Goal: Task Accomplishment & Management: Manage account settings

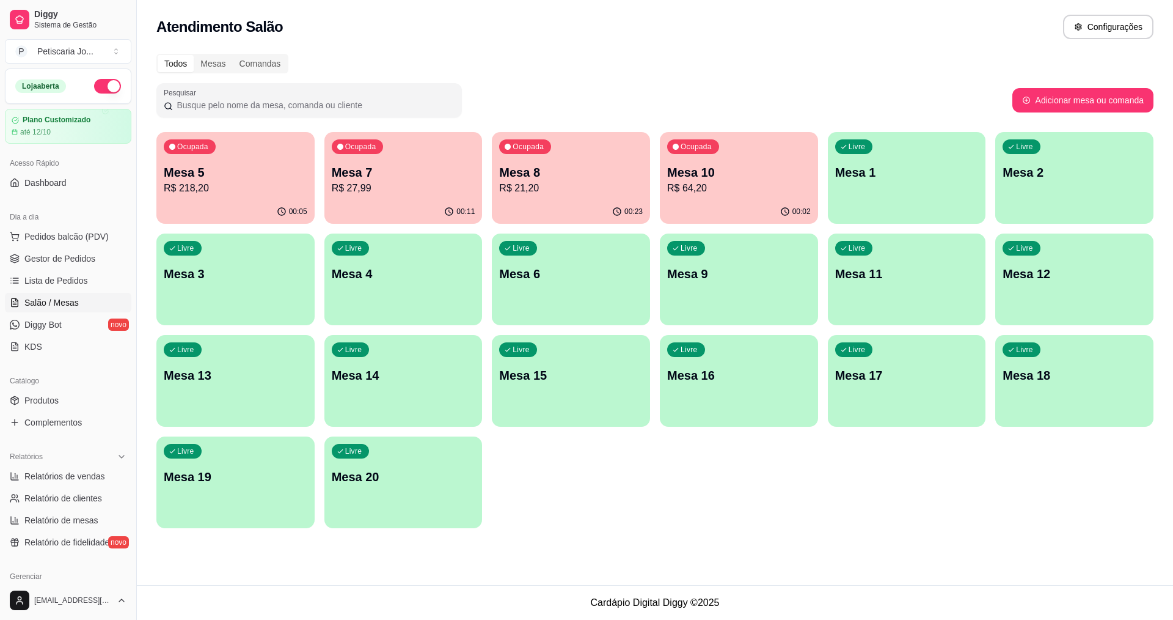
click at [280, 182] on p "R$ 218,20" at bounding box center [236, 188] width 144 height 15
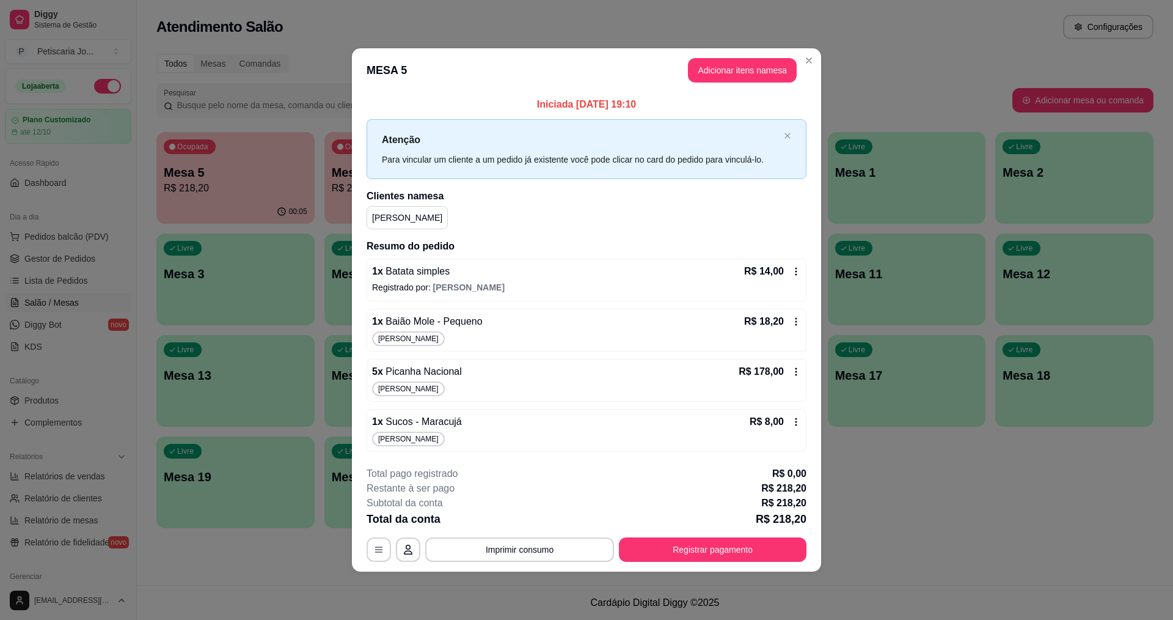
click at [800, 371] on icon at bounding box center [796, 372] width 10 height 10
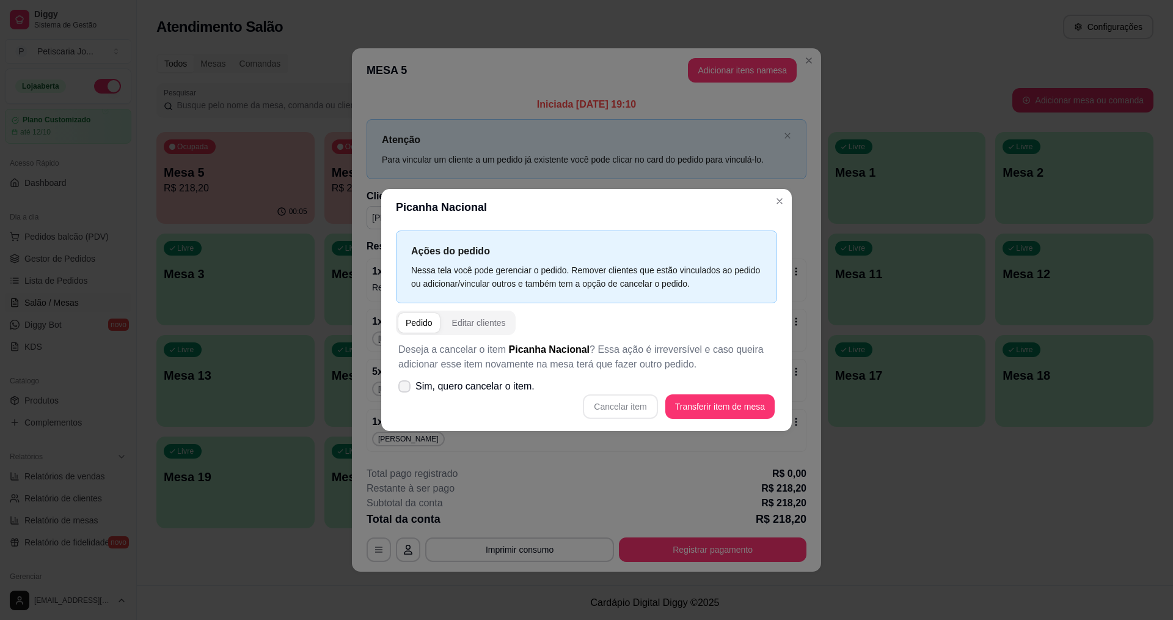
click at [404, 386] on icon at bounding box center [405, 385] width 10 height 7
click at [404, 389] on input "Sim, quero cancelar o item." at bounding box center [402, 393] width 8 height 8
checkbox input "true"
click at [629, 408] on button "Cancelar item" at bounding box center [620, 406] width 75 height 24
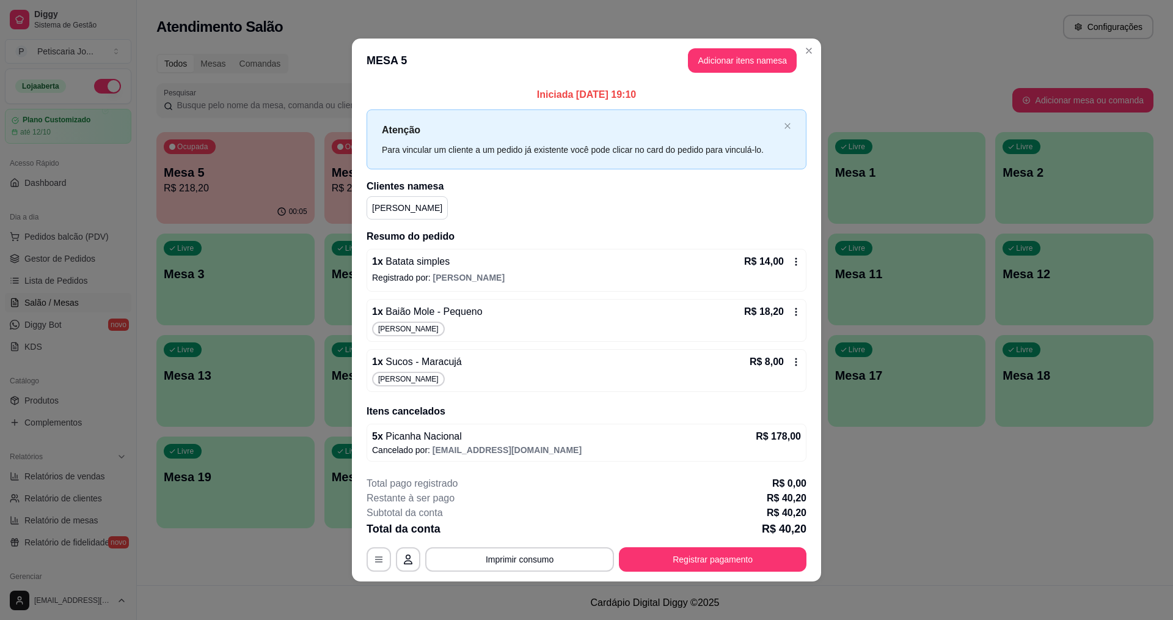
scroll to position [1, 0]
click at [750, 53] on button "Adicionar itens na mesa" at bounding box center [742, 60] width 105 height 24
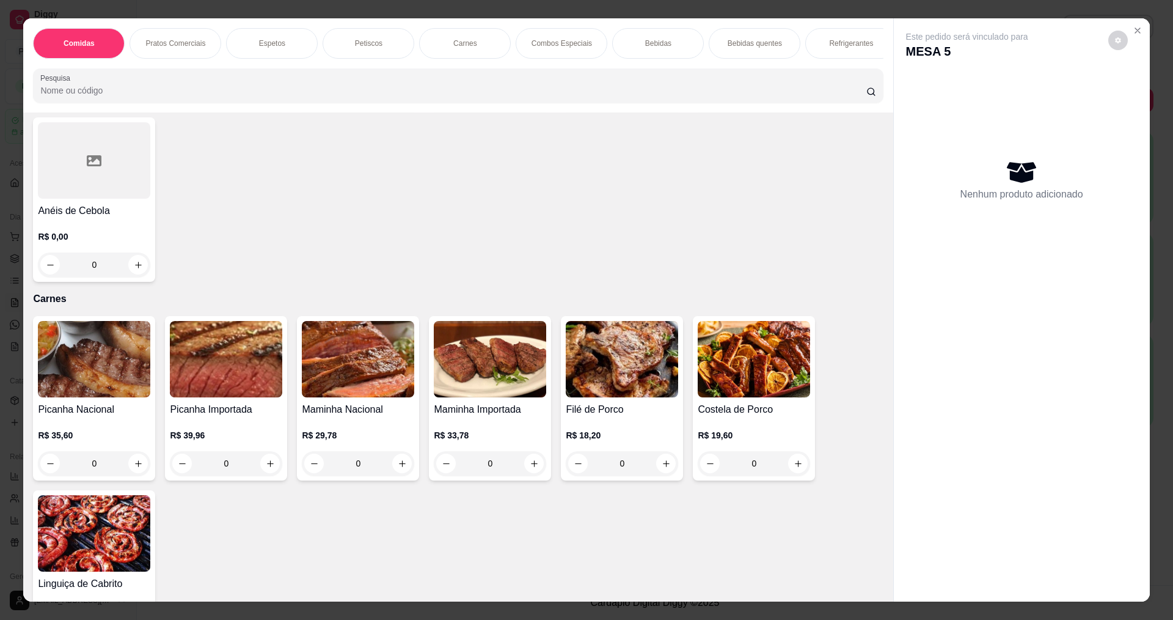
scroll to position [1039, 0]
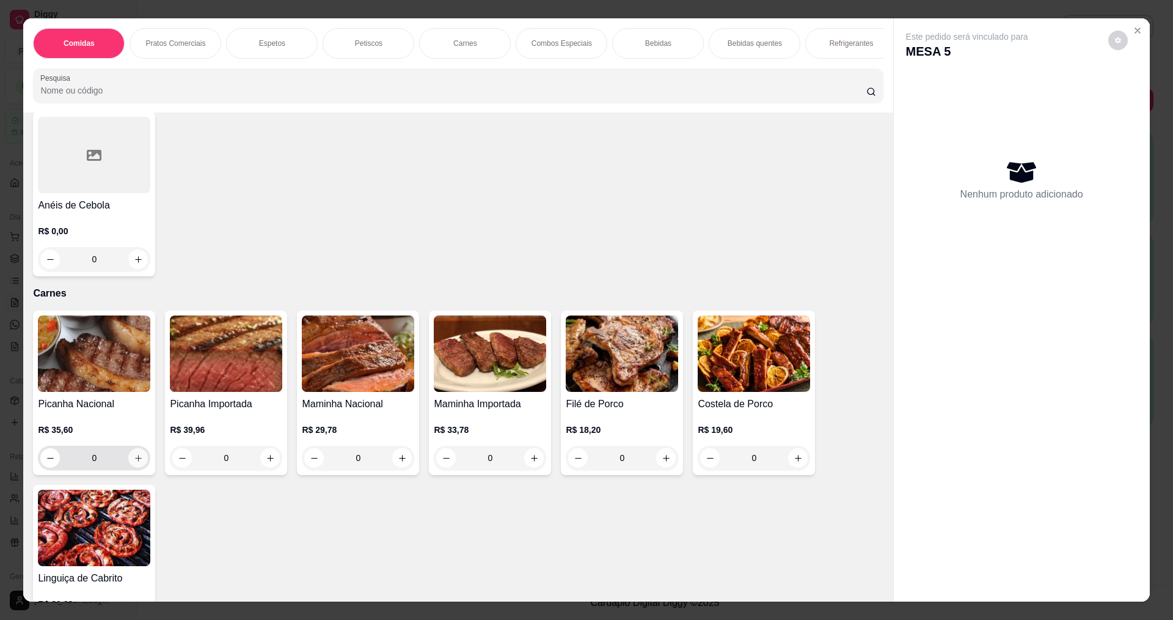
click at [137, 462] on icon "increase-product-quantity" at bounding box center [138, 457] width 9 height 9
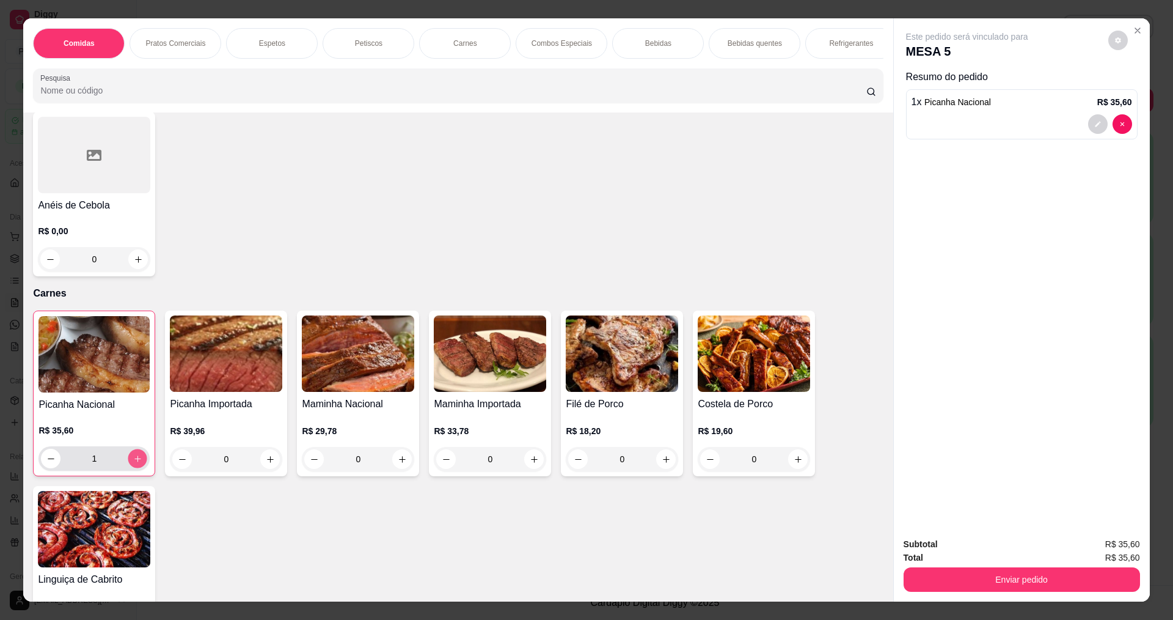
click at [137, 463] on icon "increase-product-quantity" at bounding box center [137, 458] width 9 height 9
type input "2"
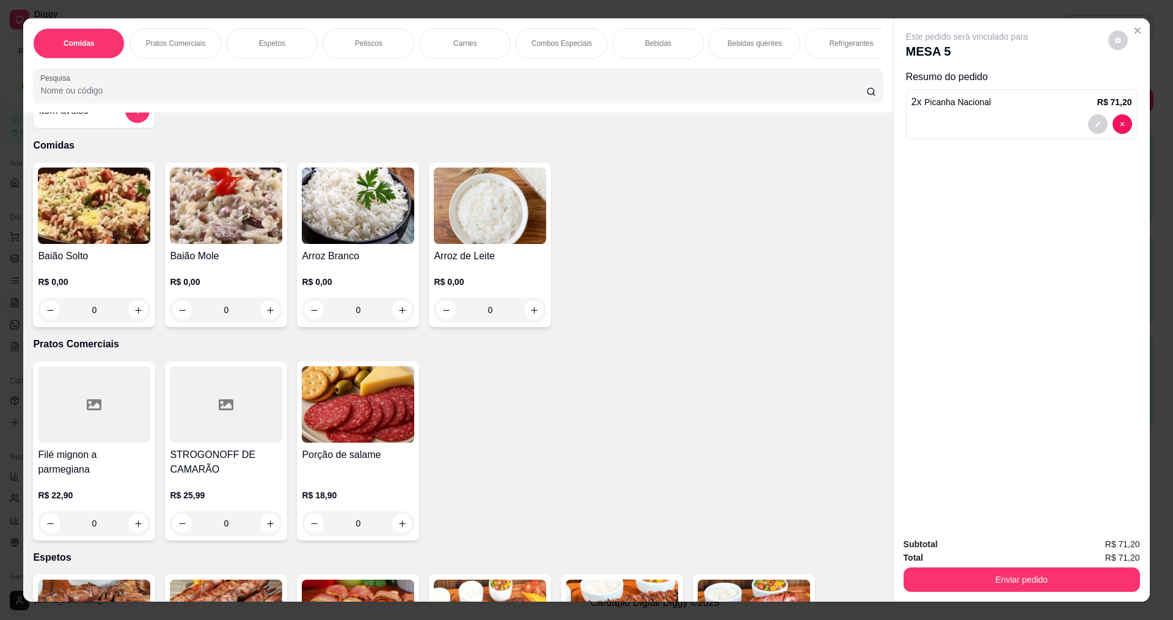
scroll to position [0, 0]
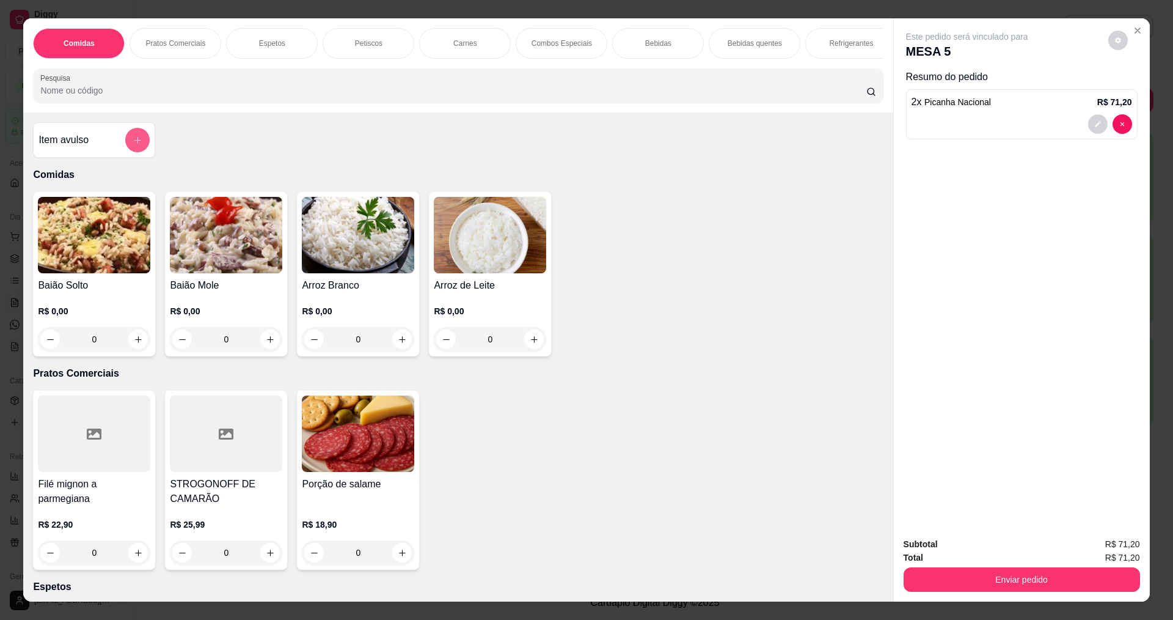
click at [137, 145] on icon "add-separate-item" at bounding box center [137, 140] width 9 height 9
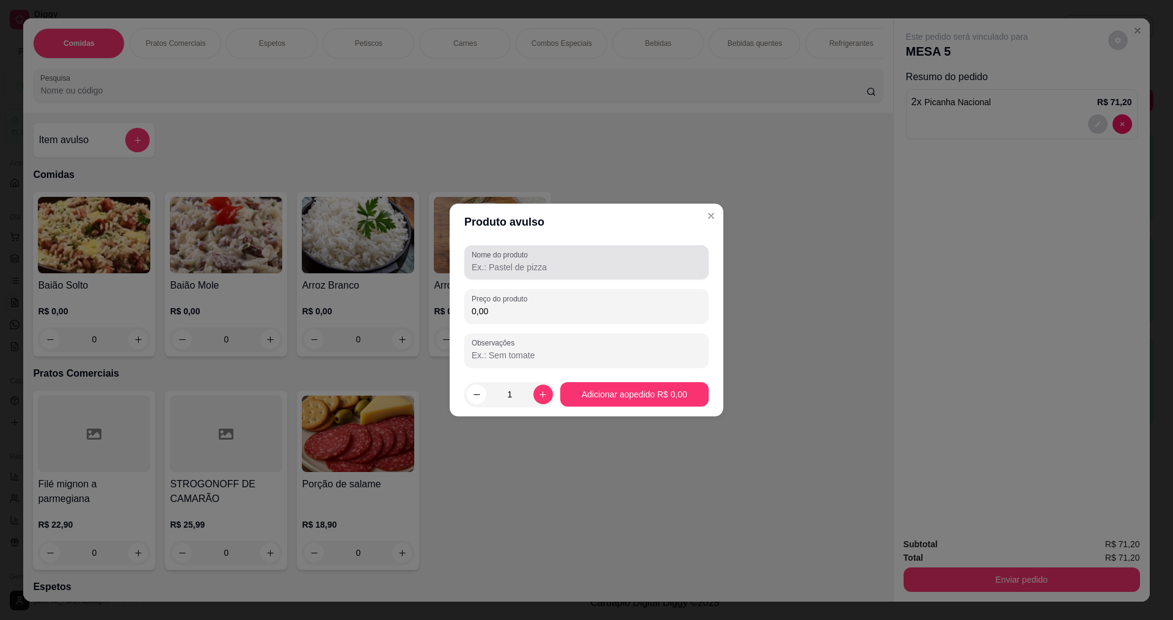
click at [593, 268] on input "Nome do produto" at bounding box center [587, 267] width 230 height 12
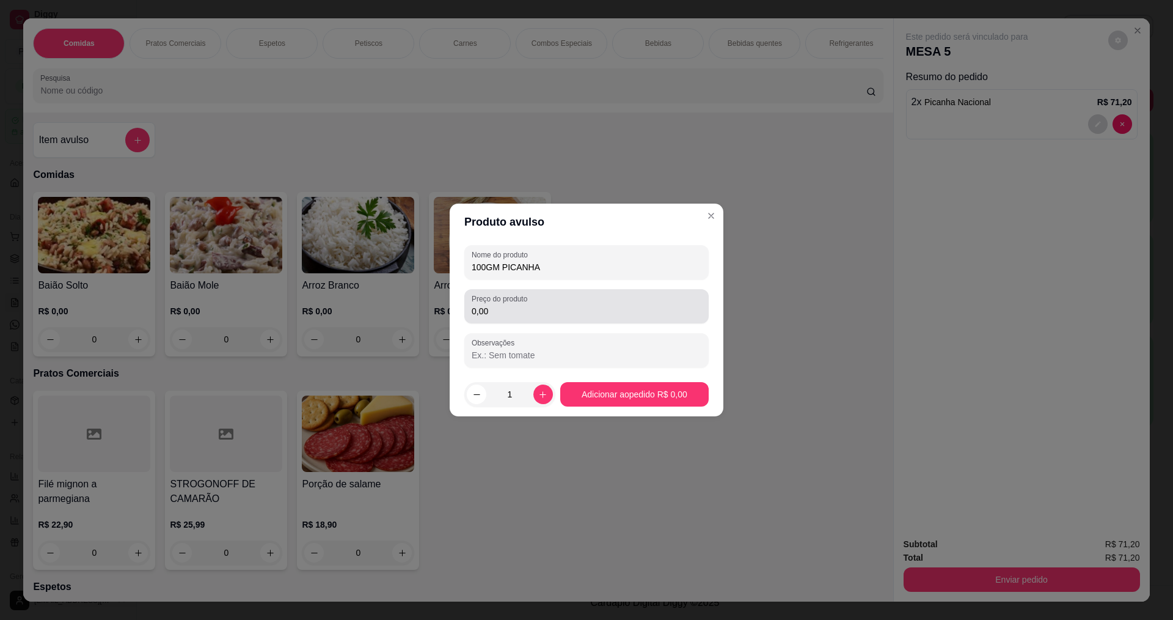
type input "100GM PICANHA"
click at [558, 301] on div "0,00" at bounding box center [587, 306] width 230 height 24
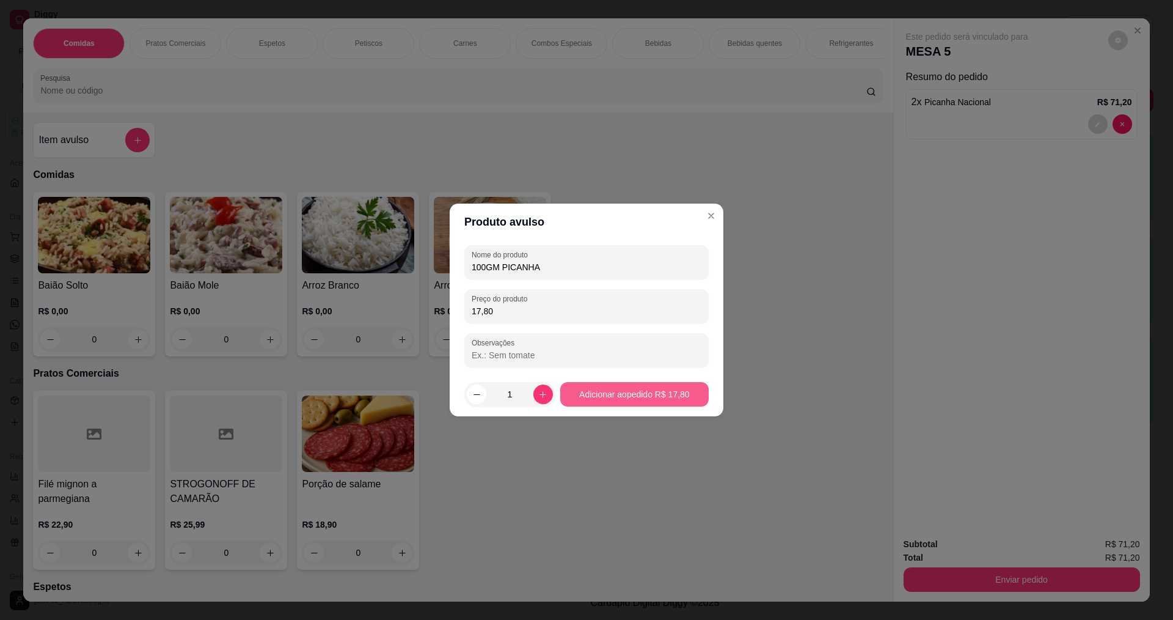
type input "17,80"
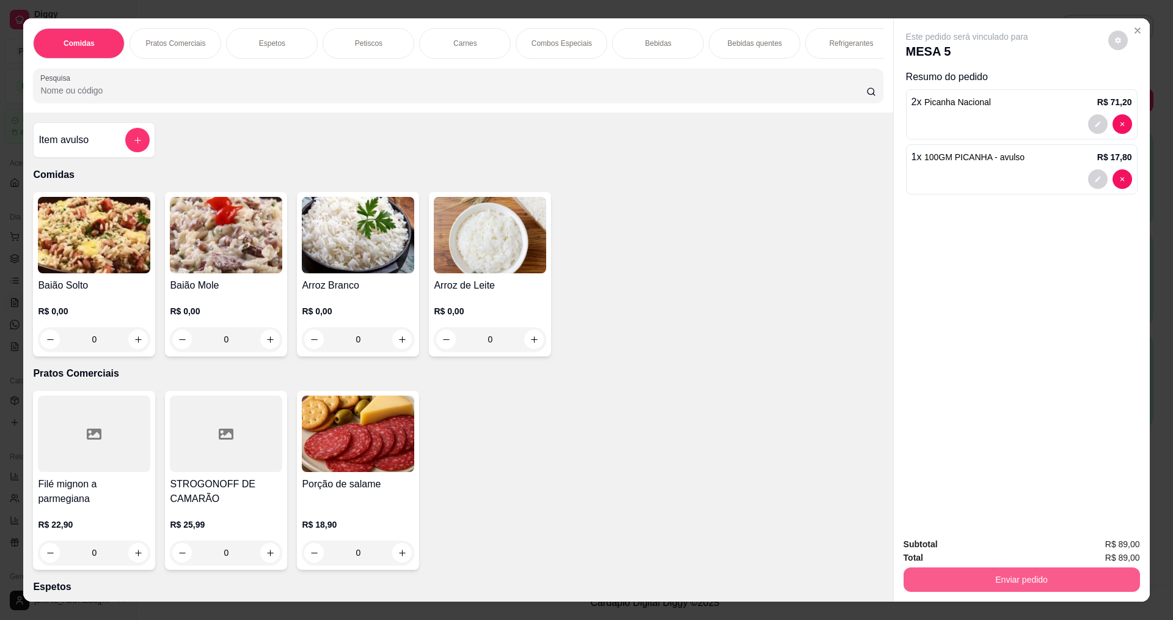
click at [1059, 583] on button "Enviar pedido" at bounding box center [1022, 579] width 236 height 24
click at [1104, 550] on button "Enviar pedido" at bounding box center [1108, 549] width 67 height 23
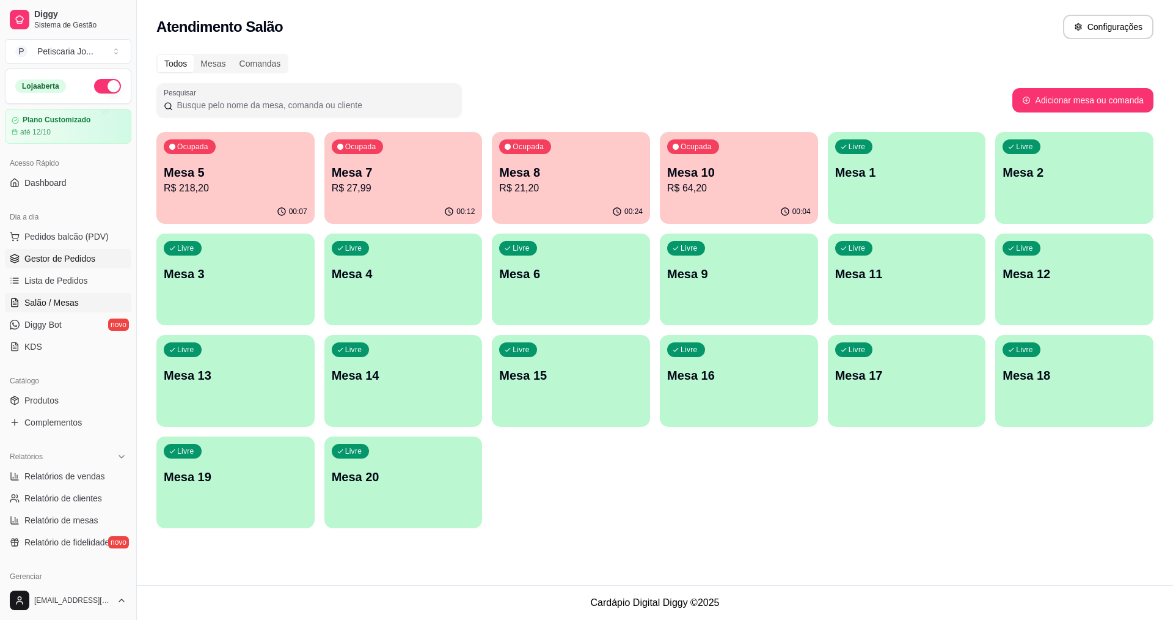
click at [38, 261] on span "Gestor de Pedidos" at bounding box center [59, 258] width 71 height 12
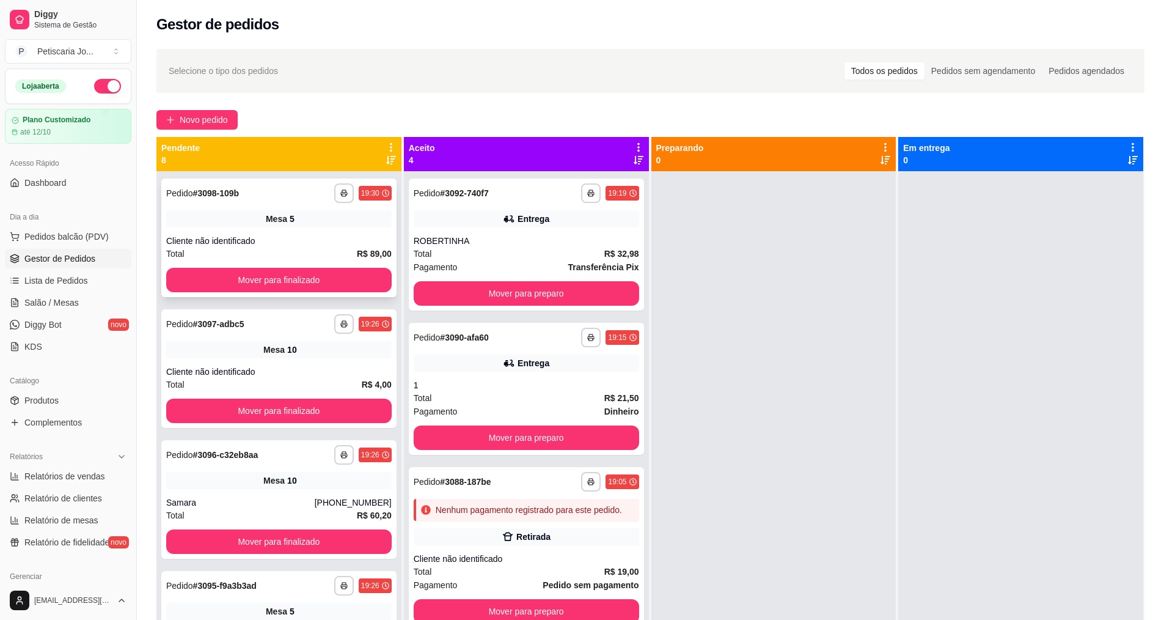
click at [263, 267] on div "**********" at bounding box center [278, 237] width 235 height 119
click at [323, 284] on button "Mover para finalizado" at bounding box center [278, 280] width 225 height 24
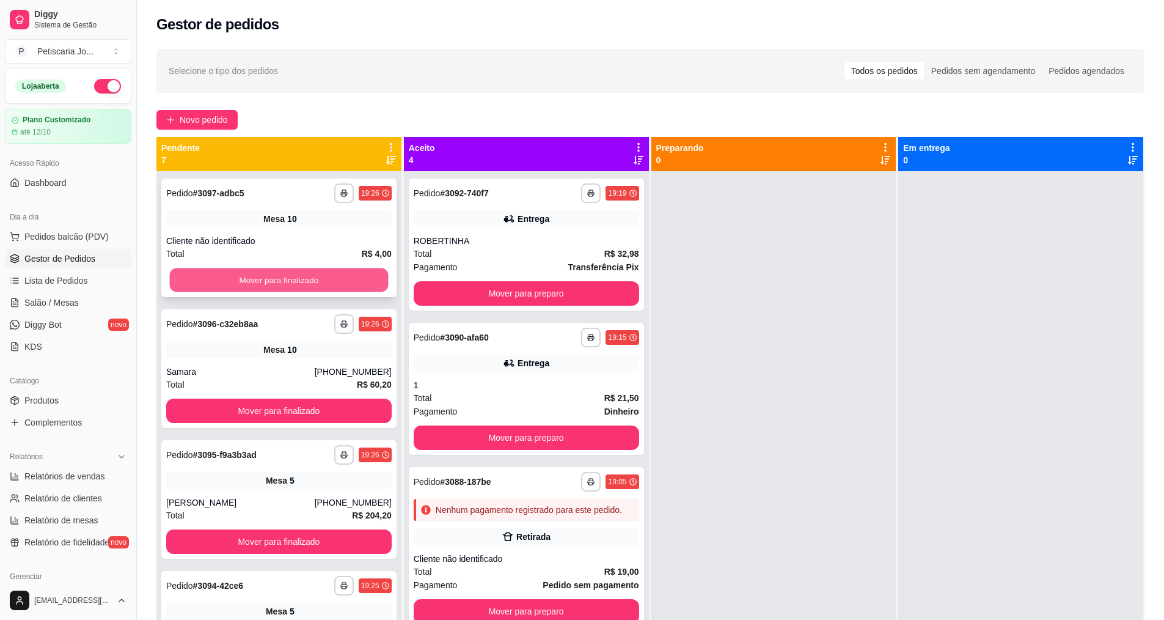
click at [321, 280] on button "Mover para finalizado" at bounding box center [279, 280] width 219 height 24
click at [321, 280] on button "Mover para finalizado" at bounding box center [278, 280] width 225 height 24
click at [321, 280] on button "Mover para finalizado" at bounding box center [279, 280] width 219 height 24
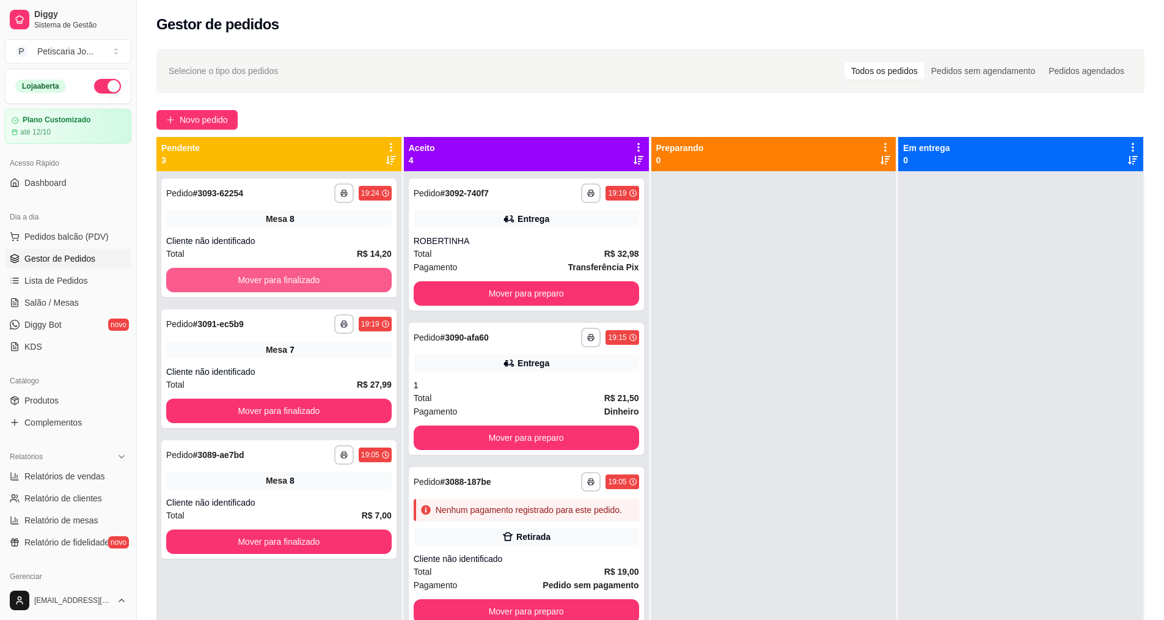
click at [321, 280] on button "Mover para finalizado" at bounding box center [278, 280] width 225 height 24
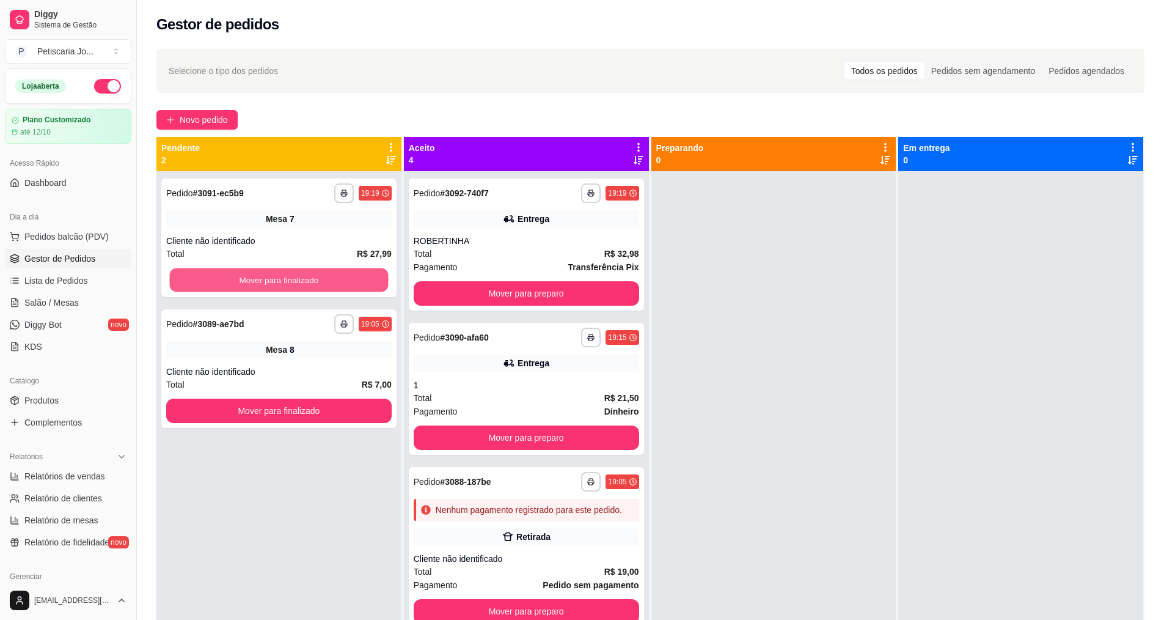
click at [321, 280] on button "Mover para finalizado" at bounding box center [279, 280] width 219 height 24
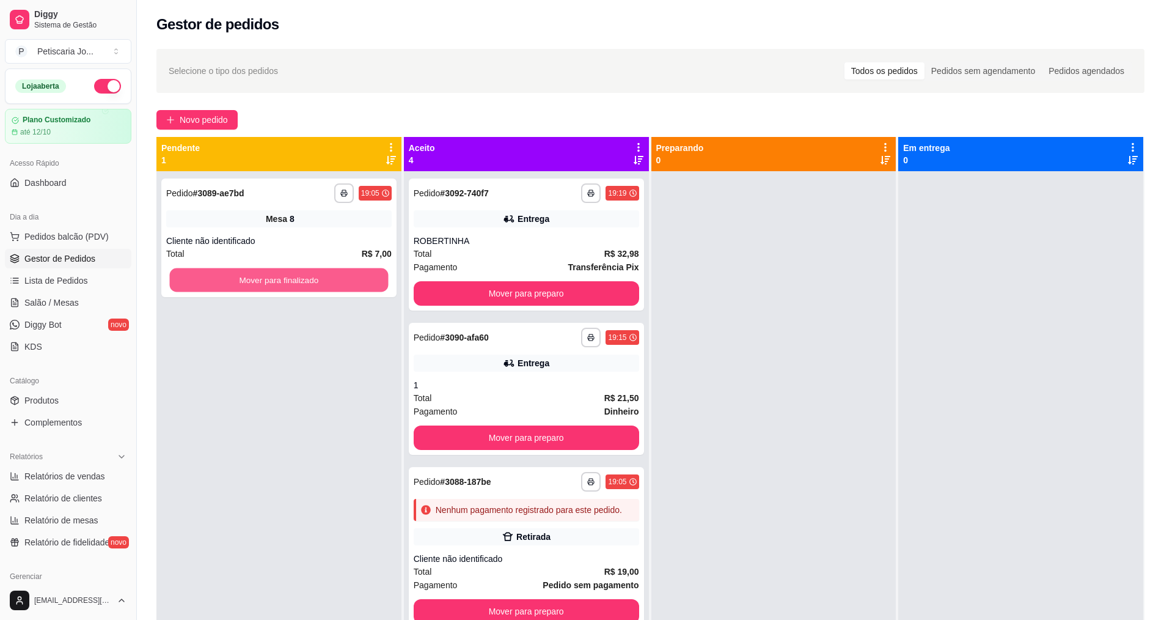
click at [321, 280] on button "Mover para finalizado" at bounding box center [279, 280] width 219 height 24
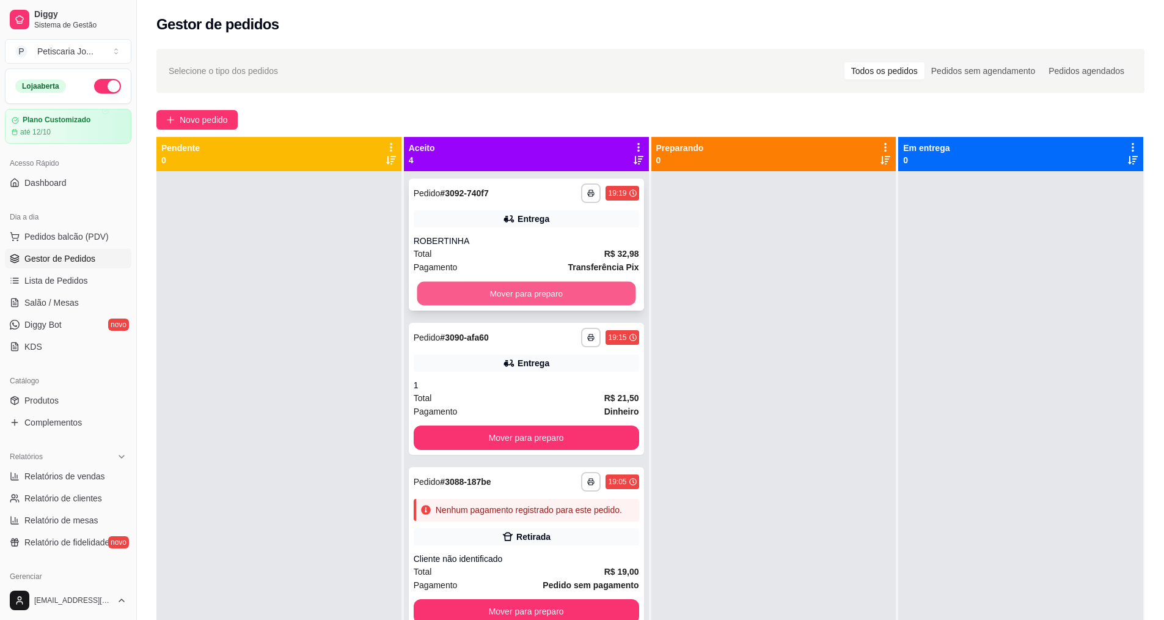
click at [442, 288] on button "Mover para preparo" at bounding box center [526, 294] width 219 height 24
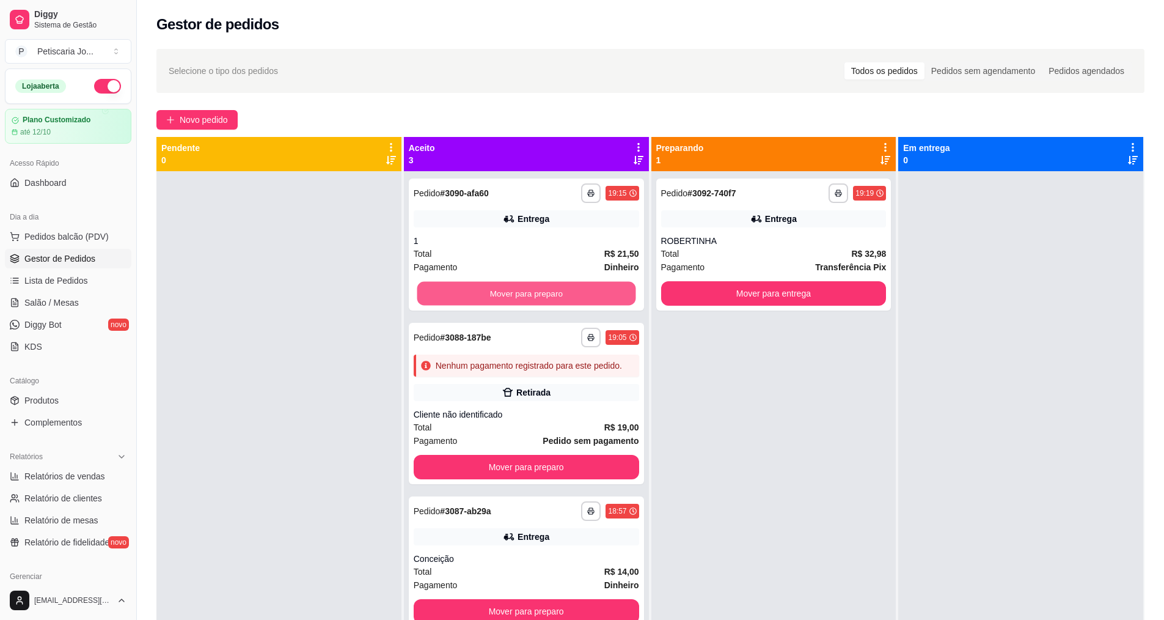
click at [442, 288] on button "Mover para preparo" at bounding box center [526, 294] width 219 height 24
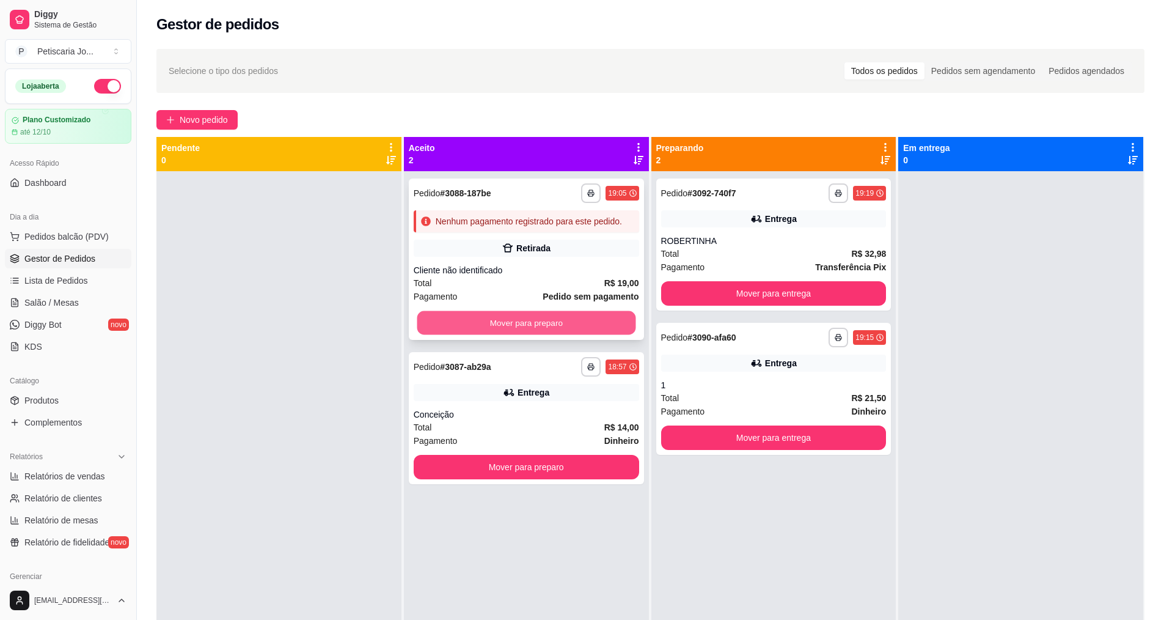
click at [485, 324] on button "Mover para preparo" at bounding box center [526, 323] width 219 height 24
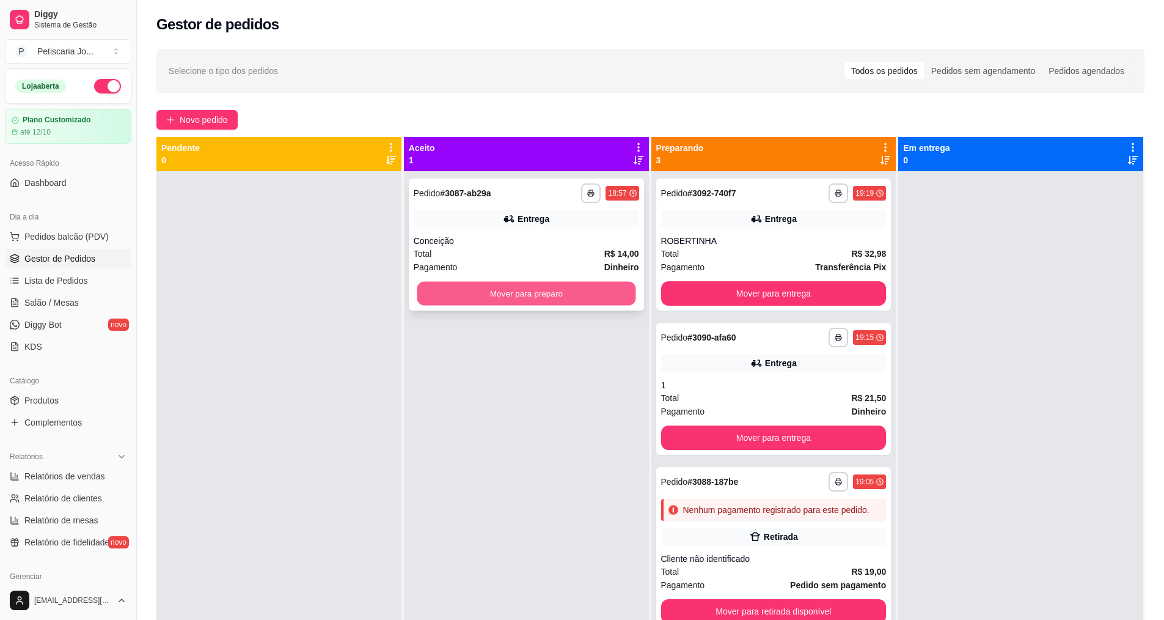
click at [513, 294] on button "Mover para preparo" at bounding box center [526, 294] width 219 height 24
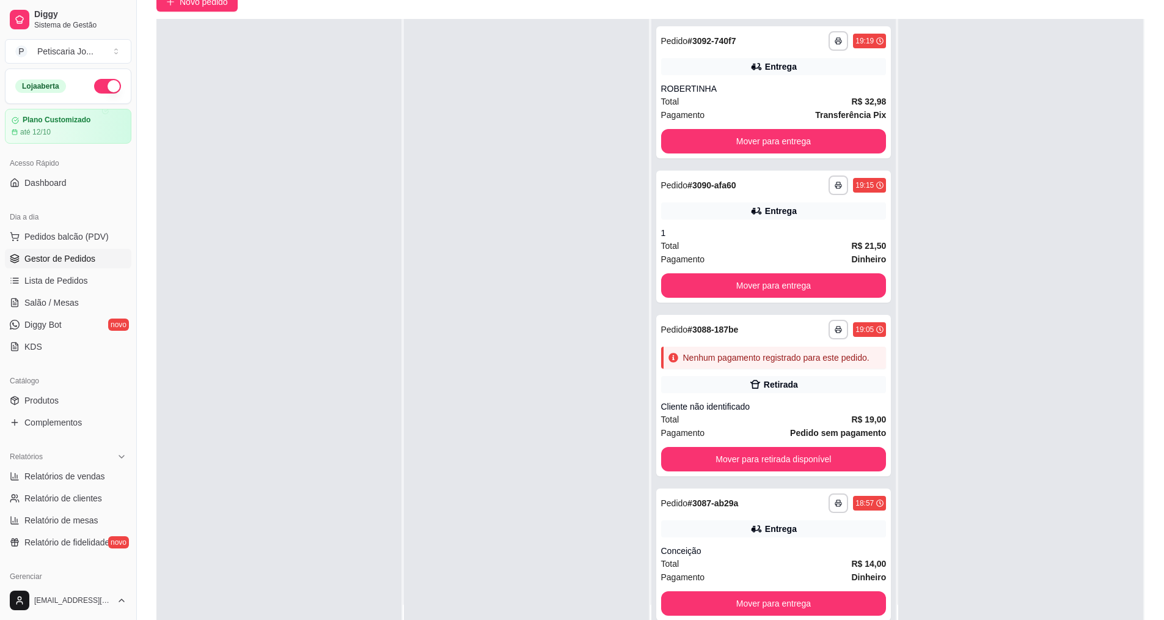
scroll to position [172, 0]
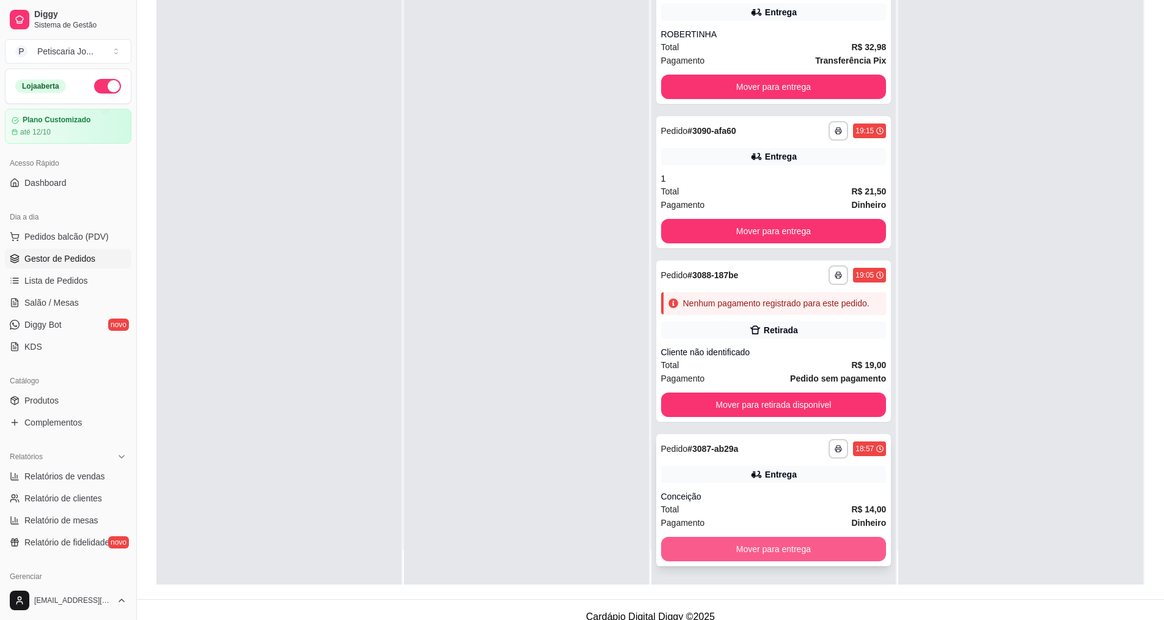
click at [751, 547] on button "Mover para entrega" at bounding box center [773, 548] width 225 height 24
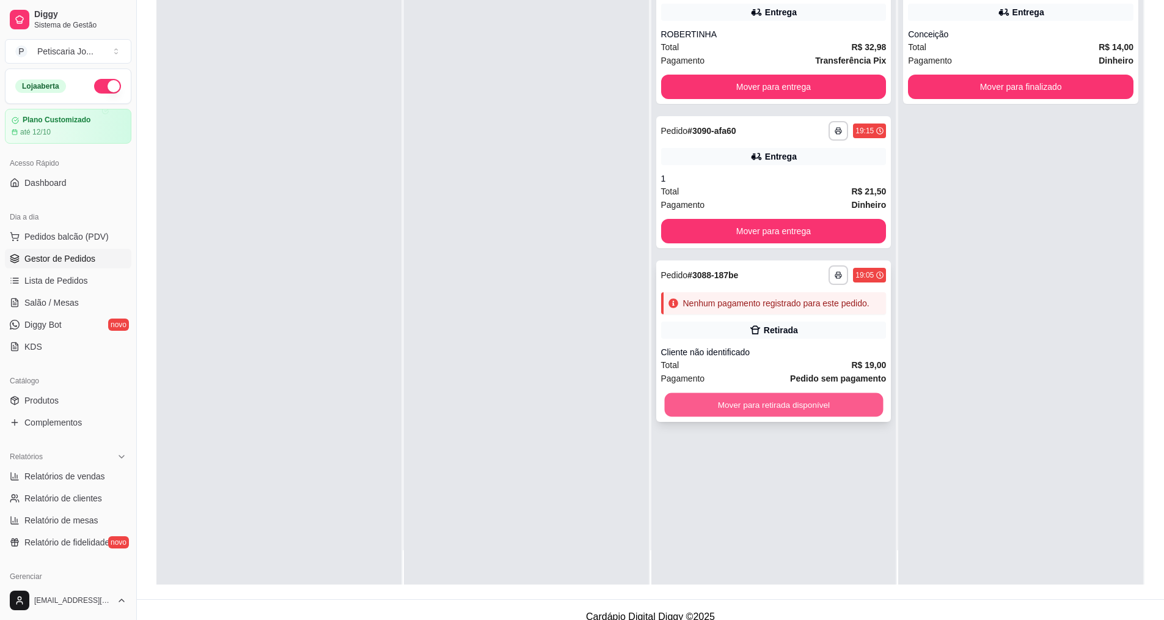
click at [761, 404] on button "Mover para retirada disponível" at bounding box center [773, 405] width 219 height 24
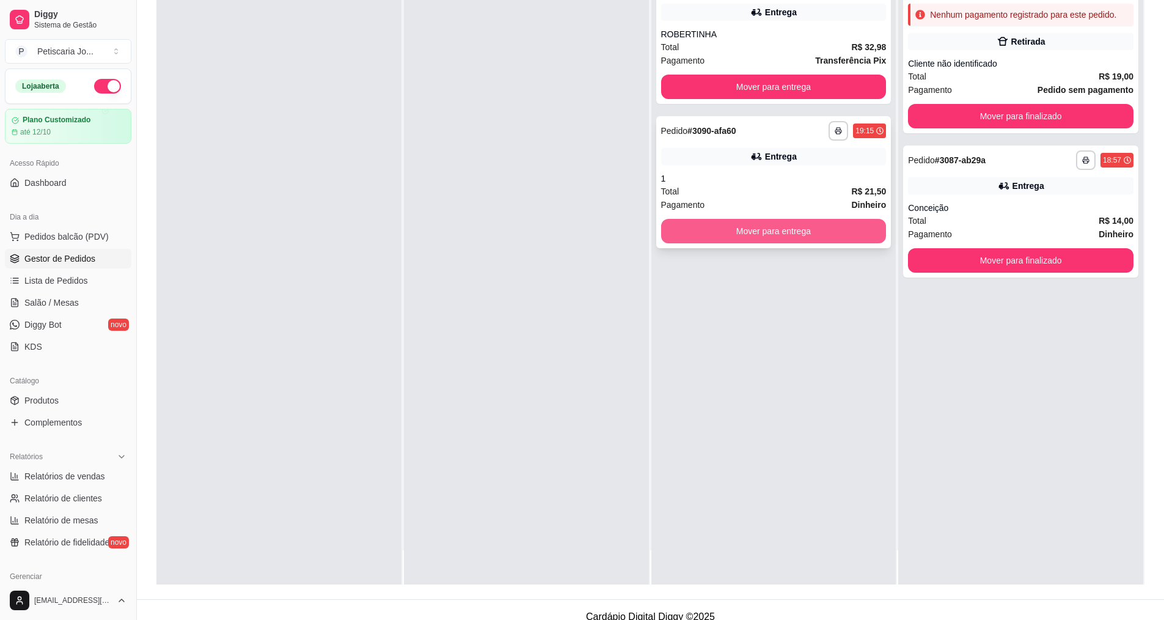
click at [770, 229] on button "Mover para entrega" at bounding box center [773, 231] width 225 height 24
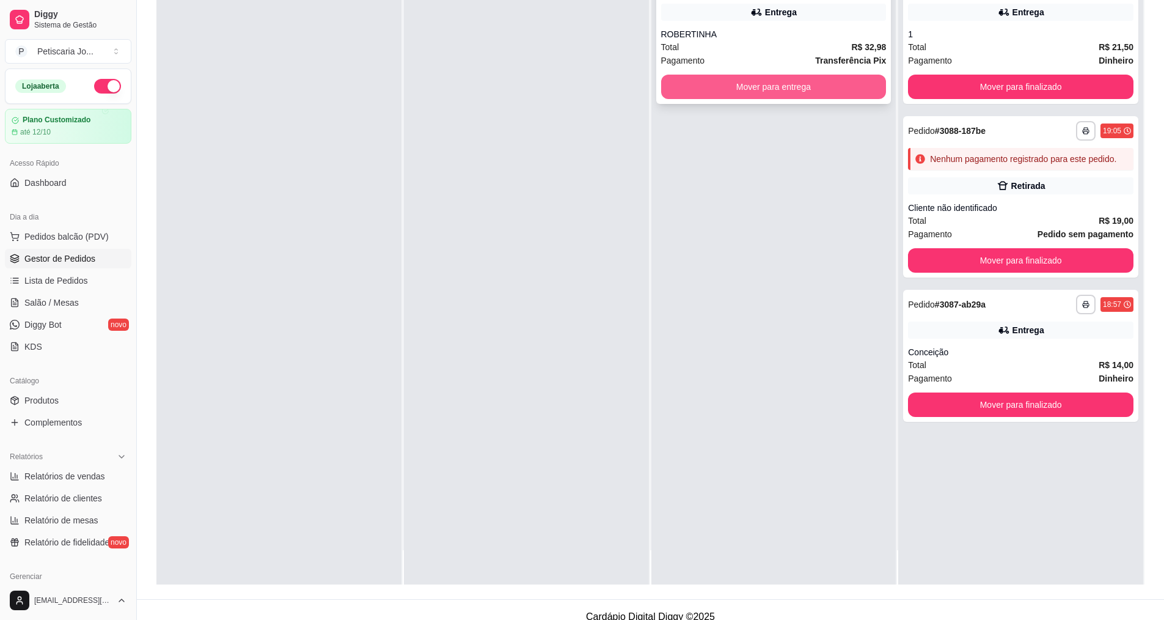
click at [775, 81] on button "Mover para entrega" at bounding box center [773, 87] width 225 height 24
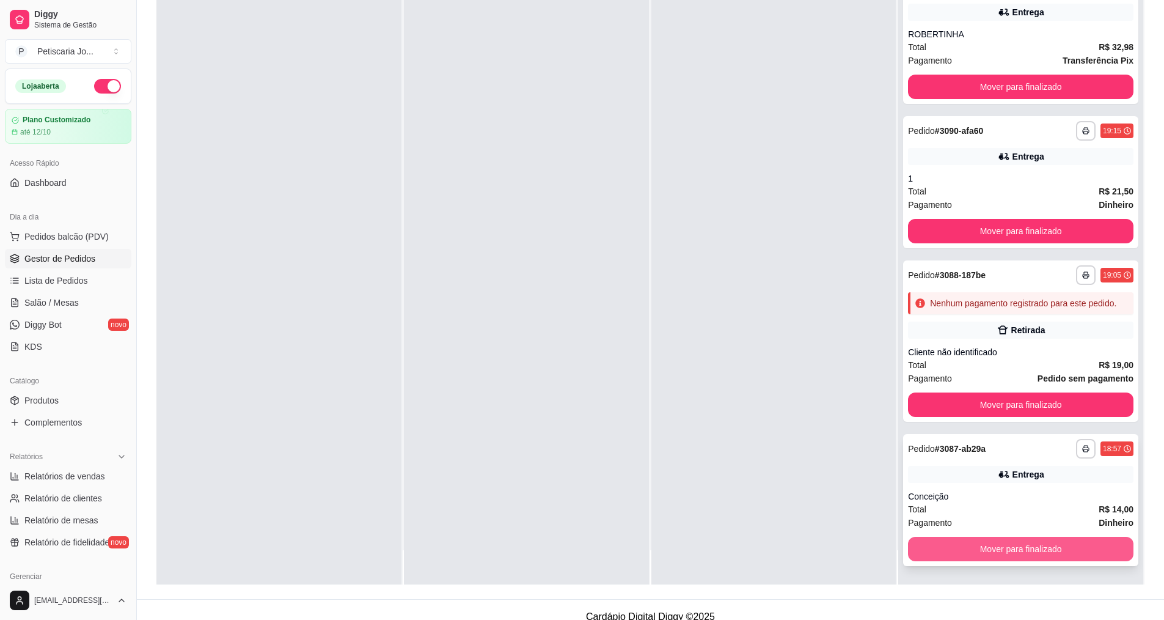
click at [1027, 544] on button "Mover para finalizado" at bounding box center [1020, 548] width 225 height 24
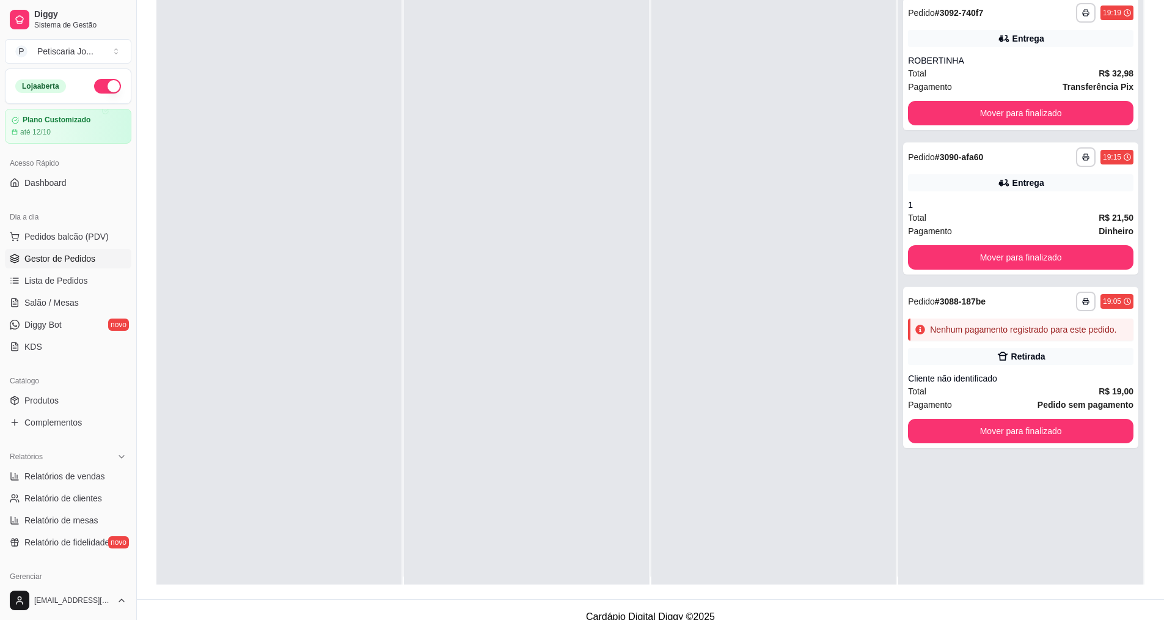
scroll to position [0, 0]
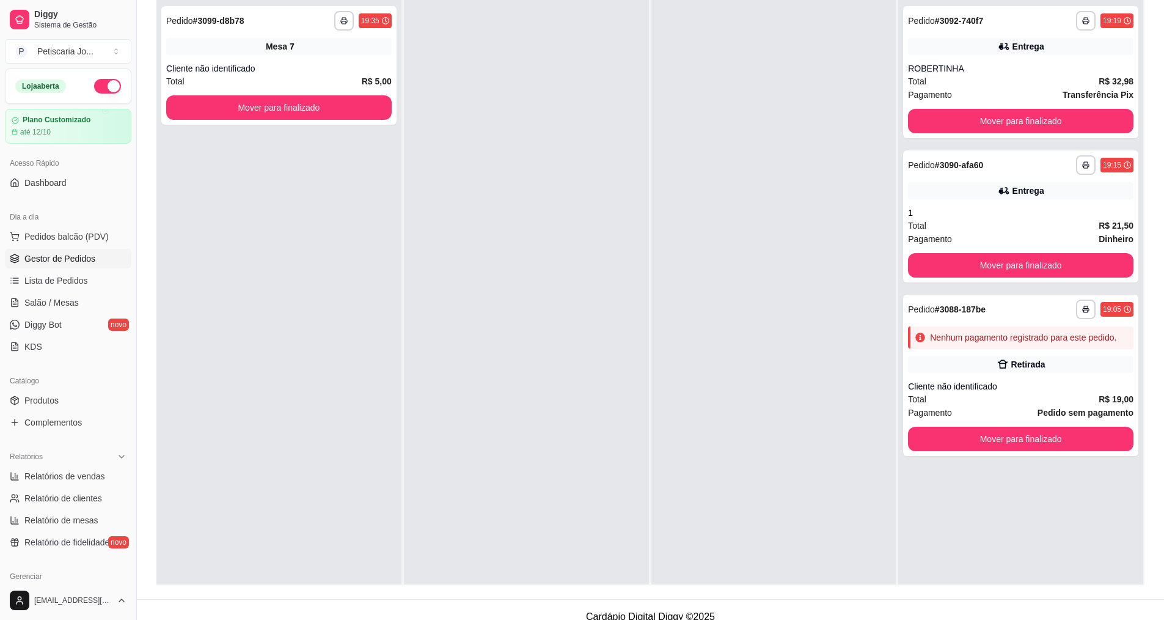
click at [62, 257] on span "Gestor de Pedidos" at bounding box center [59, 258] width 71 height 12
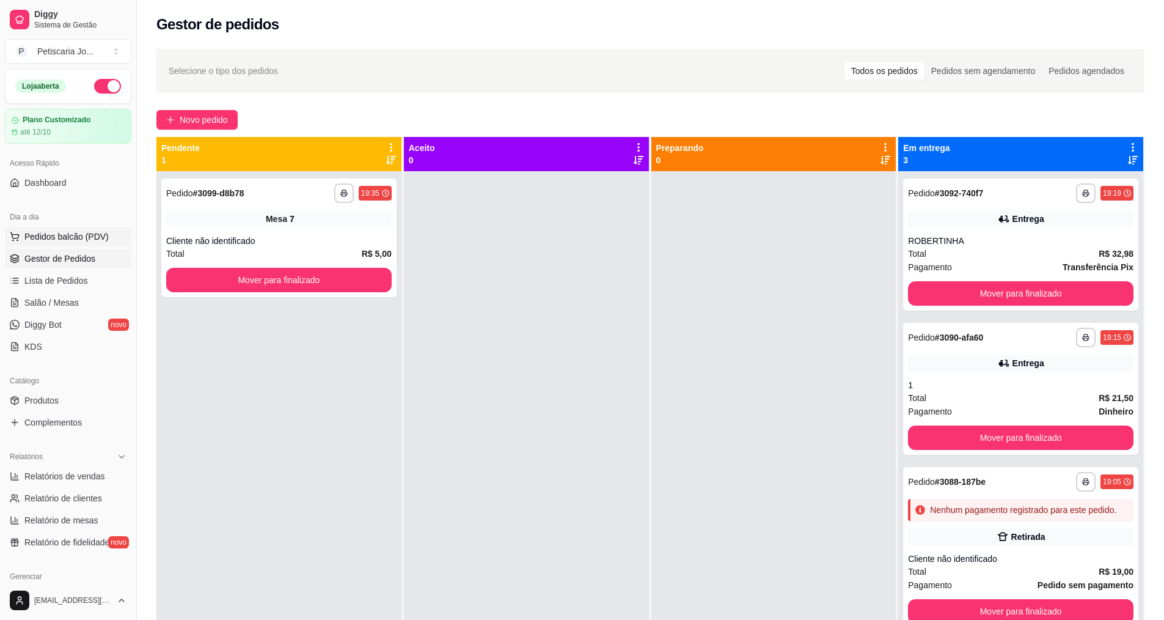
click at [65, 228] on button "Pedidos balcão (PDV)" at bounding box center [68, 237] width 126 height 20
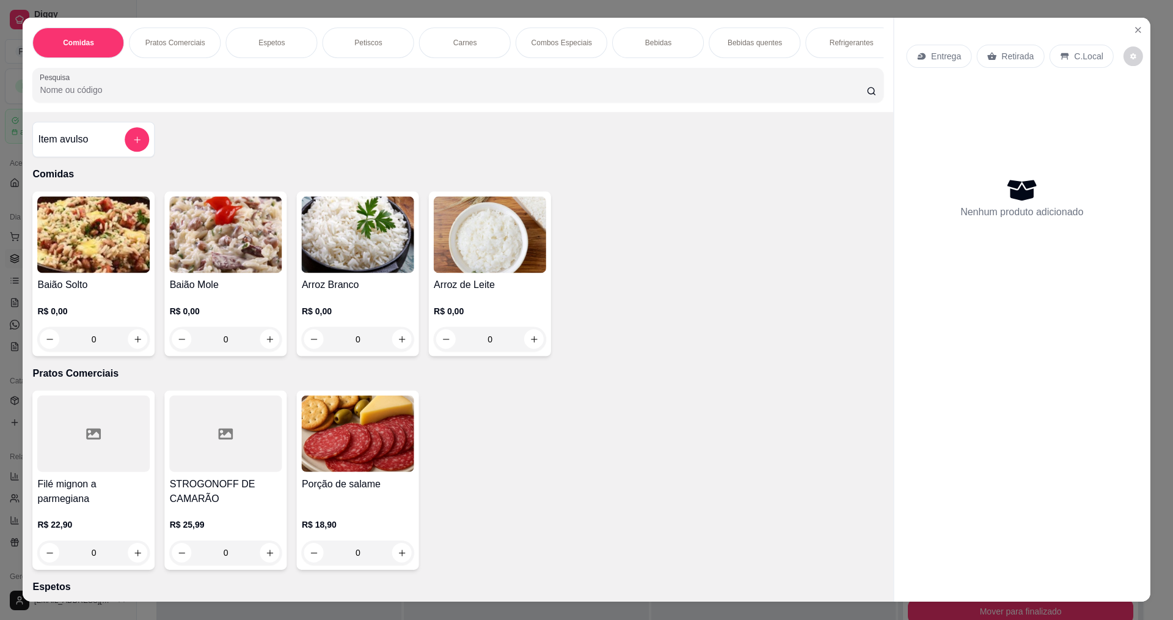
click at [67, 234] on img at bounding box center [94, 235] width 112 height 76
click at [222, 259] on img at bounding box center [226, 235] width 112 height 76
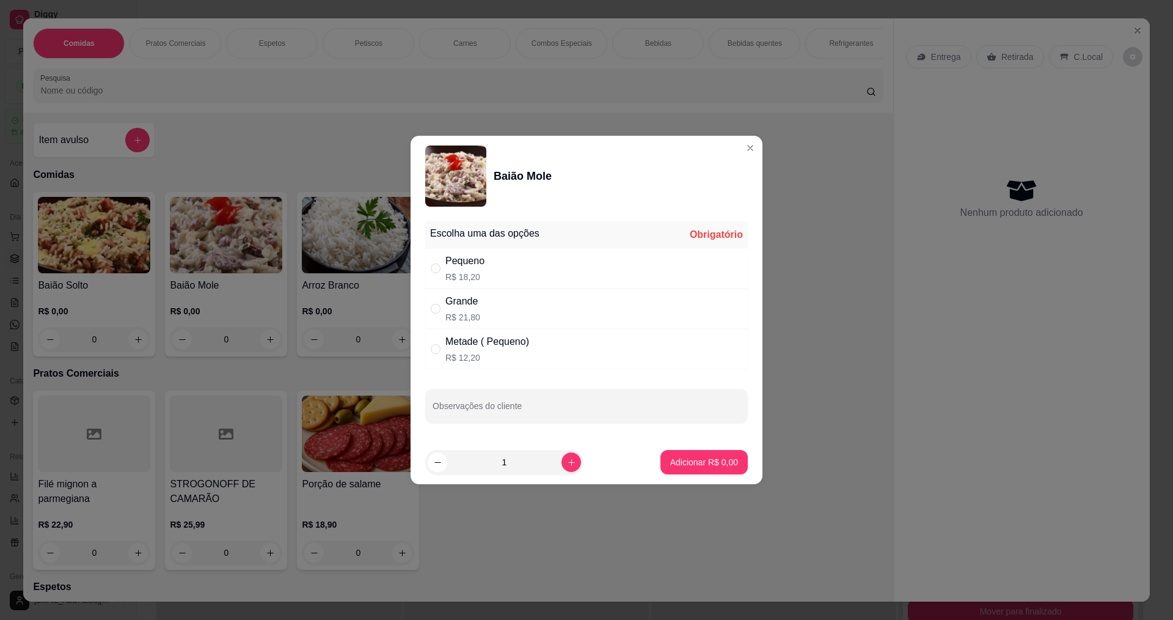
click at [499, 267] on div "Pequeno R$ 18,20" at bounding box center [586, 268] width 323 height 40
radio input "true"
click at [699, 444] on footer "1 Adicionar R$ 18,20" at bounding box center [587, 462] width 352 height 44
click at [699, 450] on button "Adicionar R$ 18,20" at bounding box center [702, 462] width 90 height 24
type input "1"
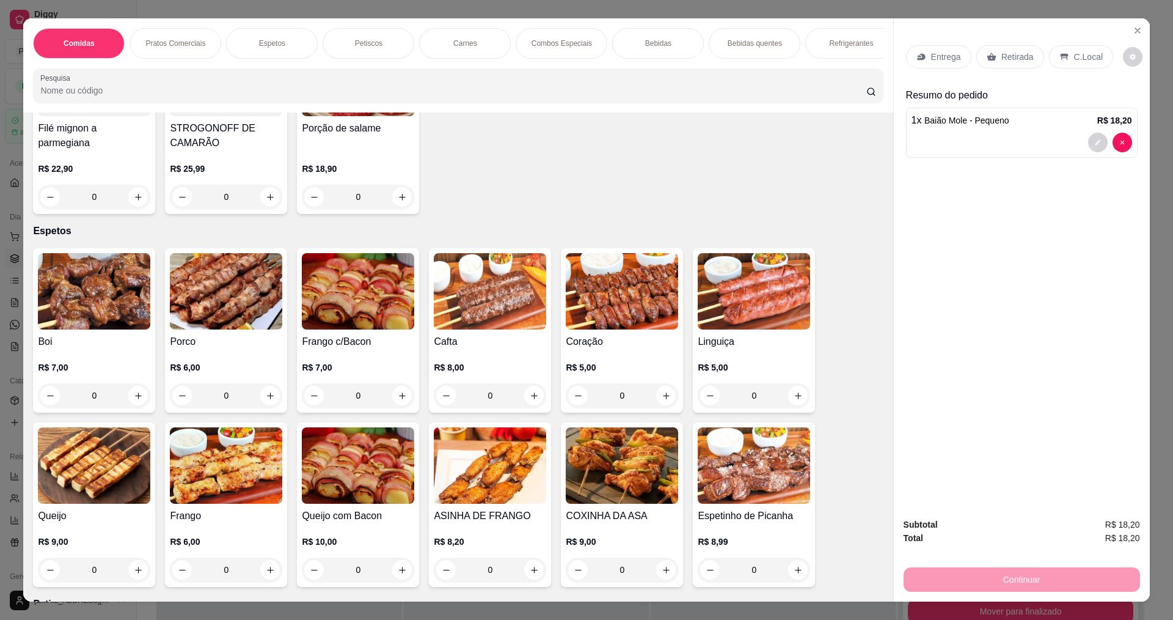
scroll to position [489, 0]
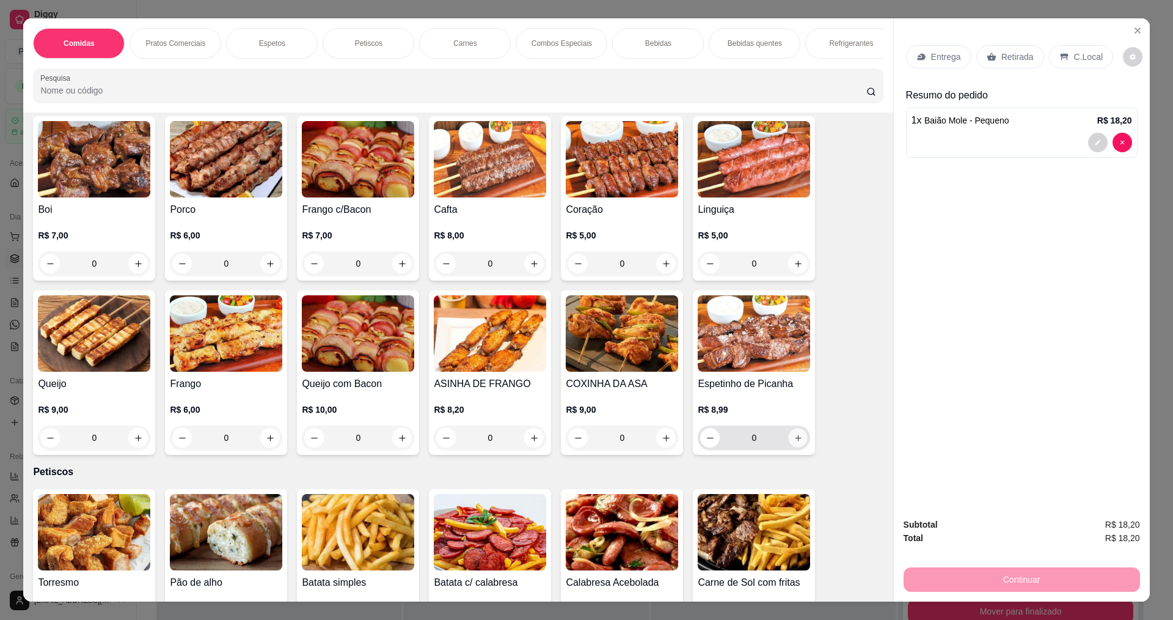
click at [794, 442] on icon "increase-product-quantity" at bounding box center [798, 437] width 9 height 9
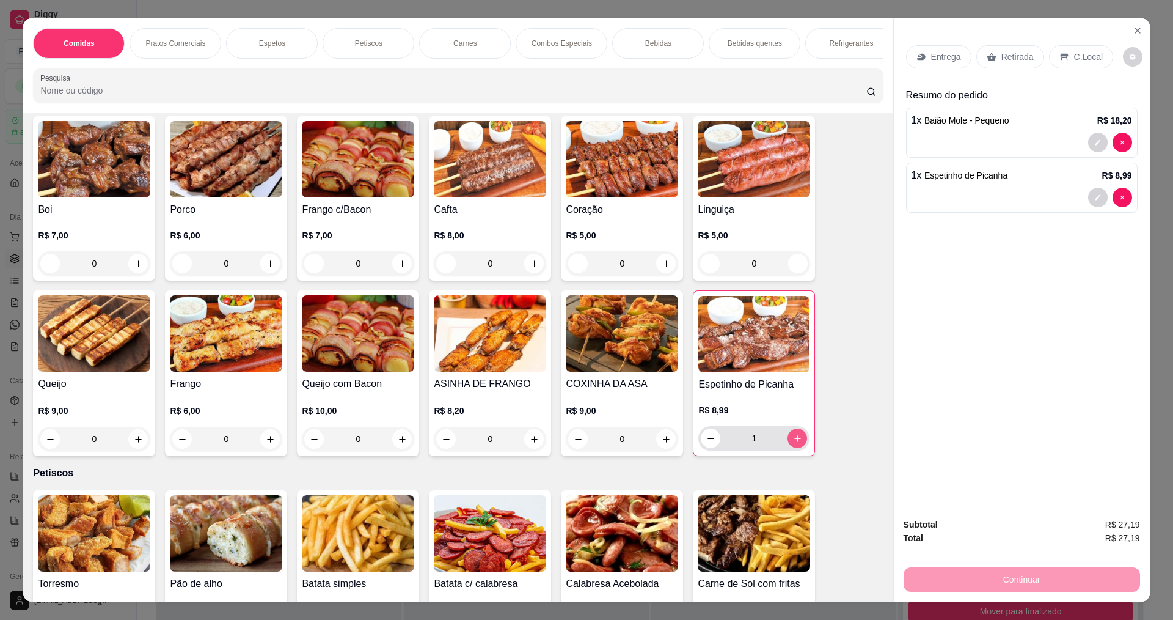
click at [793, 443] on icon "increase-product-quantity" at bounding box center [797, 438] width 9 height 9
type input "2"
click at [961, 60] on div "Entrega" at bounding box center [938, 56] width 65 height 23
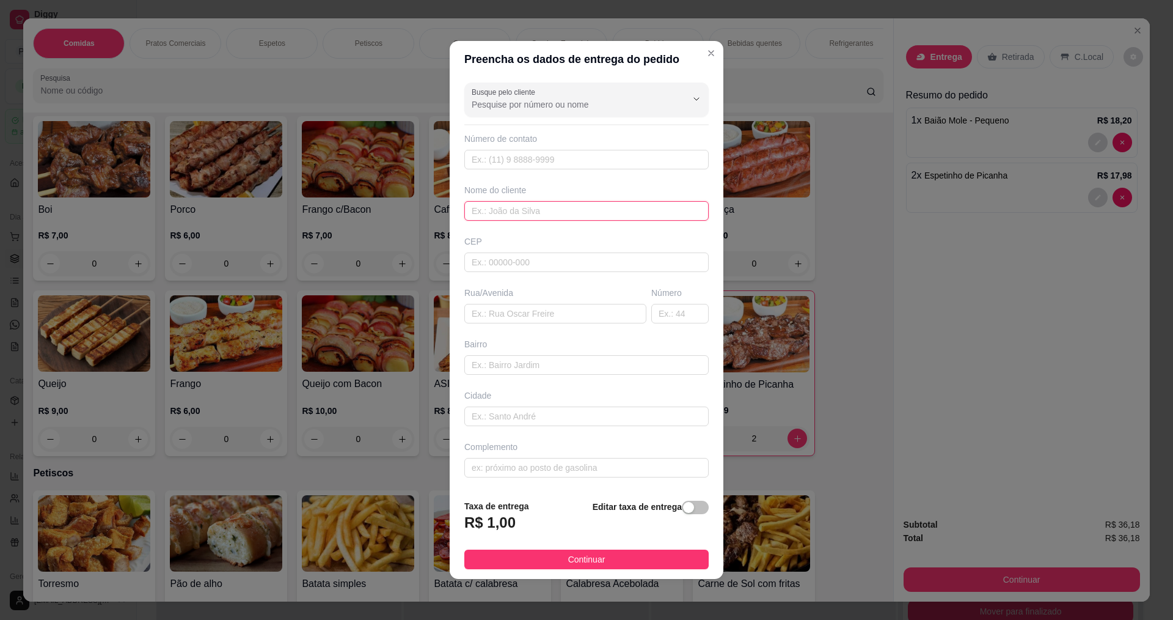
click at [511, 213] on input "text" at bounding box center [586, 211] width 244 height 20
type input "MARCOS"
click at [671, 555] on button "Continuar" at bounding box center [586, 559] width 244 height 20
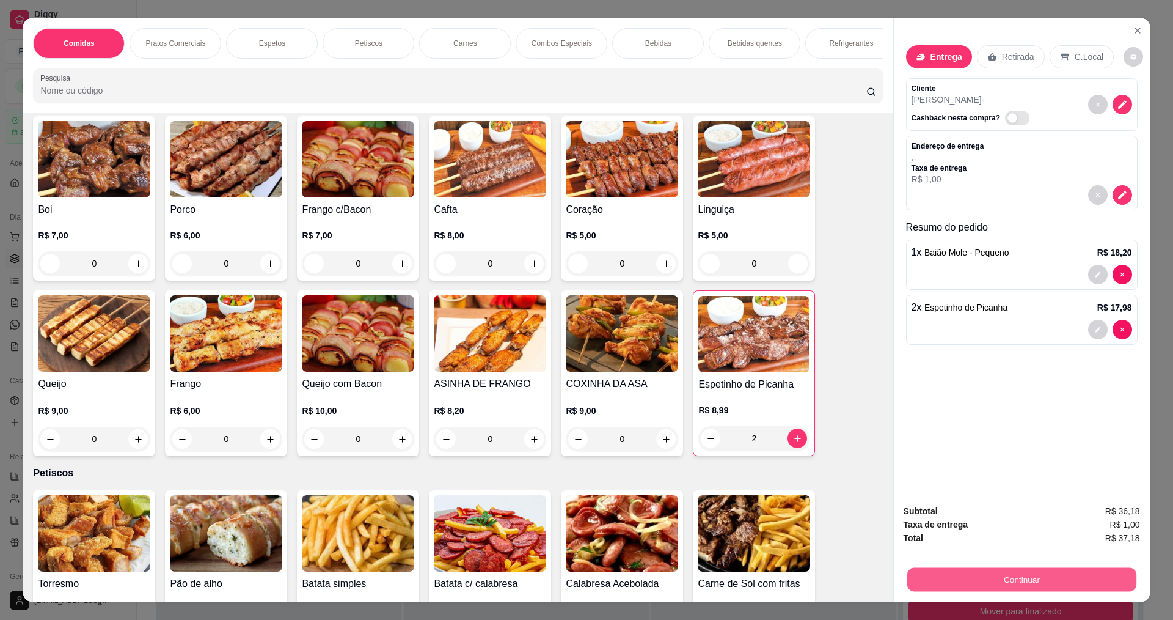
click at [904, 573] on div "Continuar" at bounding box center [1022, 577] width 236 height 27
click at [915, 576] on button "Continuar" at bounding box center [1021, 579] width 229 height 24
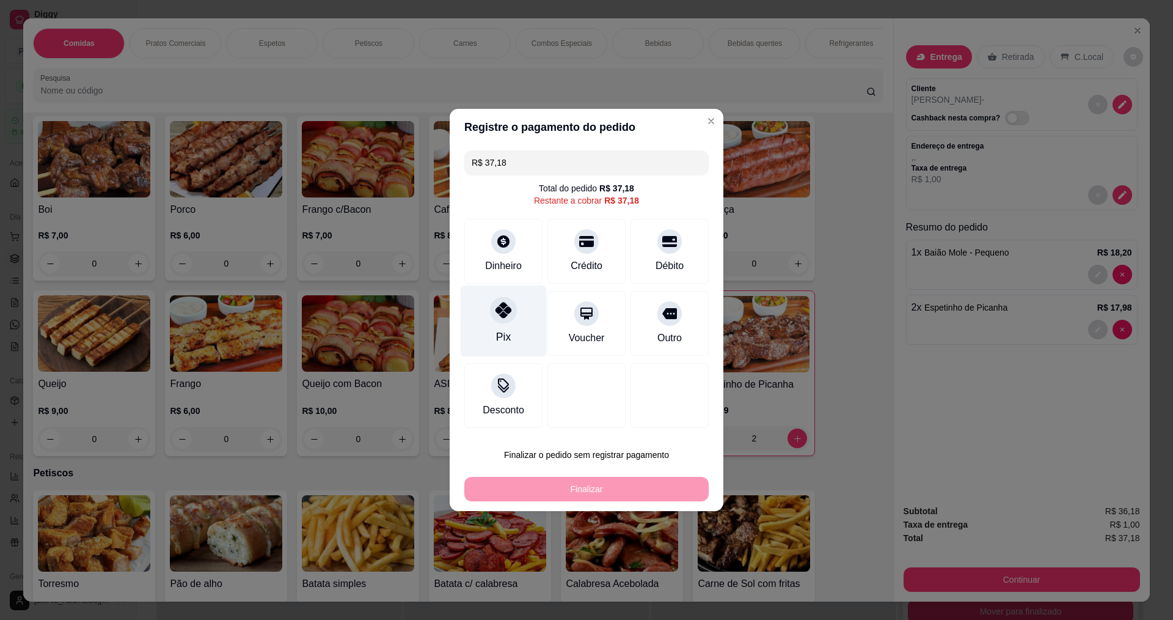
click at [500, 316] on icon at bounding box center [503, 310] width 16 height 16
type input "R$ 0,00"
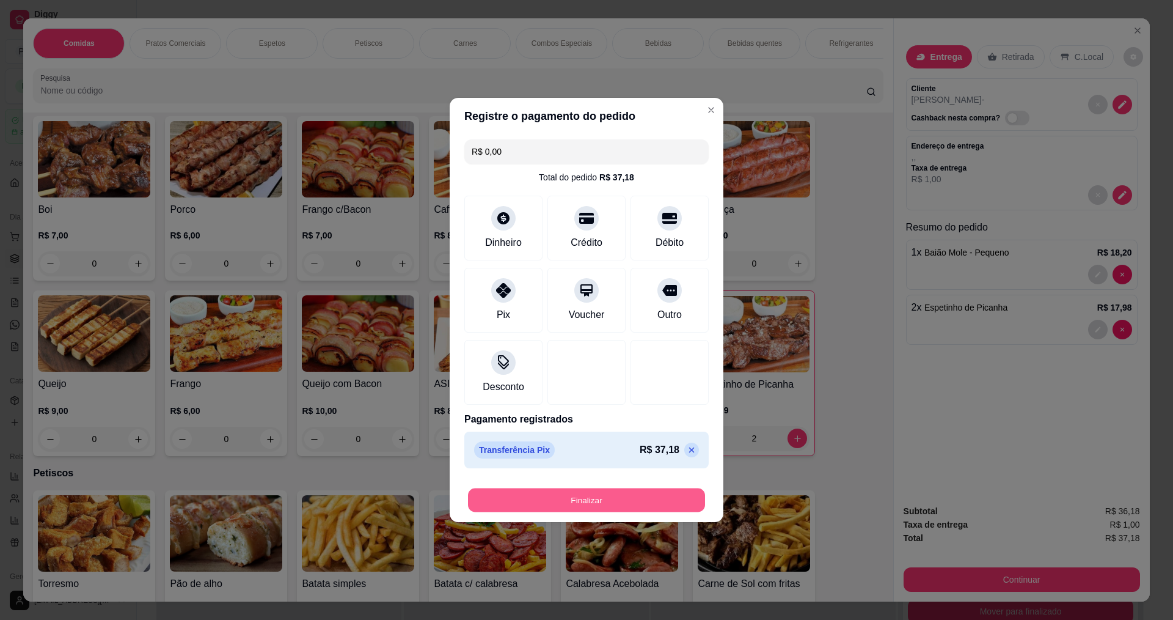
click at [566, 502] on button "Finalizar" at bounding box center [586, 500] width 237 height 24
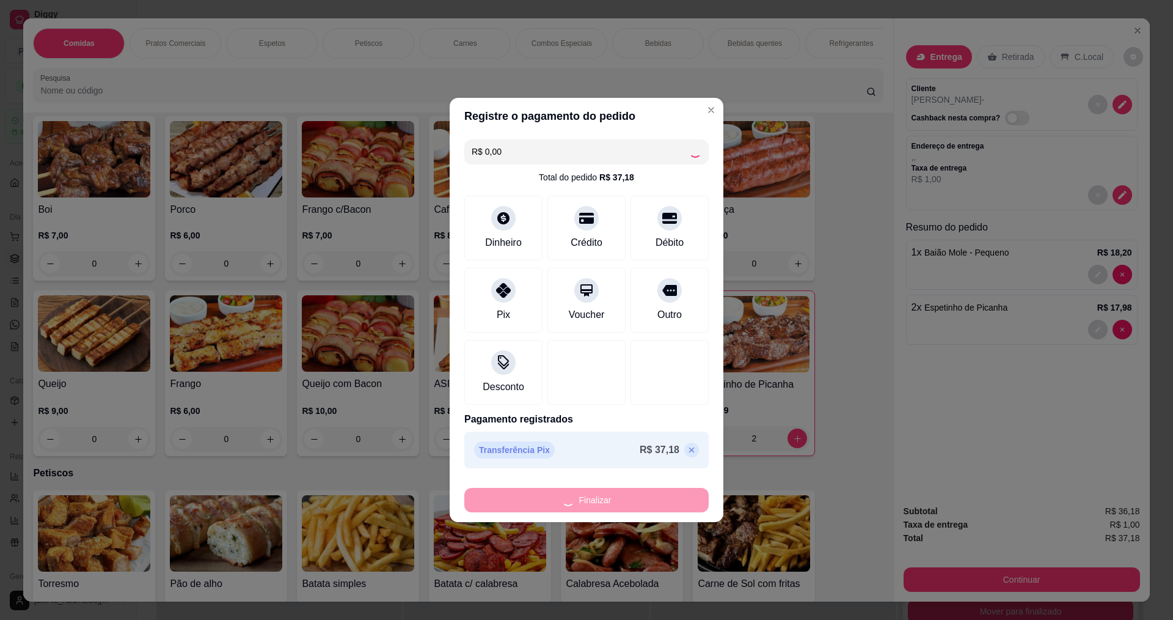
type input "0"
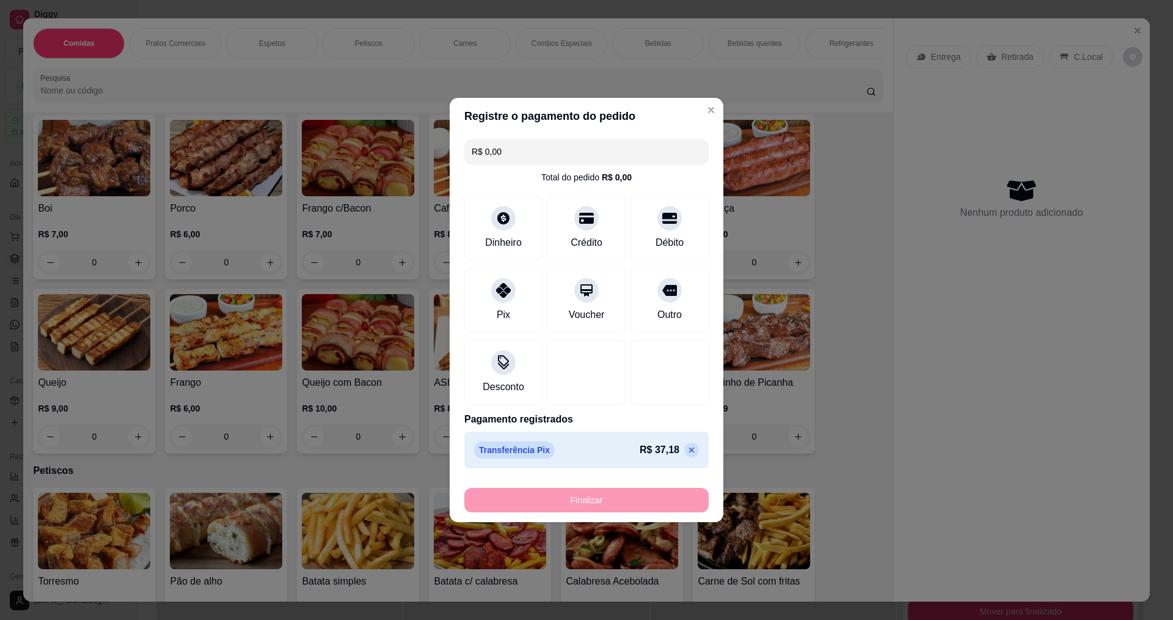
type input "-R$ 37,18"
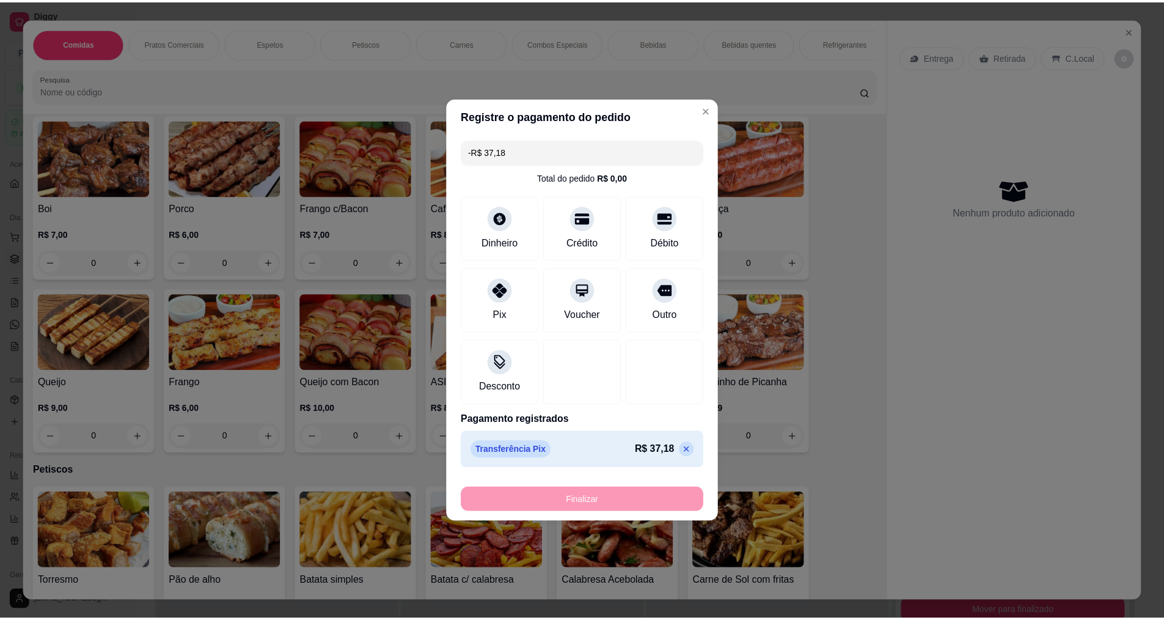
scroll to position [488, 0]
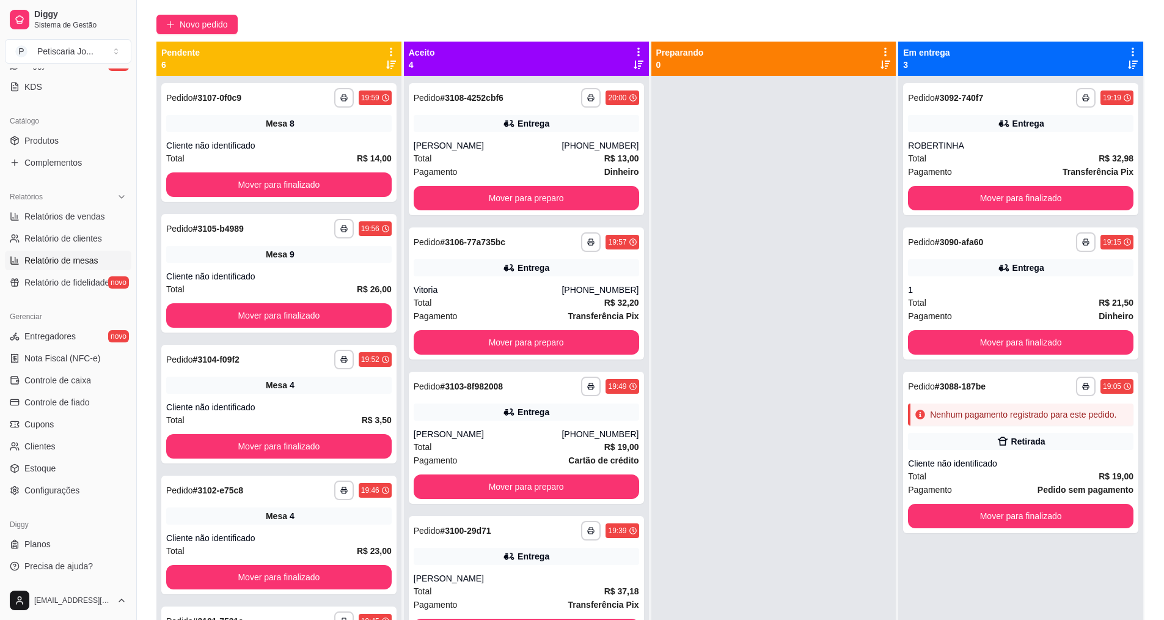
scroll to position [122, 0]
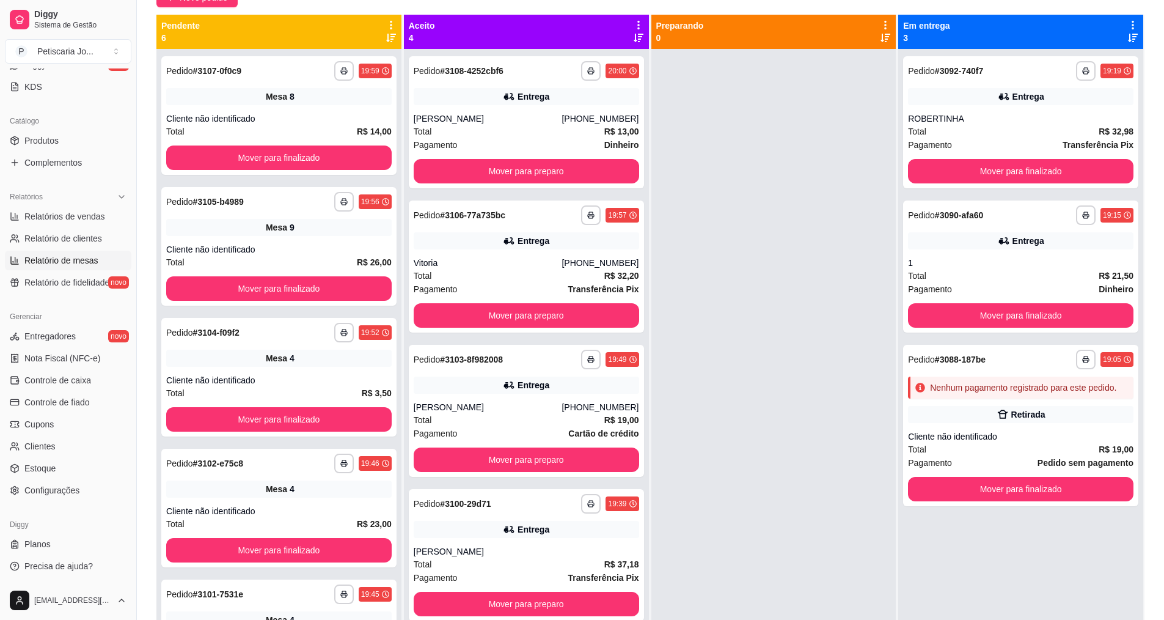
click at [65, 265] on span "Relatório de mesas" at bounding box center [61, 260] width 74 height 12
select select "TOTAL_OF_ORDERS"
select select "7"
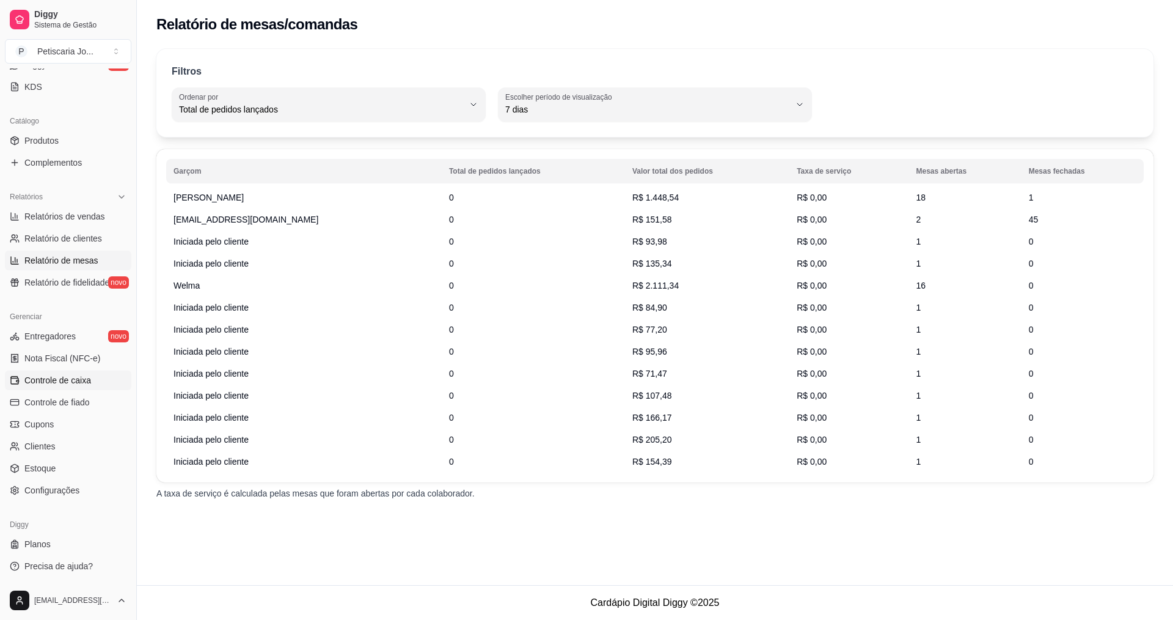
click at [58, 382] on span "Controle de caixa" at bounding box center [57, 380] width 67 height 12
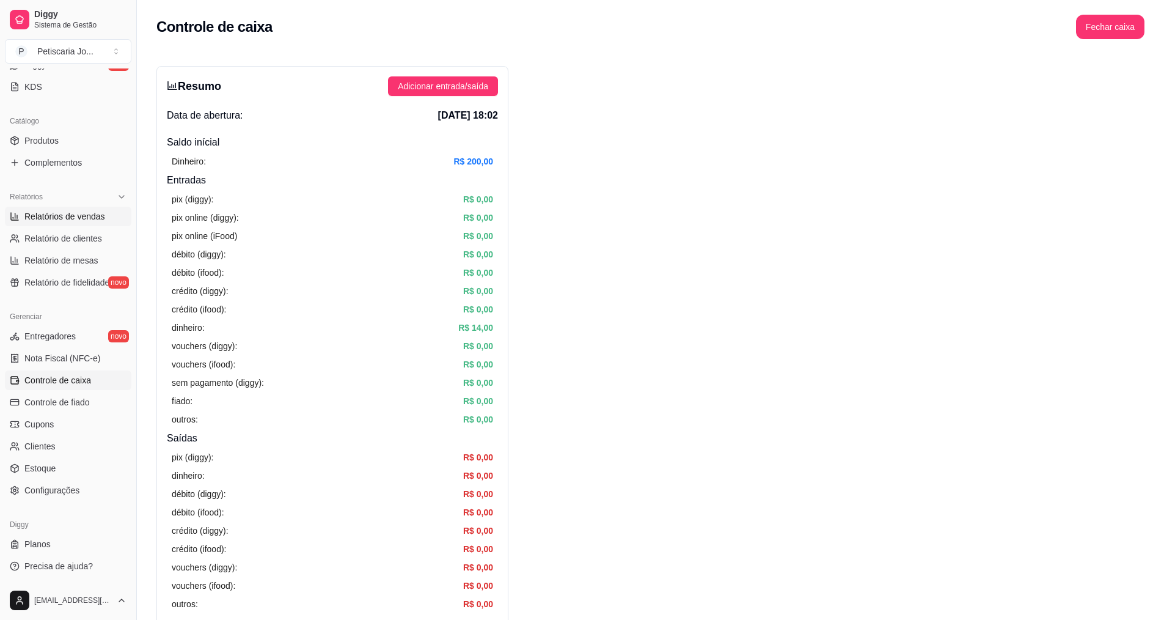
click at [61, 210] on span "Relatórios de vendas" at bounding box center [64, 216] width 81 height 12
select select "ALL"
select select "0"
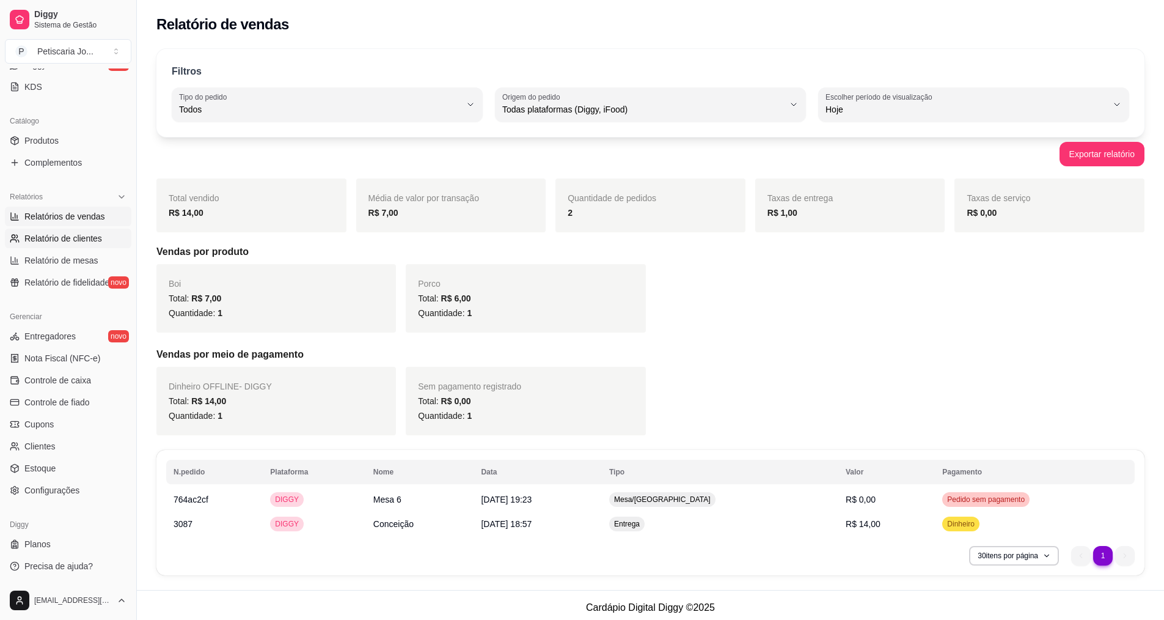
click at [83, 236] on span "Relatório de clientes" at bounding box center [63, 238] width 78 height 12
select select "30"
select select "HIGHEST_TOTAL_SPENT_WITH_ORDERS"
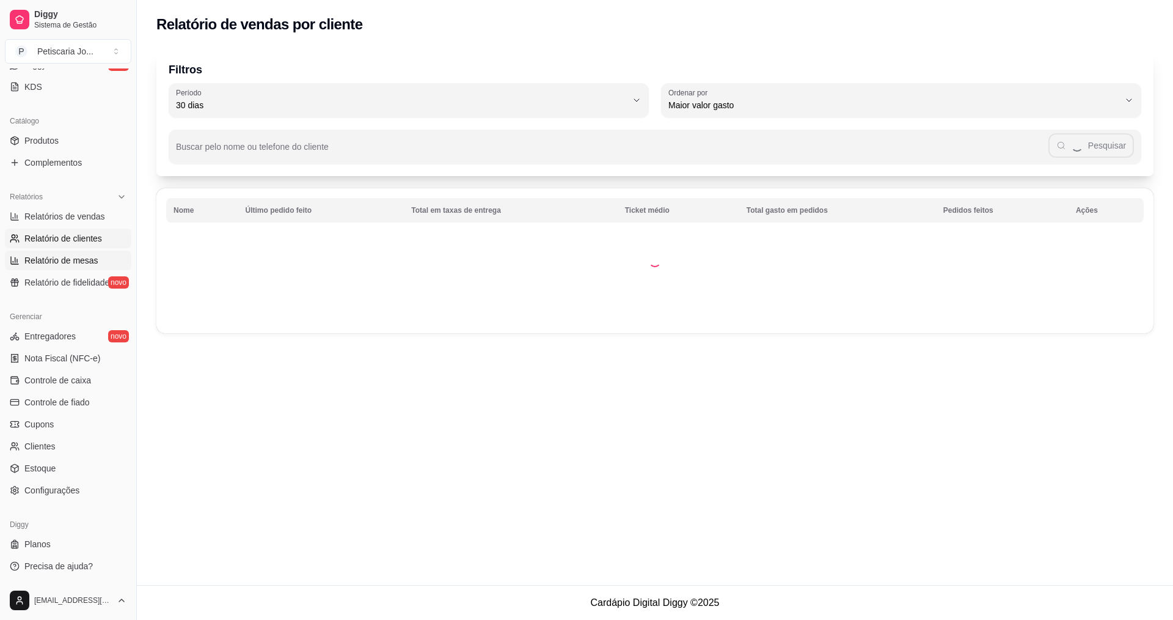
click at [82, 261] on span "Relatório de mesas" at bounding box center [61, 260] width 74 height 12
select select "TOTAL_OF_ORDERS"
select select "7"
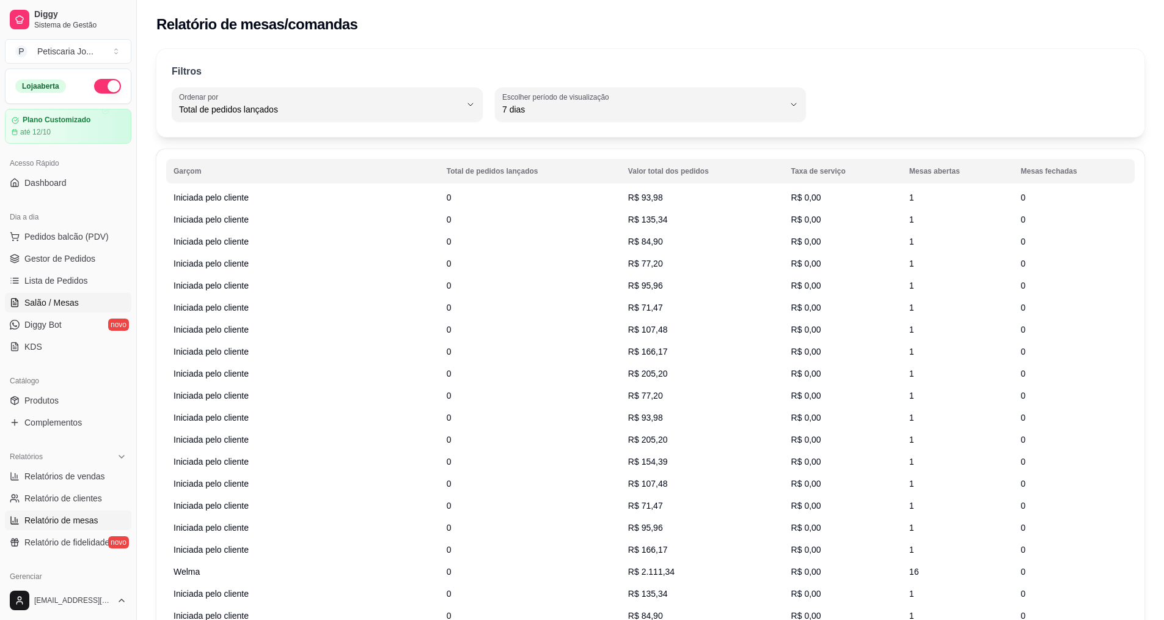
click at [54, 301] on span "Salão / Mesas" at bounding box center [51, 302] width 54 height 12
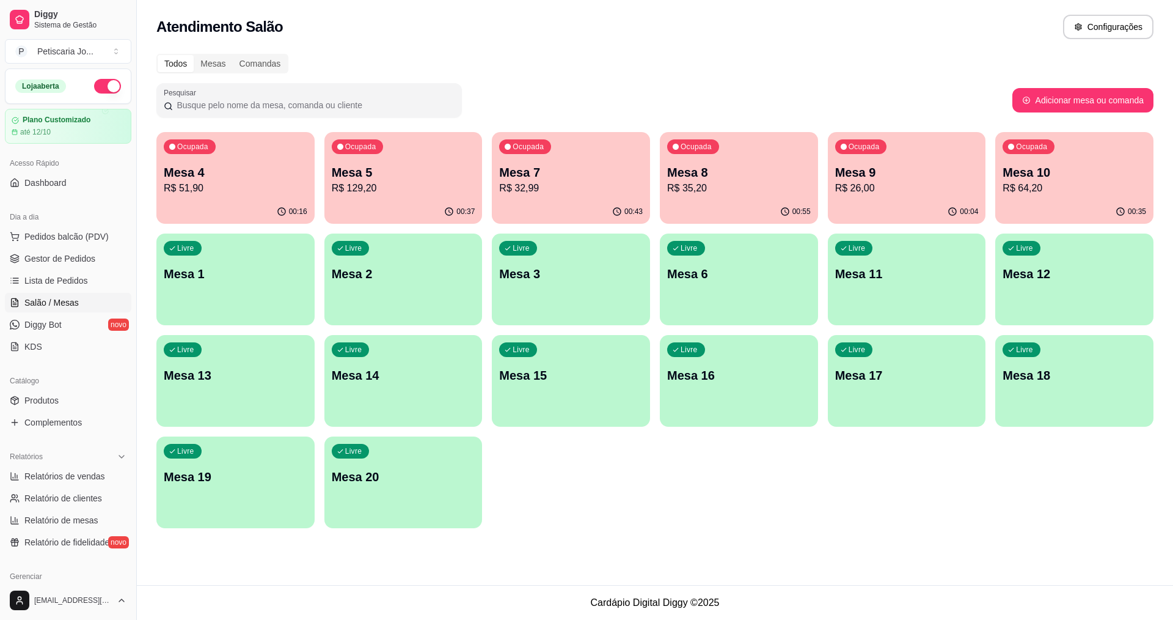
click at [1054, 177] on p "Mesa 10" at bounding box center [1075, 172] width 144 height 17
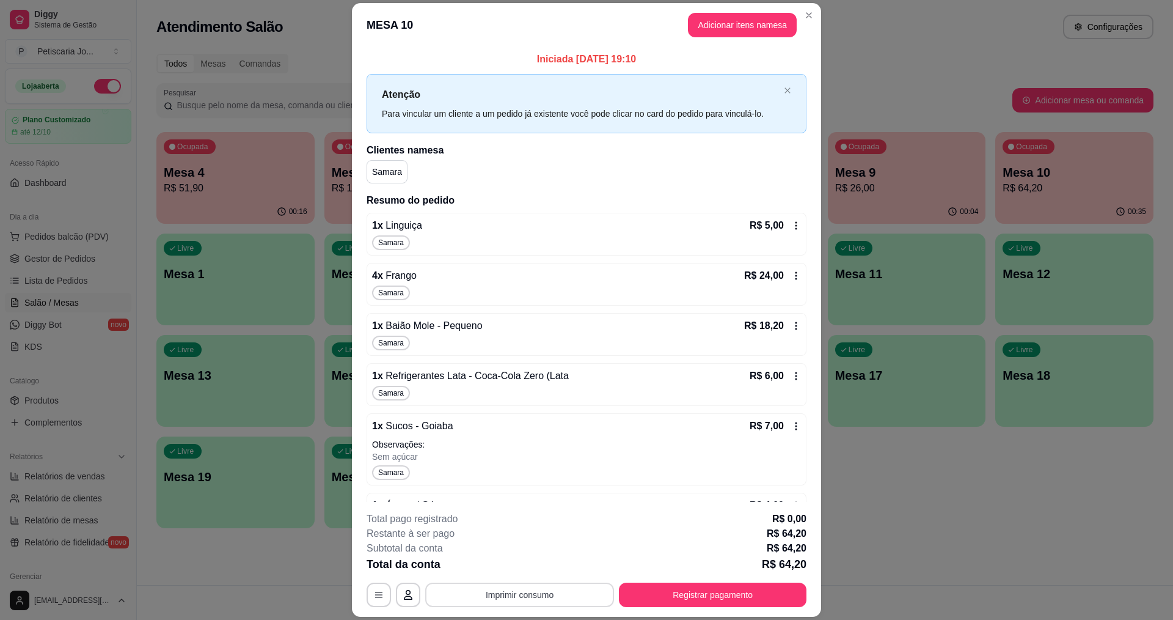
click at [543, 593] on button "Imprimir consumo" at bounding box center [519, 594] width 189 height 24
click at [533, 572] on button "IMPRESSORA" at bounding box center [519, 566] width 86 height 19
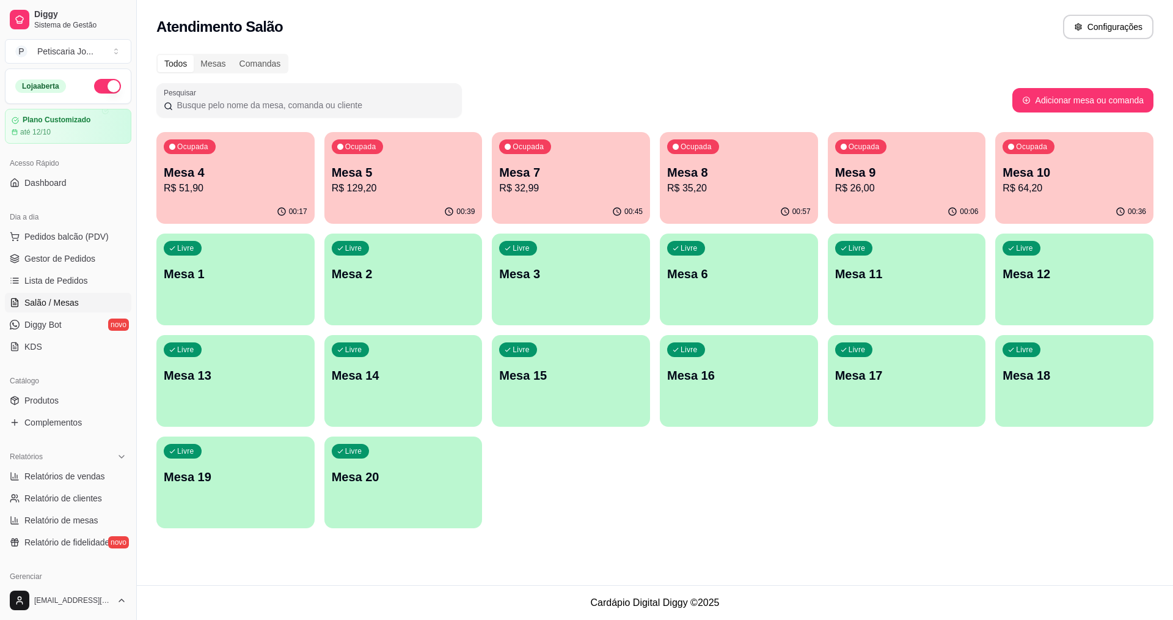
click at [400, 188] on p "R$ 129,20" at bounding box center [404, 188] width 144 height 15
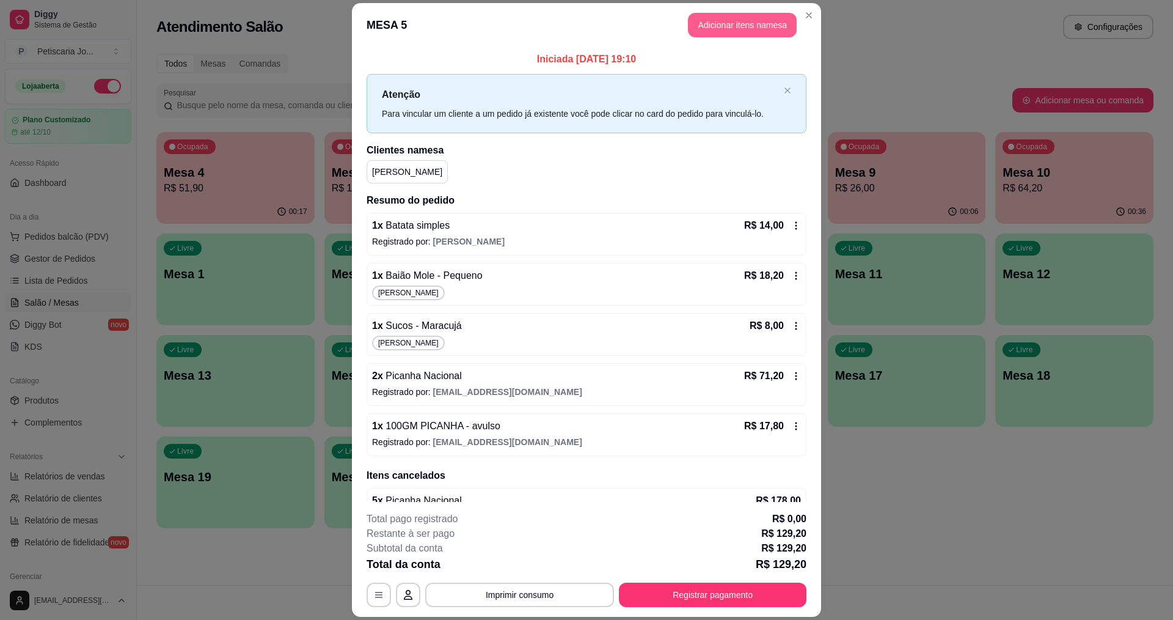
click at [739, 26] on button "Adicionar itens na mesa" at bounding box center [742, 25] width 109 height 24
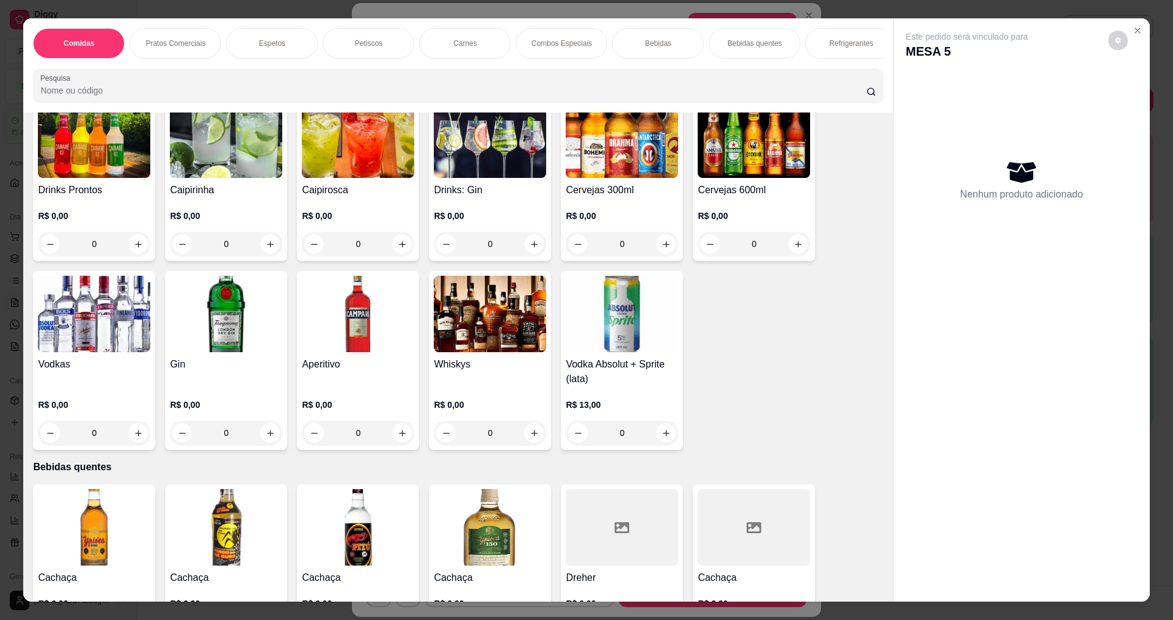
scroll to position [1894, 0]
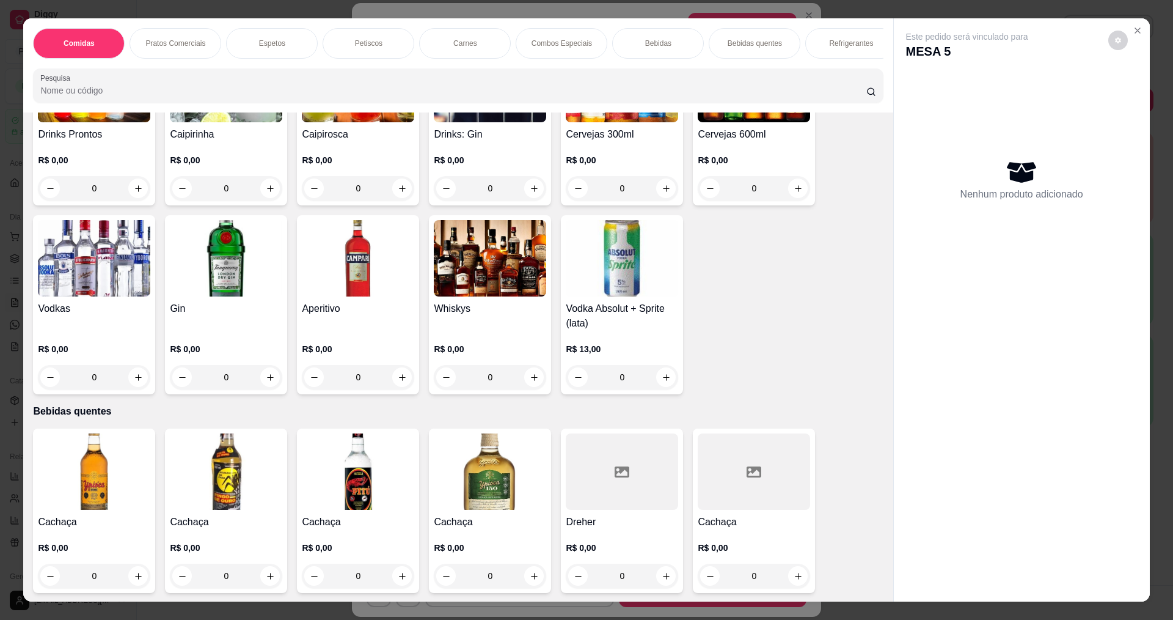
click at [713, 142] on h4 "Cervejas 600ml" at bounding box center [754, 134] width 112 height 15
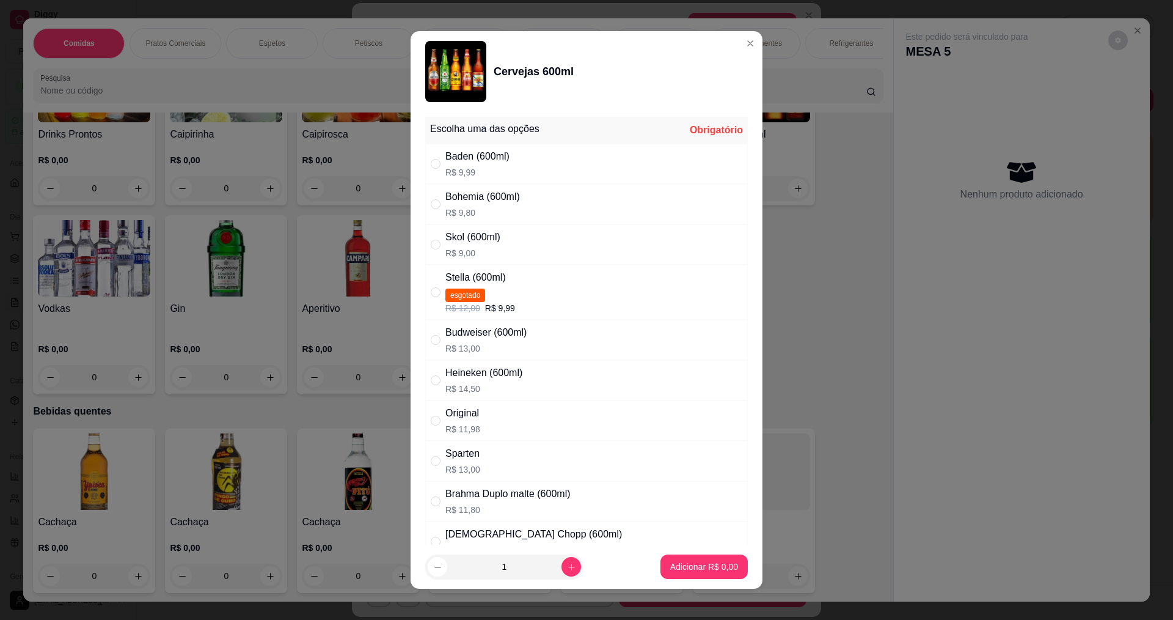
click at [488, 392] on p "R$ 14,50" at bounding box center [483, 388] width 77 height 12
radio input "true"
click at [710, 570] on p "Adicionar R$ 14,50" at bounding box center [701, 566] width 73 height 12
type input "1"
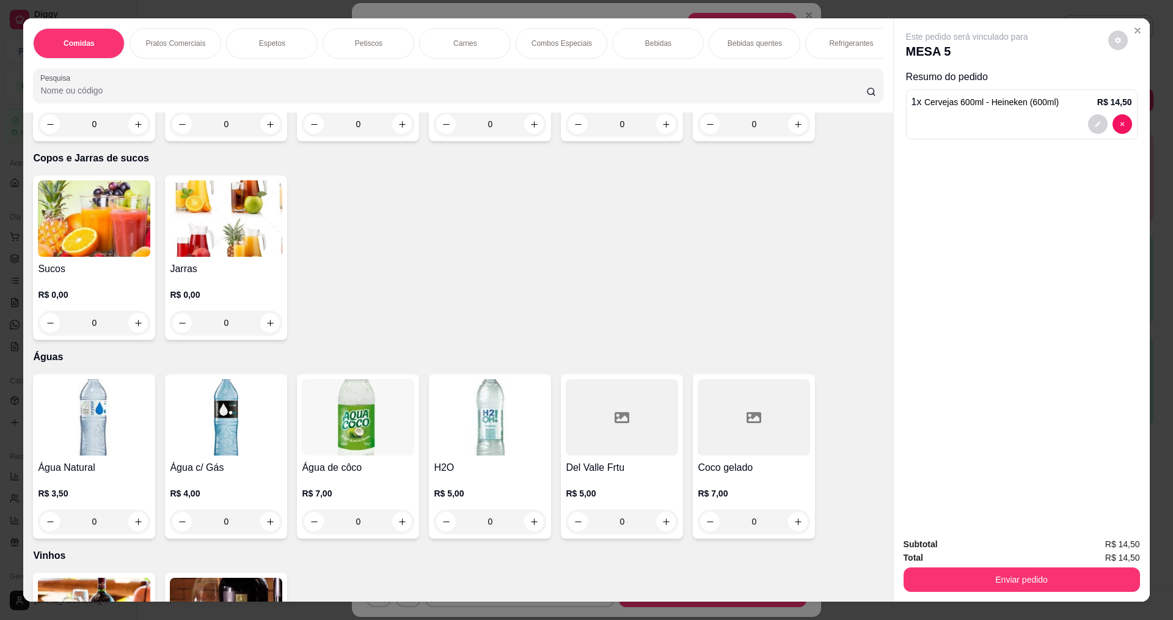
scroll to position [2627, 0]
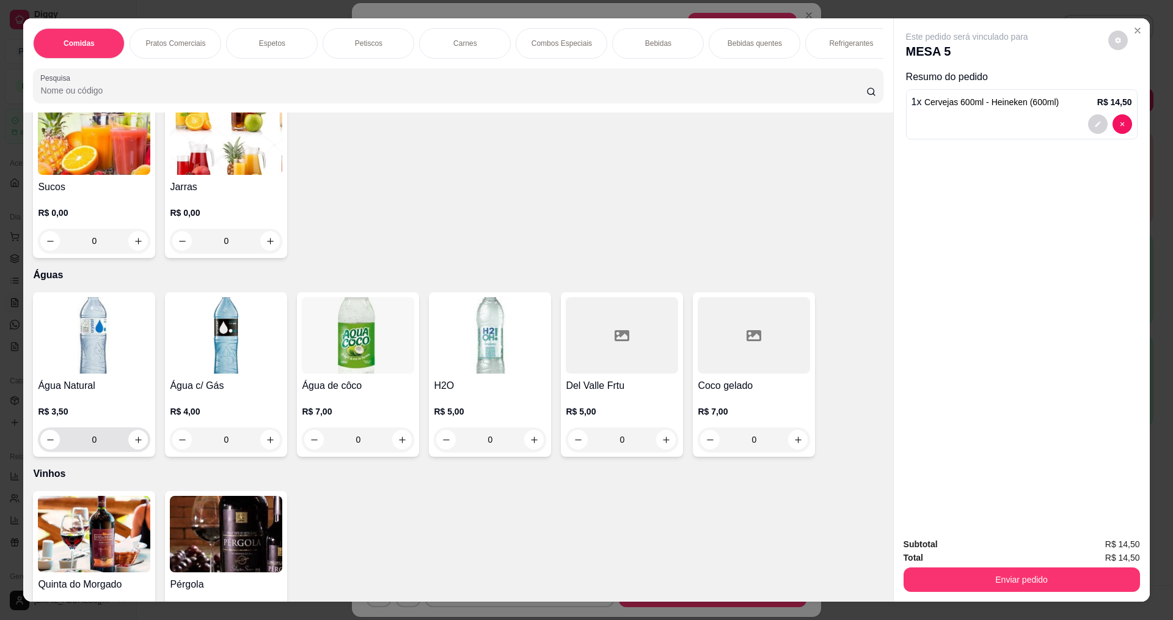
click at [143, 451] on div "0" at bounding box center [94, 439] width 108 height 24
click at [137, 444] on icon "increase-product-quantity" at bounding box center [138, 439] width 9 height 9
type input "1"
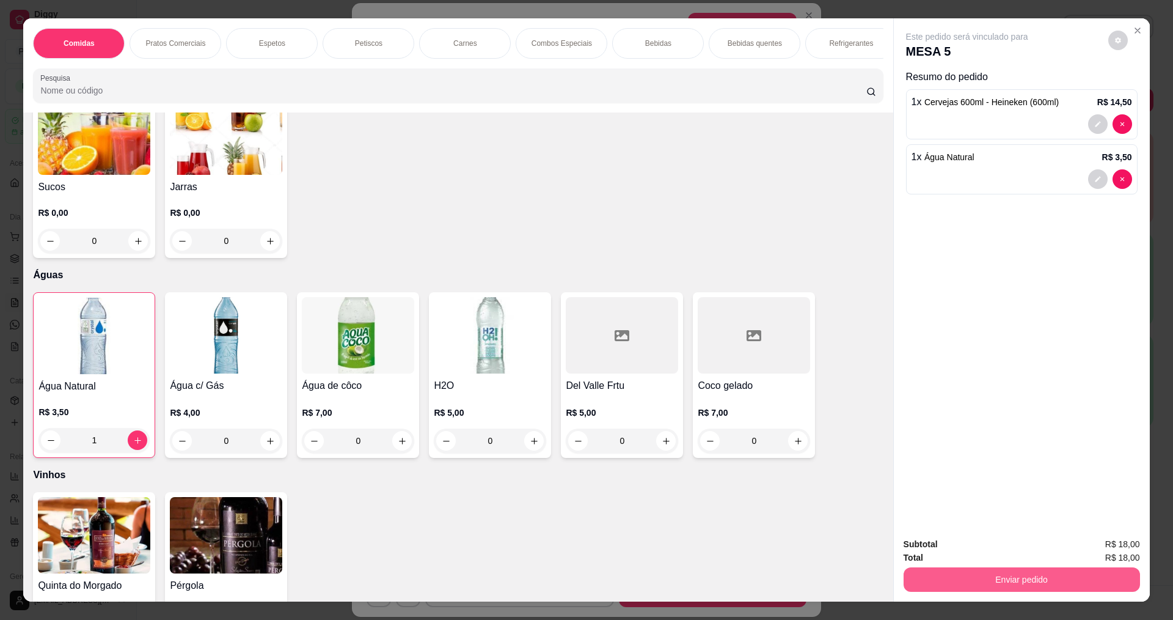
click at [1036, 572] on button "Enviar pedido" at bounding box center [1022, 579] width 236 height 24
click at [1079, 550] on button "Enviar pedido" at bounding box center [1108, 549] width 67 height 23
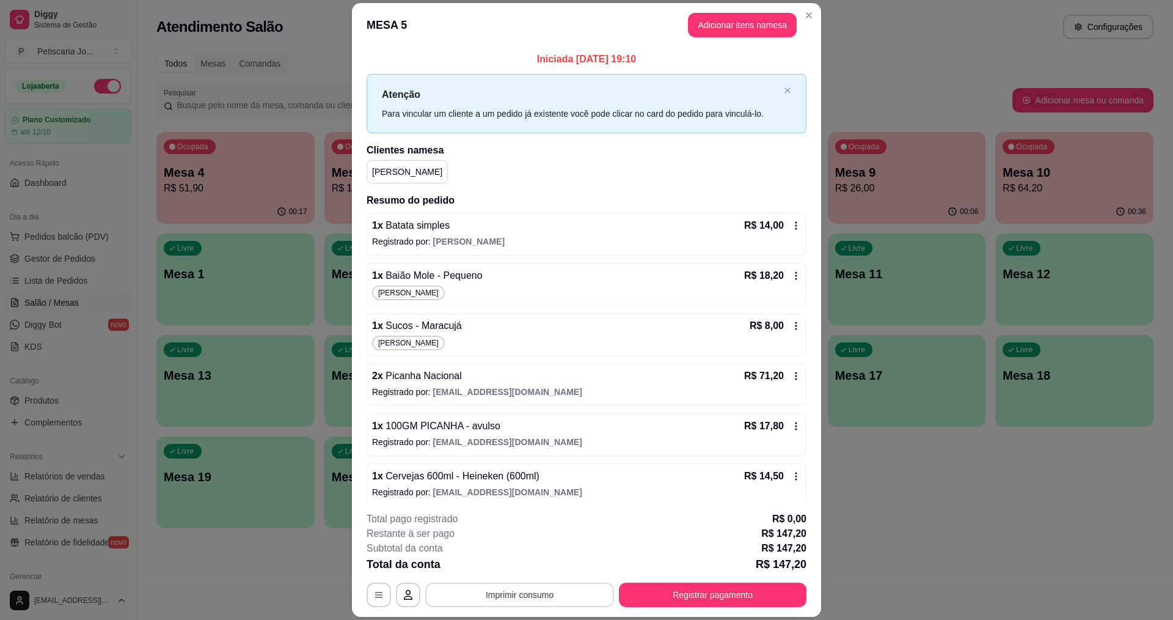
click at [565, 596] on button "Imprimir consumo" at bounding box center [519, 594] width 189 height 24
click at [526, 565] on button "IMPRESSORA" at bounding box center [519, 567] width 89 height 20
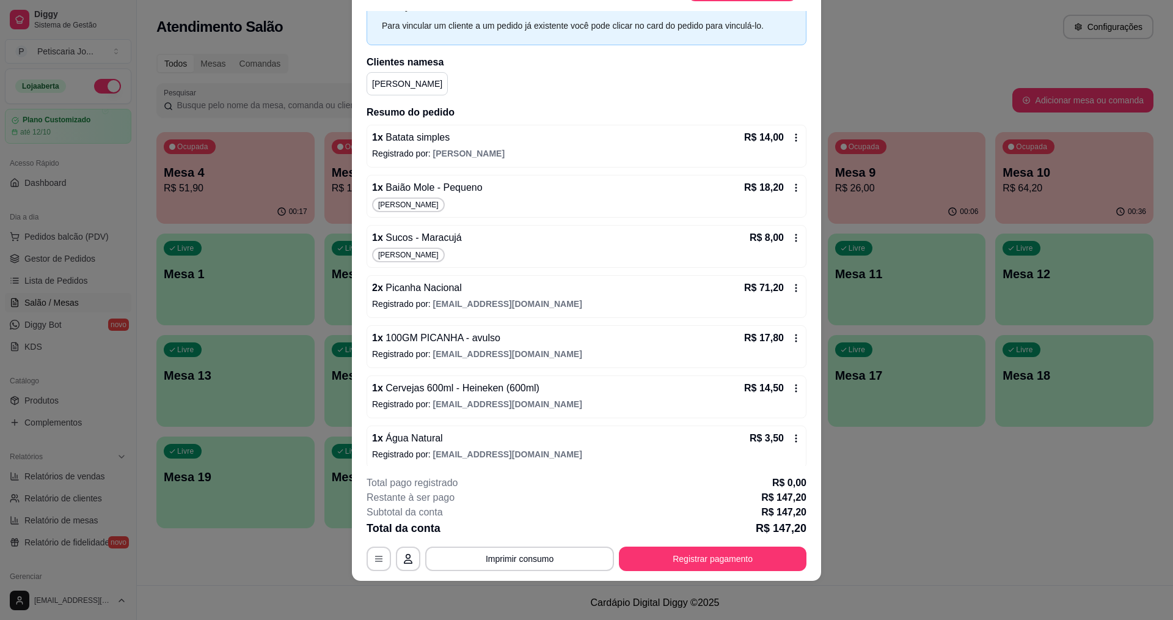
scroll to position [122, 0]
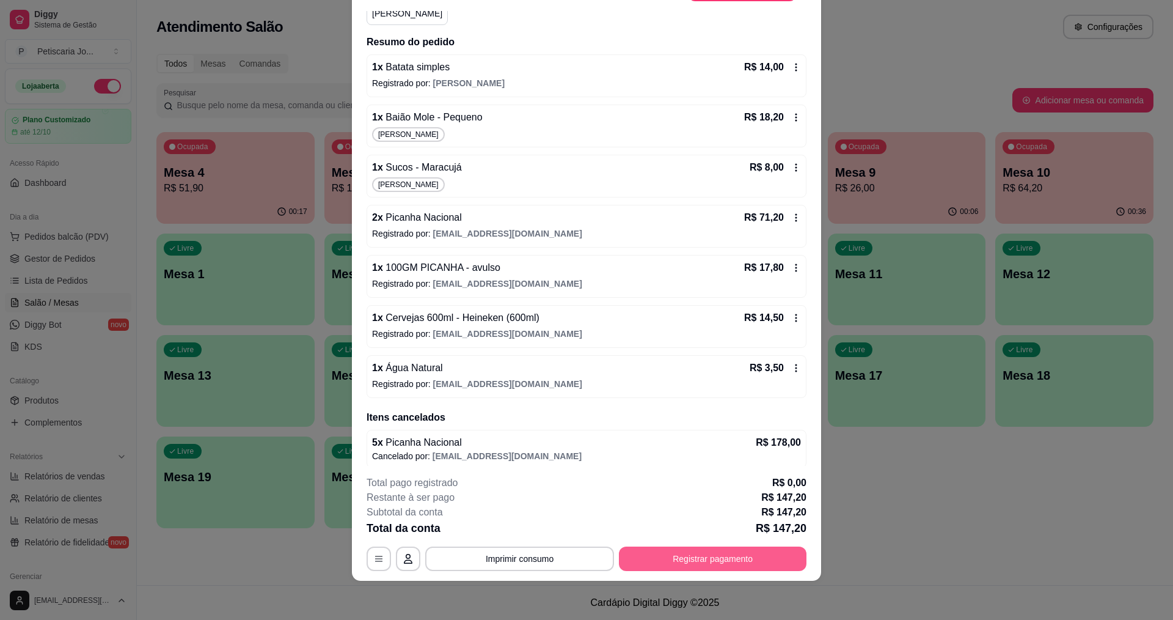
click at [700, 568] on button "Registrar pagamento" at bounding box center [713, 558] width 188 height 24
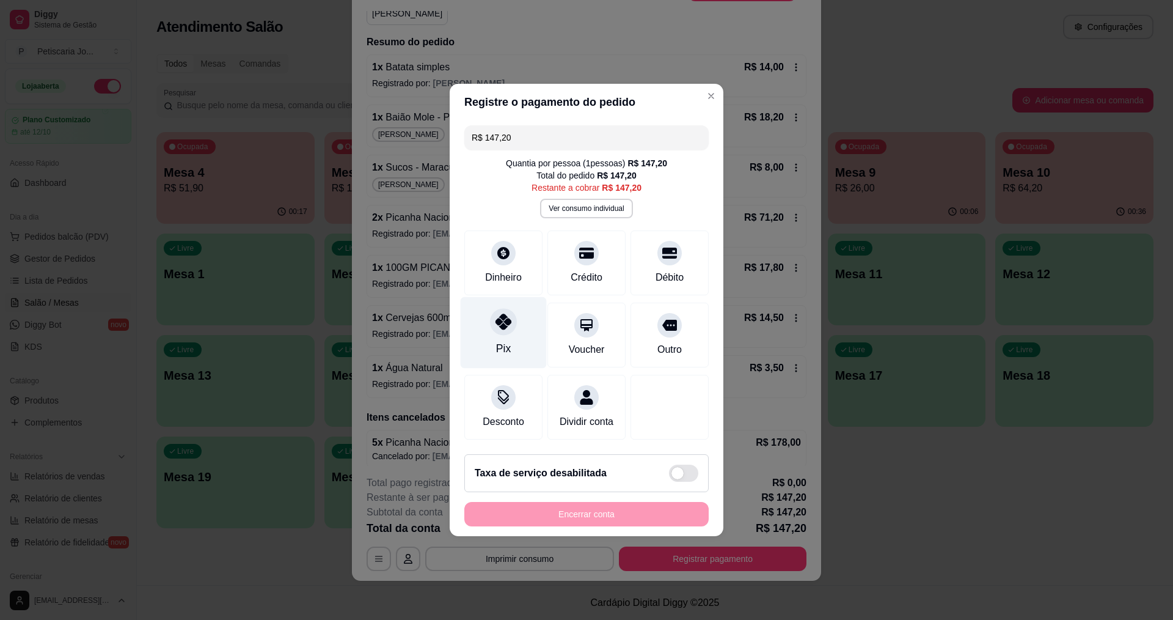
click at [508, 326] on div at bounding box center [503, 321] width 27 height 27
type input "R$ 0,00"
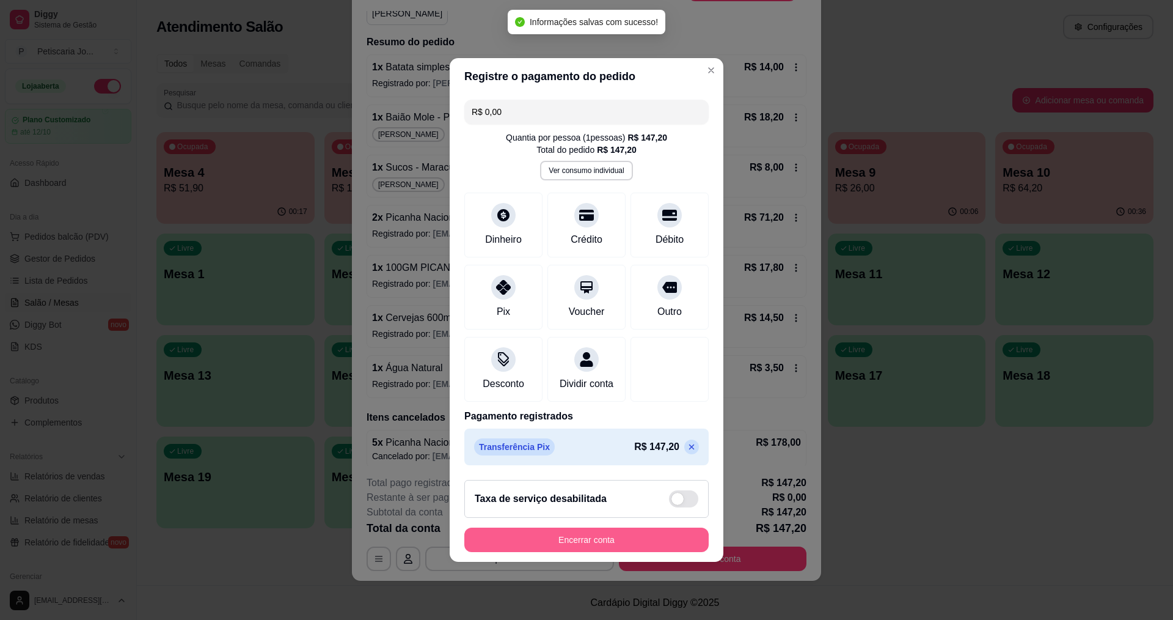
click at [590, 546] on button "Encerrar conta" at bounding box center [586, 539] width 244 height 24
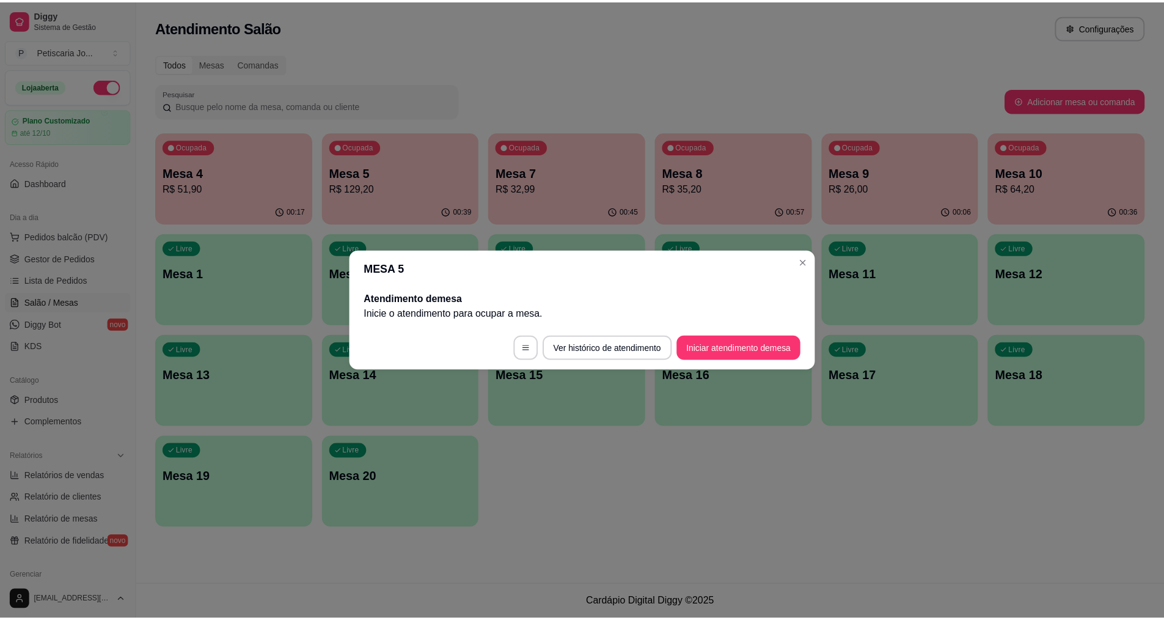
scroll to position [0, 0]
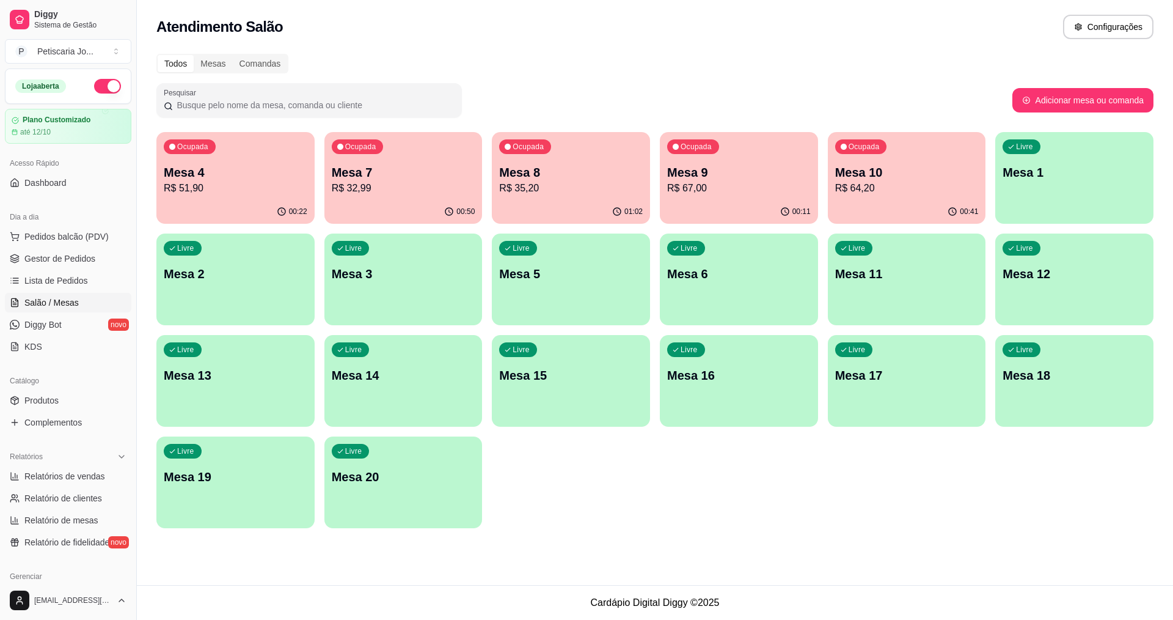
click at [869, 188] on p "R$ 64,20" at bounding box center [907, 188] width 144 height 15
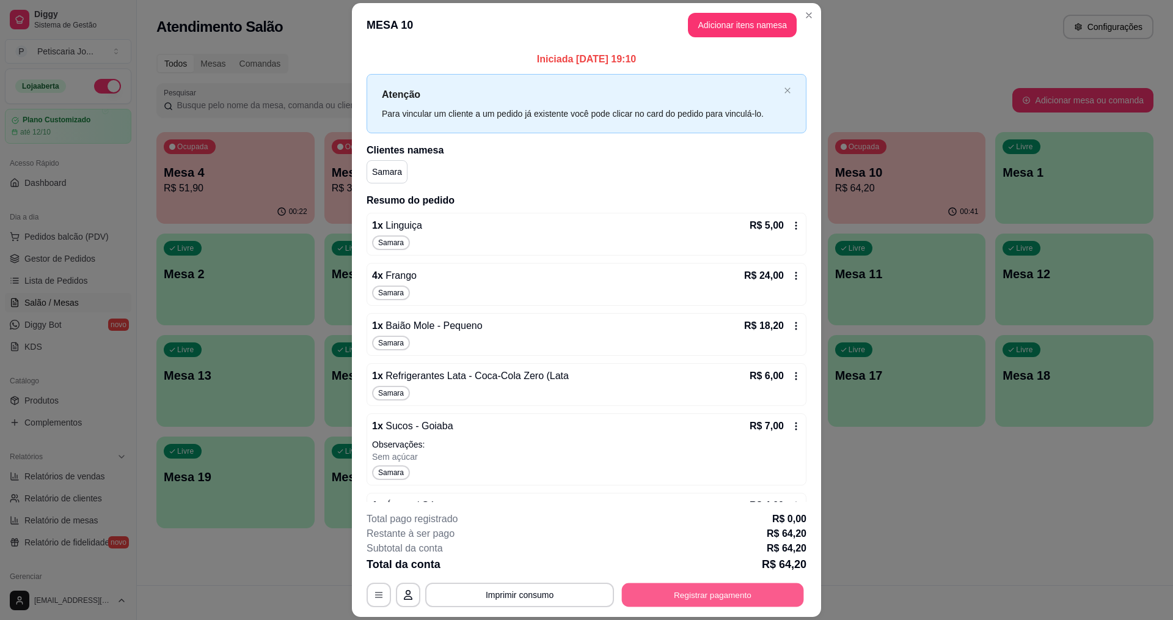
click at [663, 600] on button "Registrar pagamento" at bounding box center [713, 595] width 182 height 24
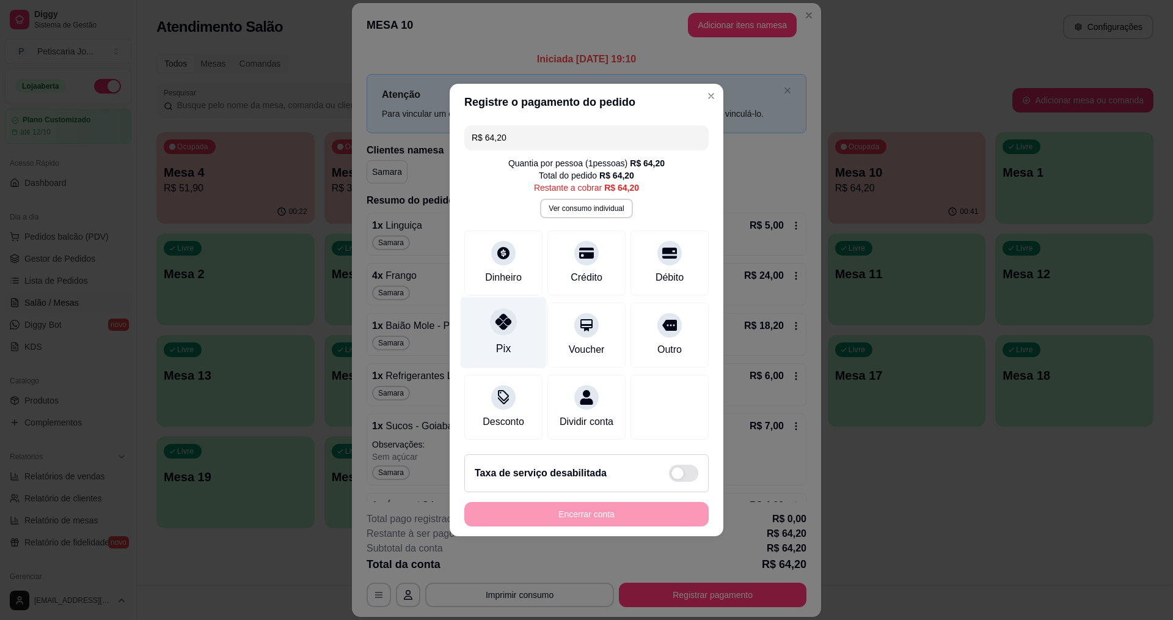
click at [504, 313] on icon at bounding box center [503, 321] width 16 height 16
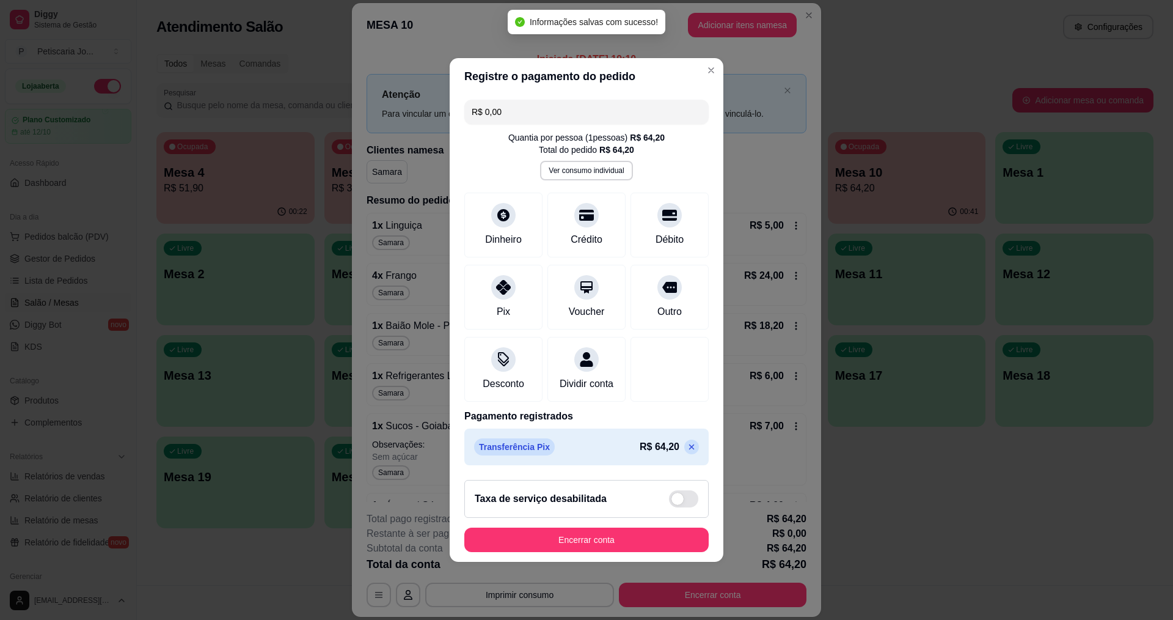
type input "R$ 0,00"
click at [550, 542] on button "Encerrar conta" at bounding box center [586, 539] width 244 height 24
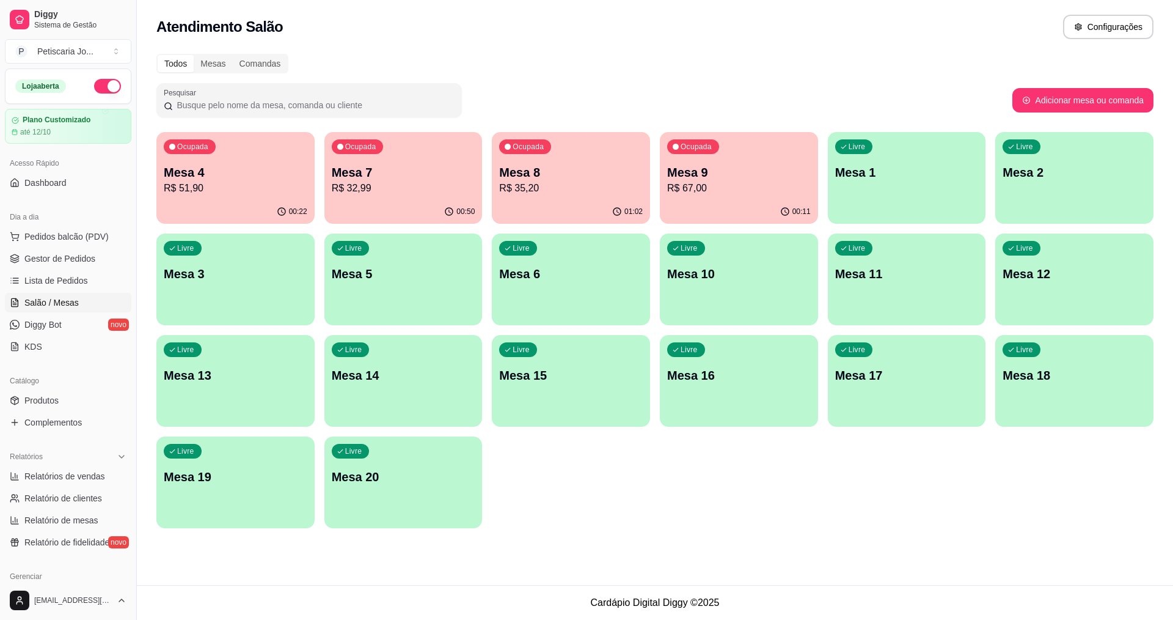
click at [654, 89] on div "Pesquisar" at bounding box center [584, 100] width 856 height 34
click at [31, 400] on span "Produtos" at bounding box center [41, 400] width 34 height 12
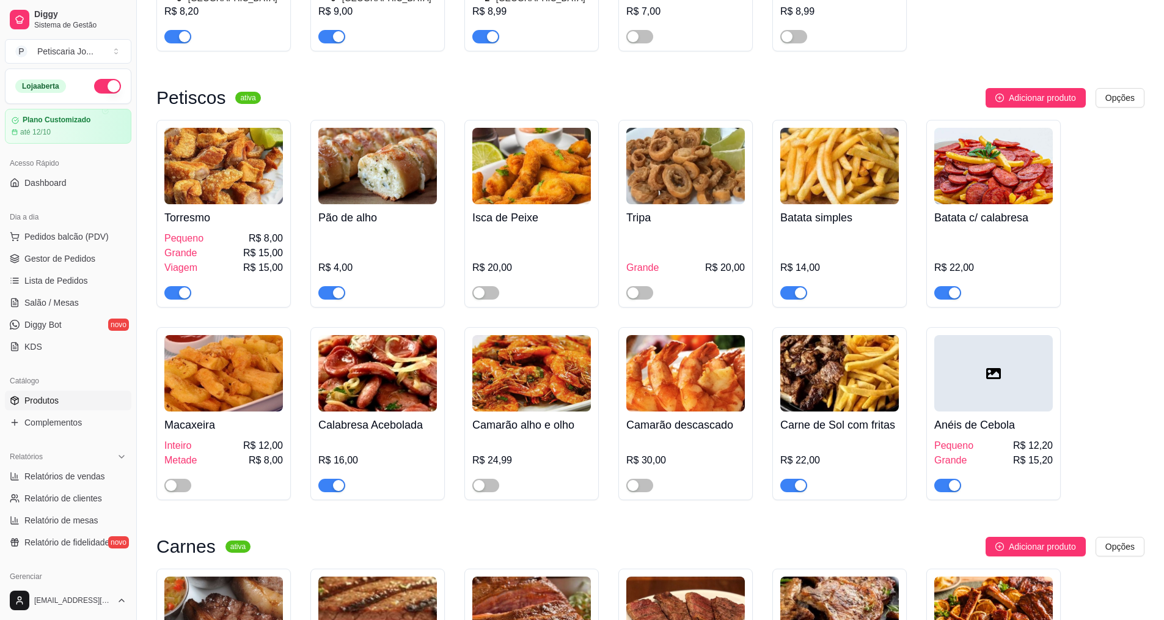
scroll to position [1466, 0]
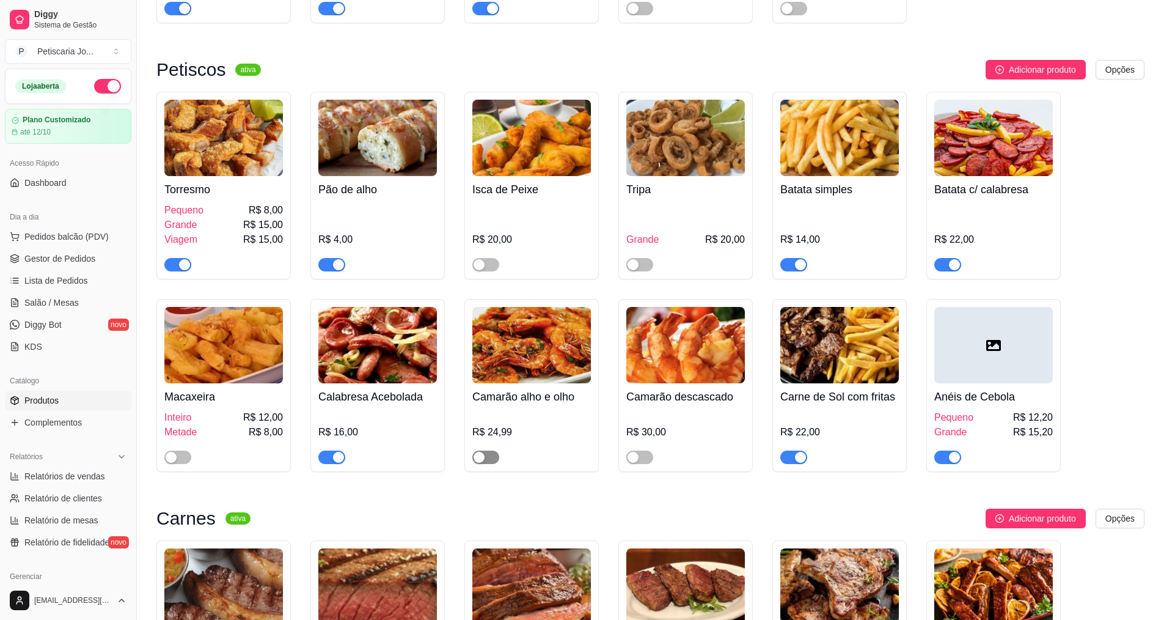
click at [485, 450] on button "button" at bounding box center [485, 456] width 27 height 13
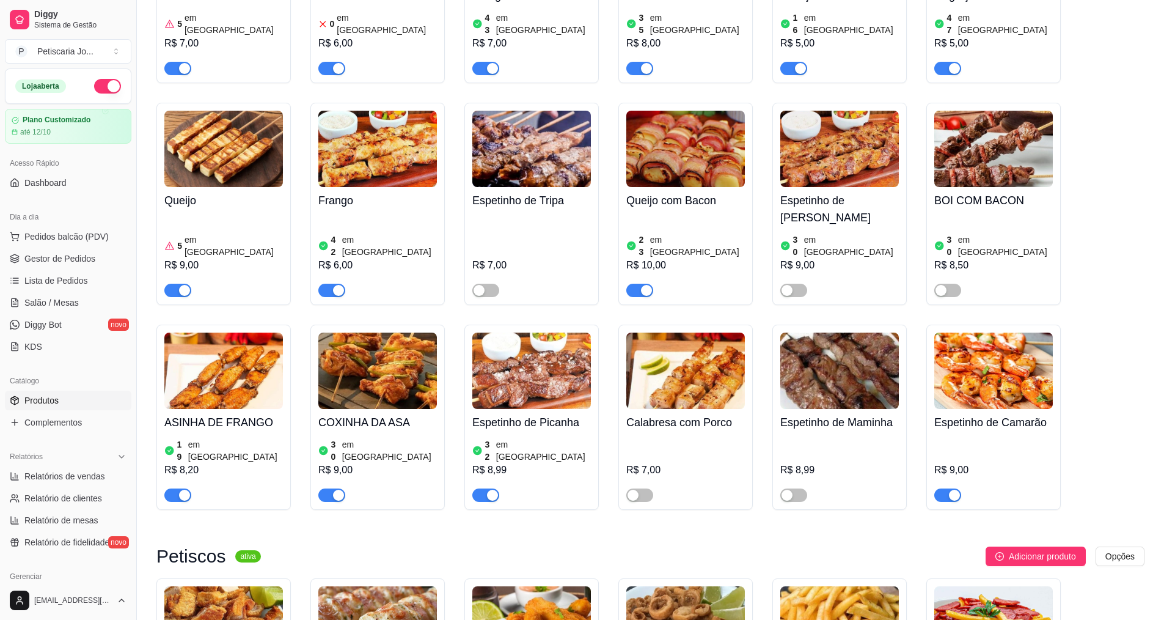
scroll to position [978, 0]
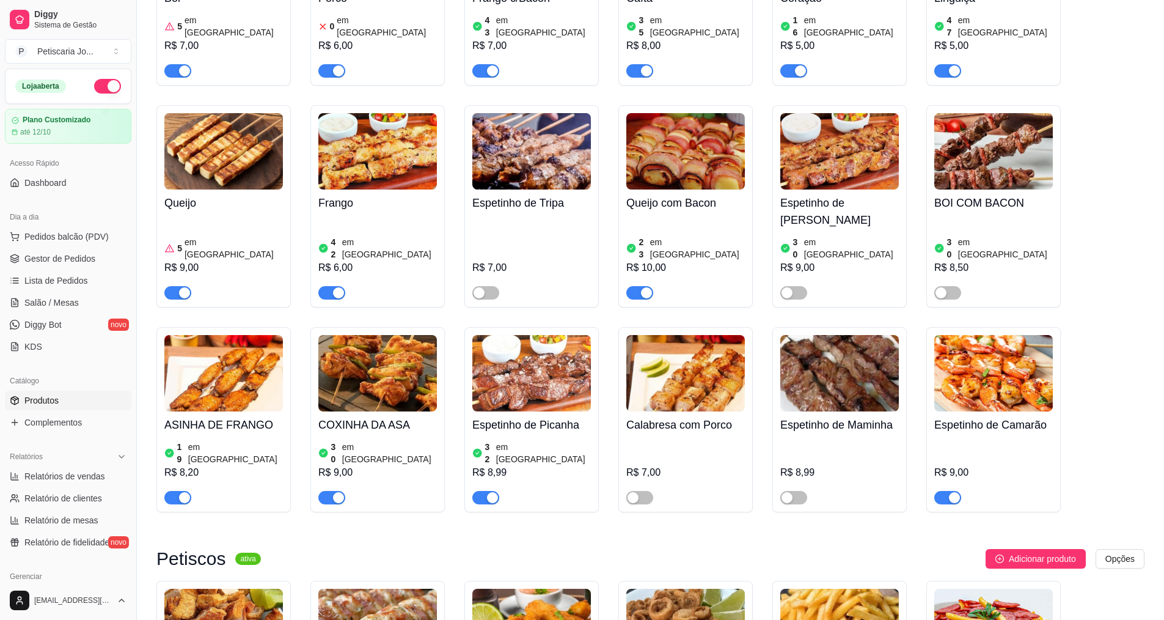
click at [184, 236] on div "5 em estoque" at bounding box center [223, 248] width 119 height 24
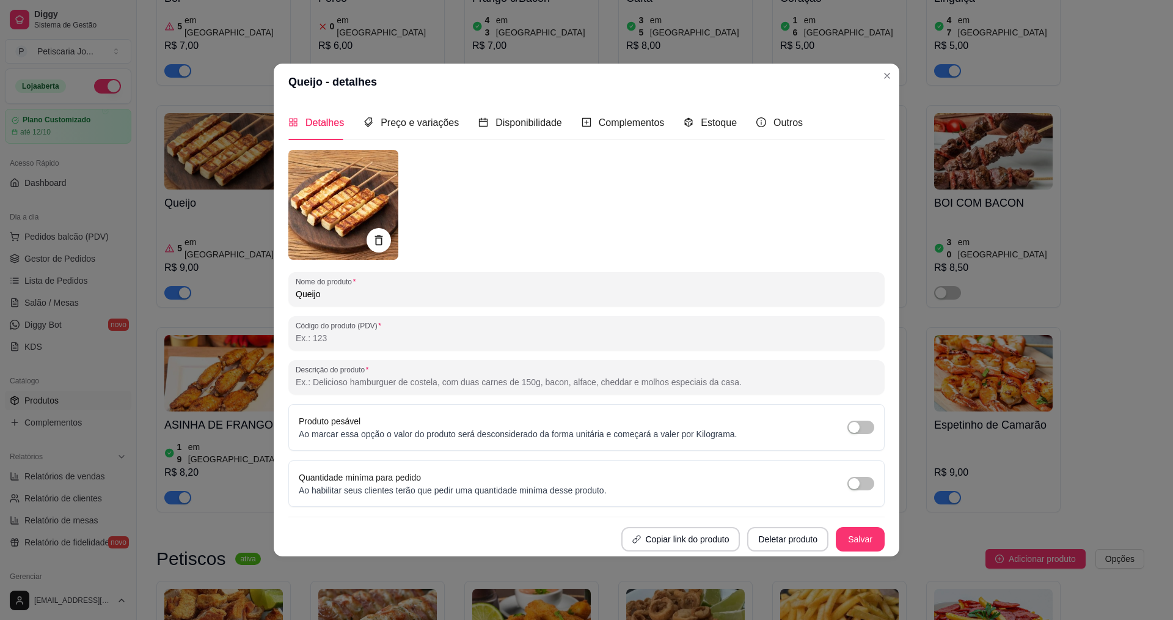
click at [671, 139] on div "Detalhes Preço e variações Disponibilidade Complementos Estoque Outros" at bounding box center [545, 122] width 514 height 35
click at [695, 131] on div "Estoque" at bounding box center [710, 122] width 53 height 35
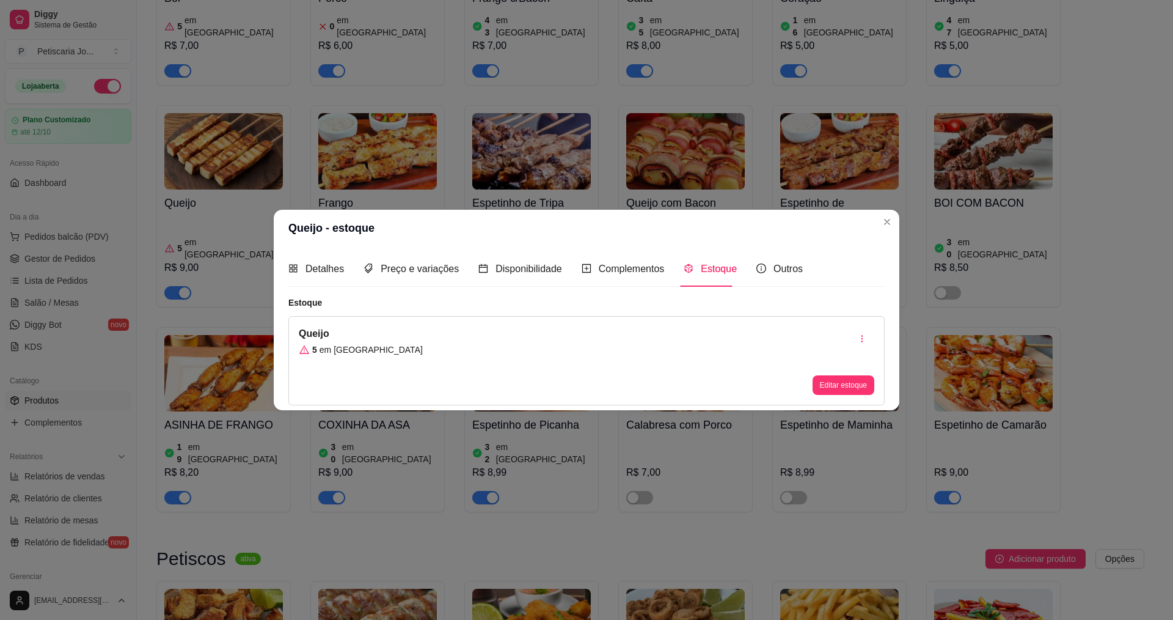
click at [406, 345] on div "Queijo 5 em estoque Editar estoque" at bounding box center [586, 360] width 596 height 89
click at [825, 384] on button "Editar estoque" at bounding box center [844, 385] width 62 height 20
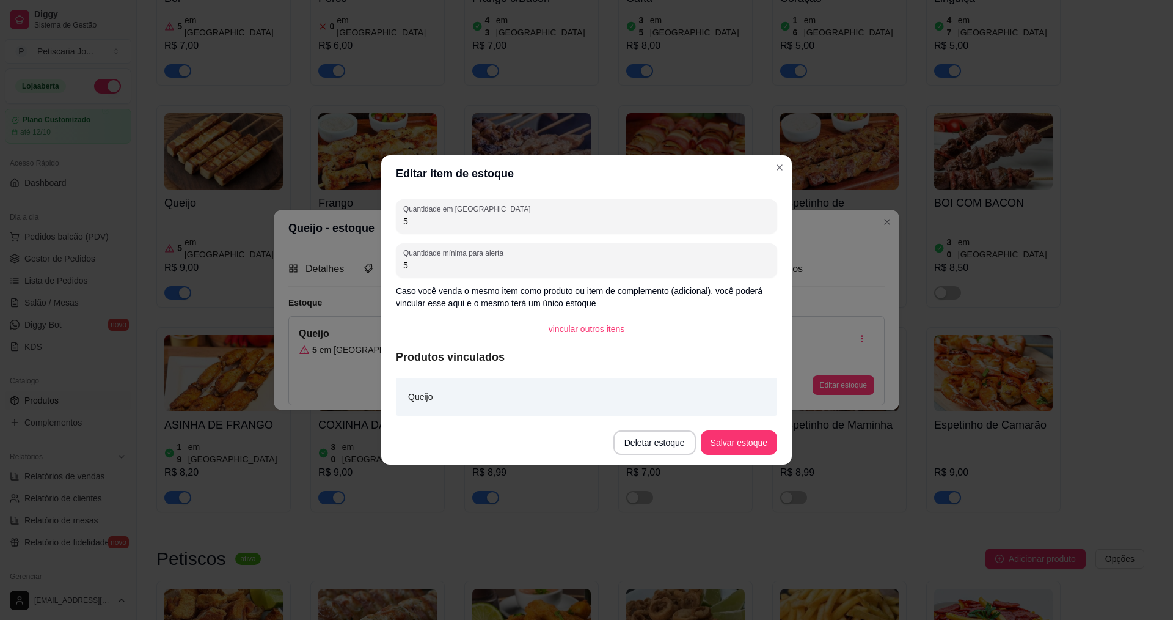
drag, startPoint x: 480, startPoint y: 272, endPoint x: 373, endPoint y: 256, distance: 108.2
click at [362, 260] on div "Editar item de estoque Quantidade em estoque 5 Quantidade mínima para alerta 5 …" at bounding box center [586, 310] width 1173 height 620
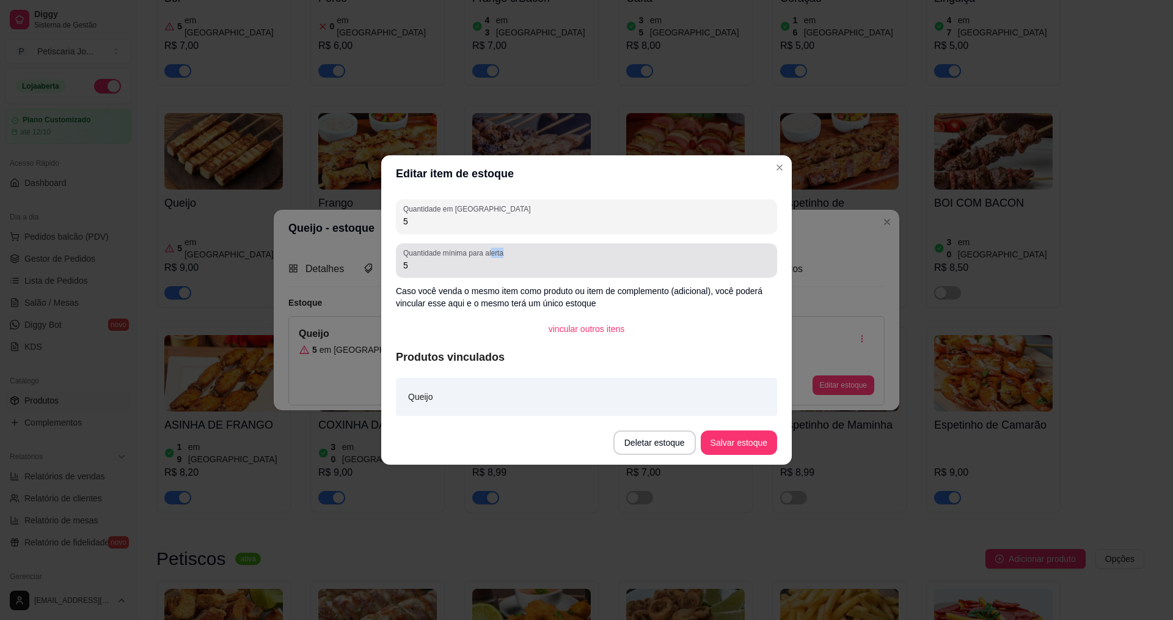
drag, startPoint x: 492, startPoint y: 255, endPoint x: 397, endPoint y: 266, distance: 95.3
click at [397, 266] on div "Quantidade mínima para alerta 5" at bounding box center [586, 260] width 381 height 34
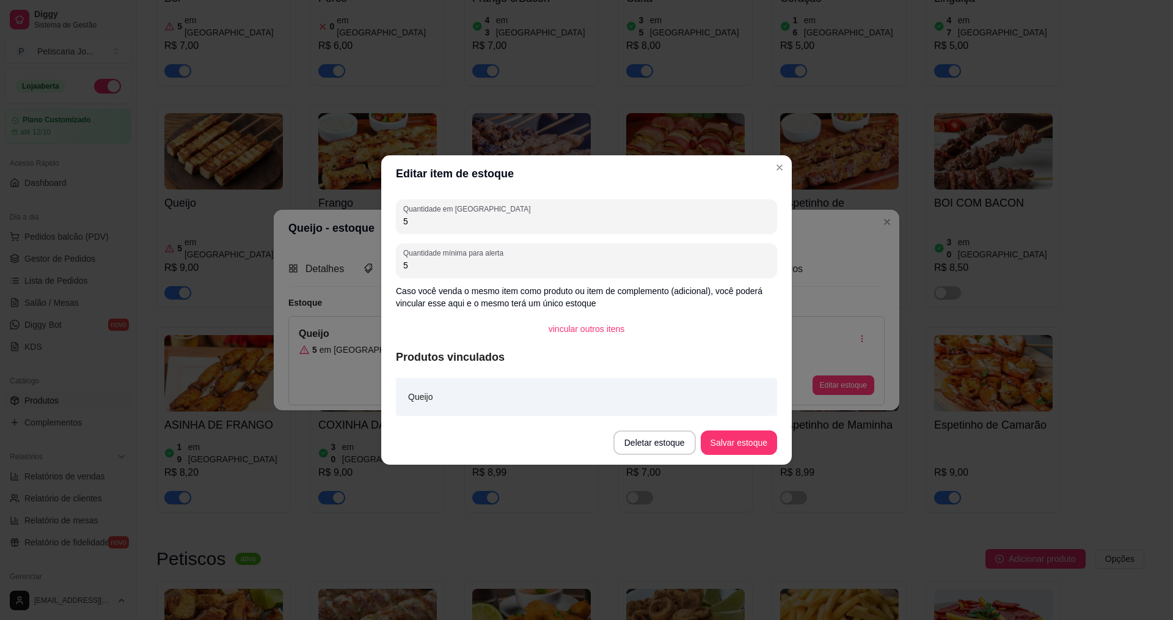
click at [398, 265] on div "Quantidade mínima para alerta 5" at bounding box center [586, 260] width 381 height 34
click at [401, 265] on div "Quantidade mínima para alerta 5" at bounding box center [586, 260] width 381 height 34
type input "10"
click at [726, 451] on button "Salvar estoque" at bounding box center [738, 443] width 75 height 24
drag, startPoint x: 754, startPoint y: 428, endPoint x: 752, endPoint y: 436, distance: 8.7
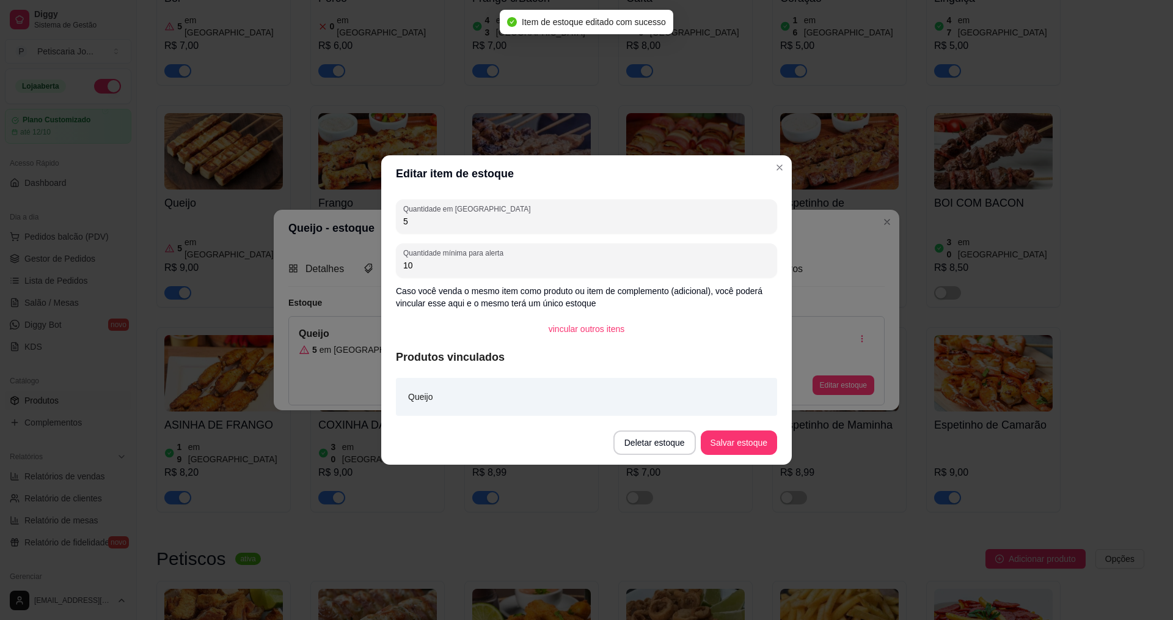
click at [754, 428] on footer "Deletar estoque Salvar estoque" at bounding box center [586, 442] width 411 height 44
click at [752, 436] on button "Salvar estoque" at bounding box center [738, 443] width 75 height 24
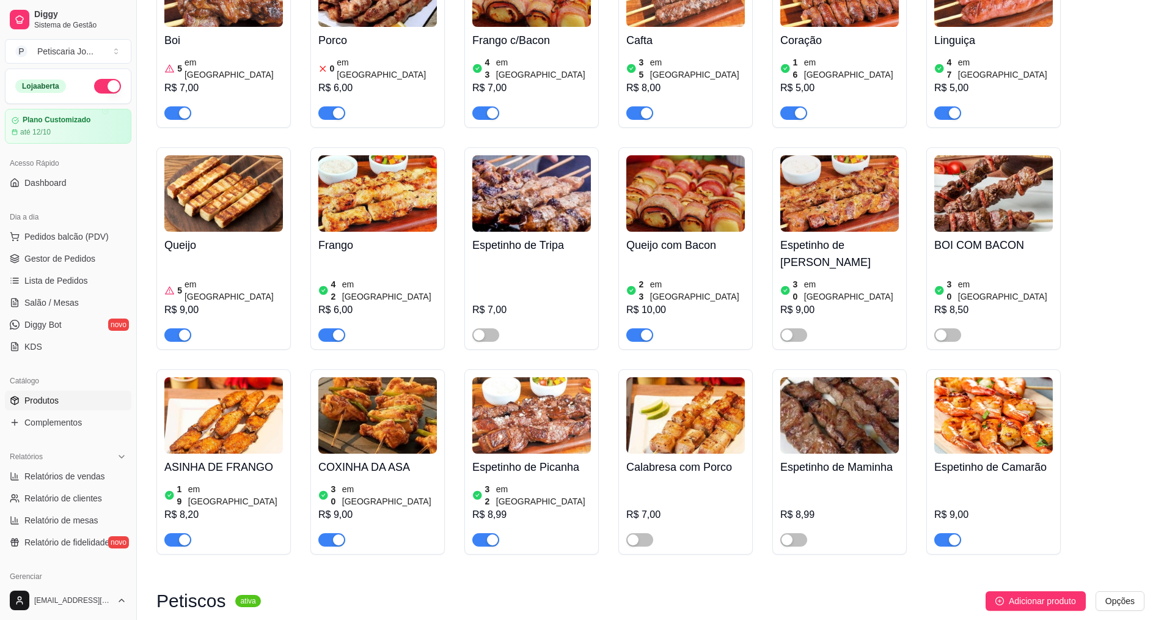
scroll to position [855, 0]
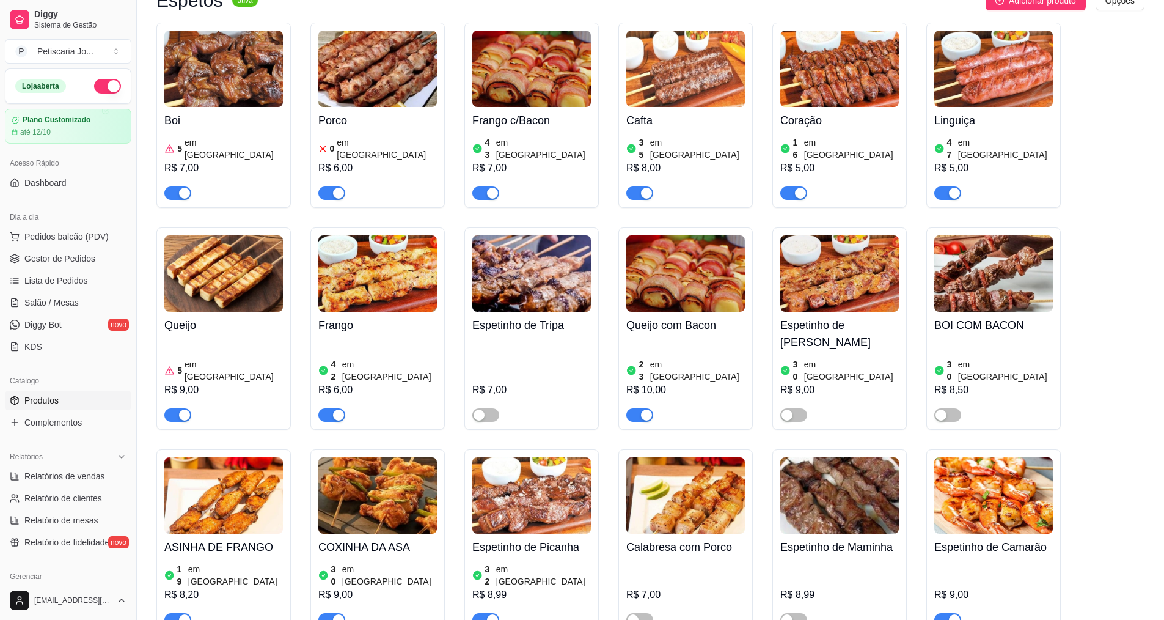
click at [206, 145] on article "em [GEOGRAPHIC_DATA]" at bounding box center [234, 148] width 98 height 24
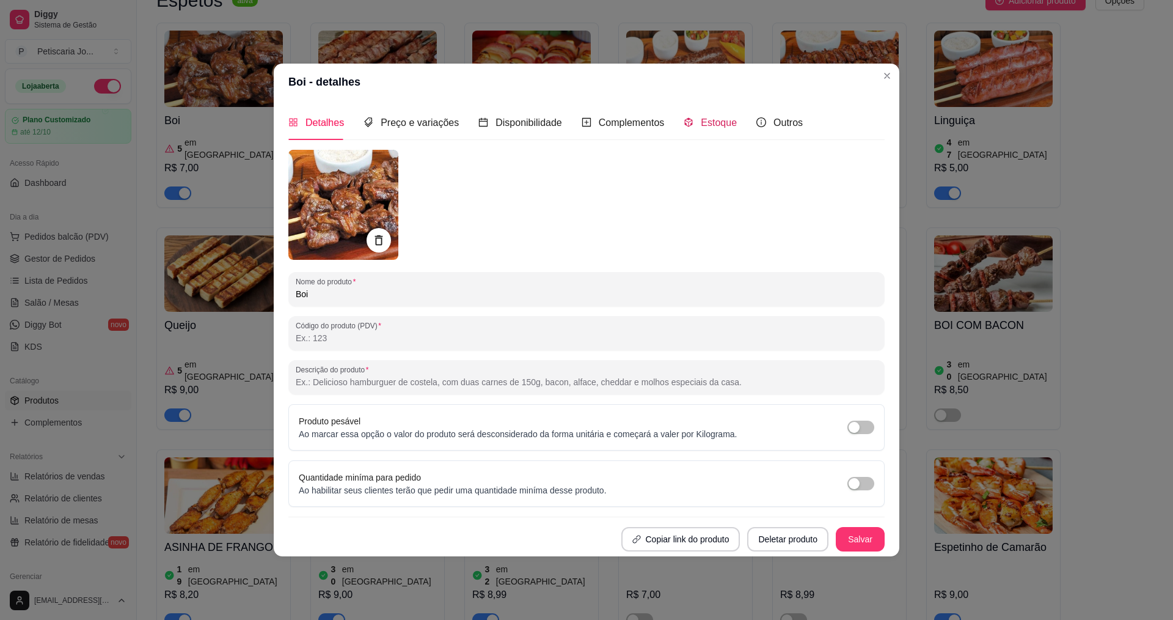
click at [701, 126] on span "Estoque" at bounding box center [719, 122] width 36 height 10
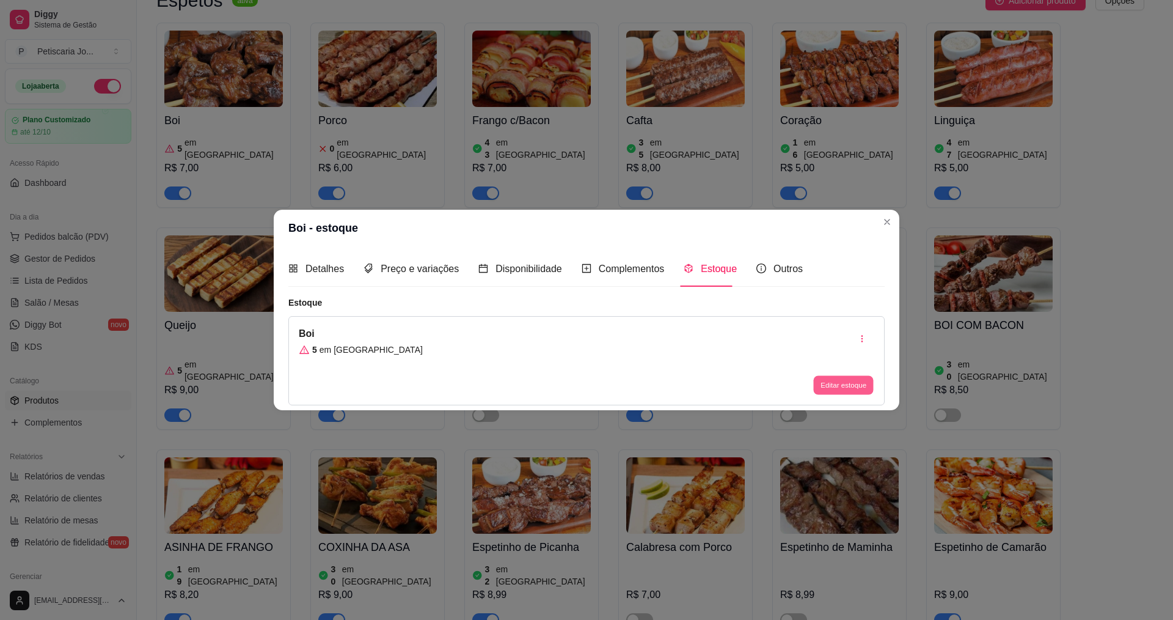
click at [826, 393] on button "Editar estoque" at bounding box center [843, 384] width 60 height 19
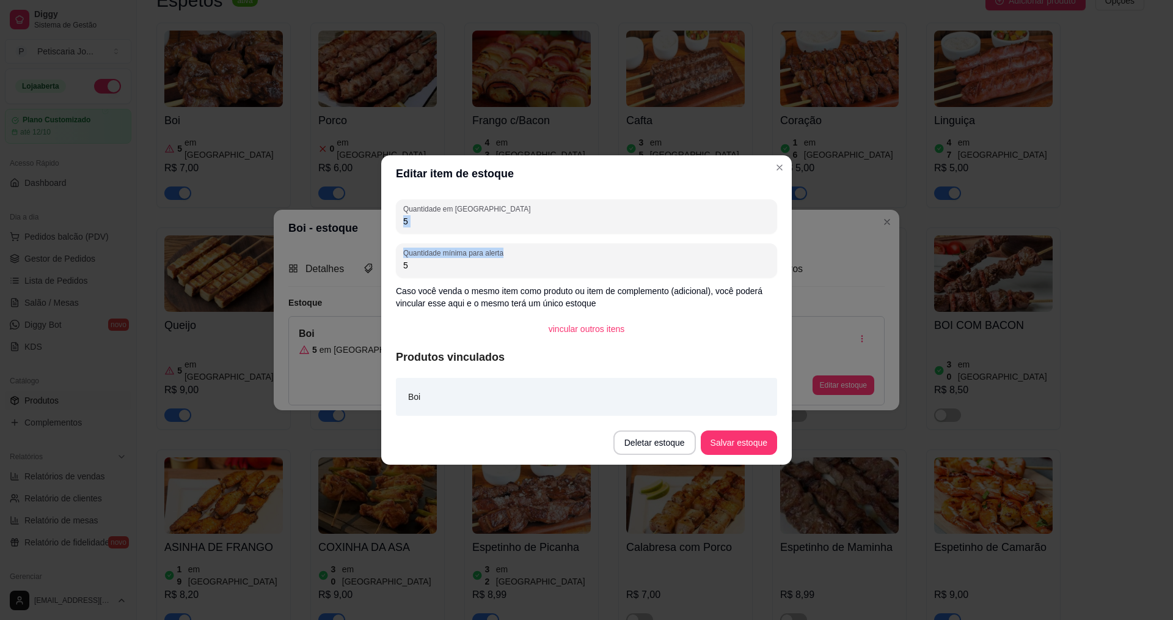
drag, startPoint x: 491, startPoint y: 272, endPoint x: 210, endPoint y: 237, distance: 283.3
click at [210, 237] on div "Editar item de estoque Quantidade em estoque 5 Quantidade mínima para alerta 5 …" at bounding box center [586, 310] width 1173 height 620
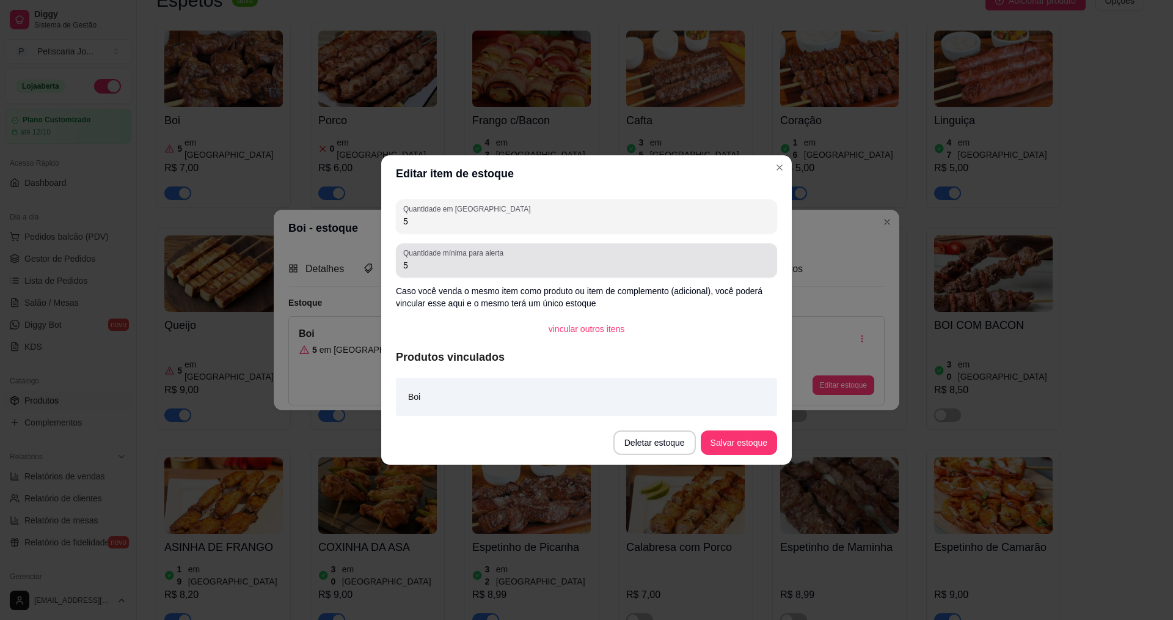
click at [448, 269] on input "5" at bounding box center [586, 265] width 367 height 12
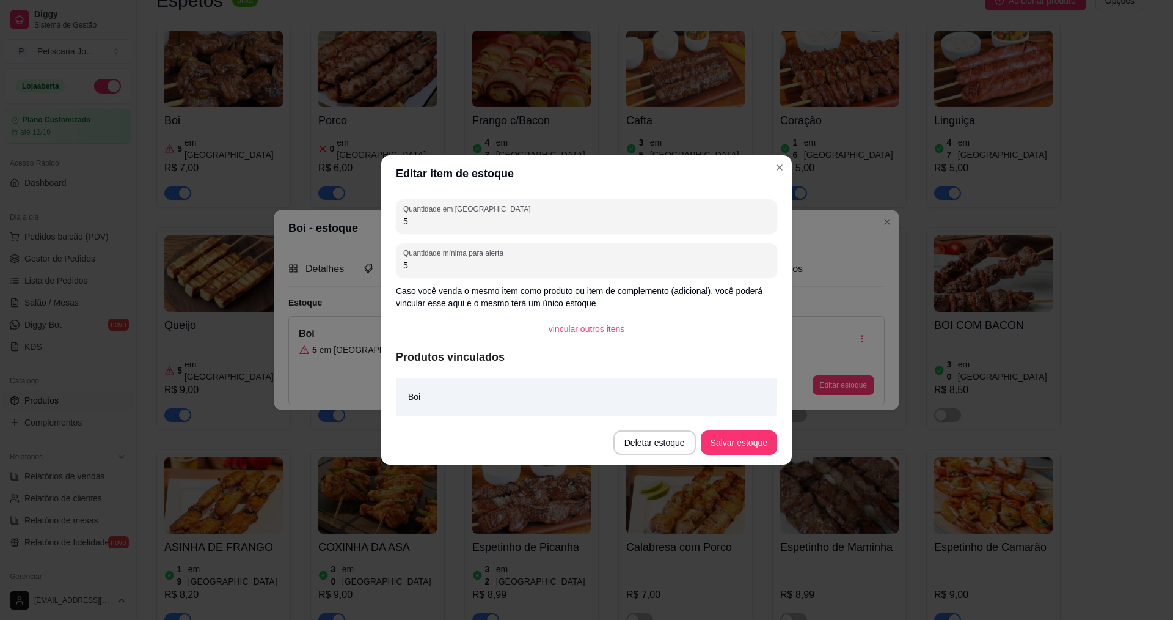
click at [448, 269] on input "5" at bounding box center [586, 265] width 367 height 12
type input "20"
click at [760, 450] on button "Salvar estoque" at bounding box center [739, 442] width 76 height 24
click at [822, 10] on div "Editar item de estoque Quantidade em estoque 5 Quantidade mínima para alerta 20…" at bounding box center [586, 310] width 1173 height 620
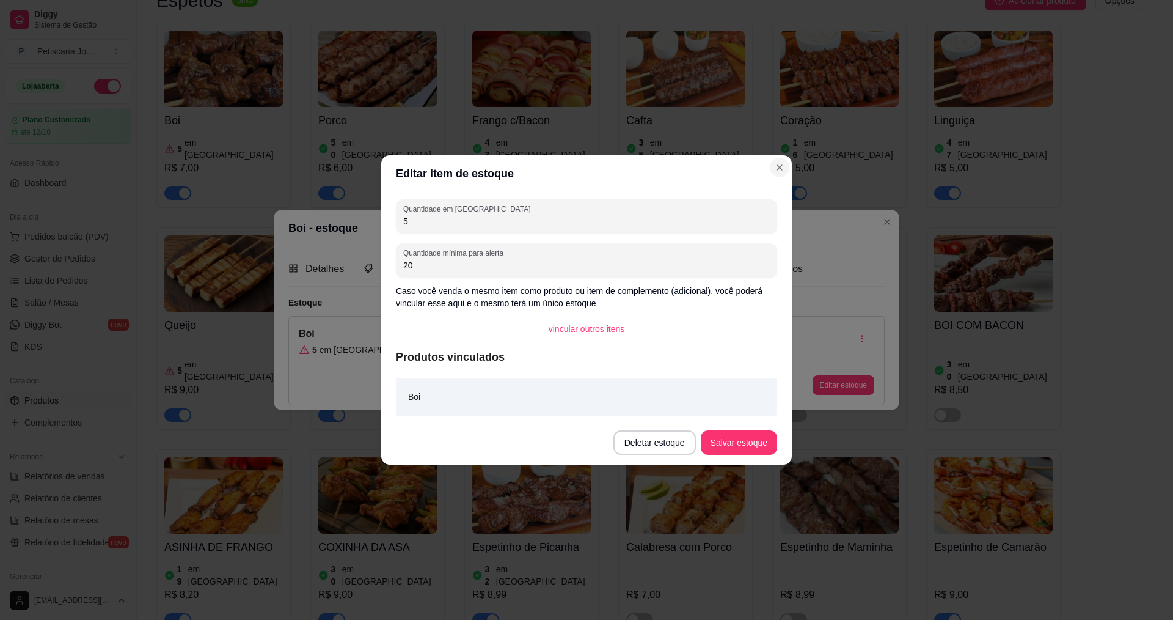
click at [778, 148] on div "Editar item de estoque Quantidade em estoque 5 Quantidade mínima para alerta 20…" at bounding box center [586, 310] width 1173 height 620
click at [763, 128] on div "Editar item de estoque Quantidade em estoque 5 Quantidade mínima para alerta 20…" at bounding box center [586, 310] width 1173 height 620
click at [787, 145] on div "Editar item de estoque Quantidade em estoque 5 Quantidade mínima para alerta 20…" at bounding box center [586, 310] width 1173 height 620
click at [782, 123] on div "Editar item de estoque Quantidade em estoque 5 Quantidade mínima para alerta 20…" at bounding box center [586, 310] width 1173 height 620
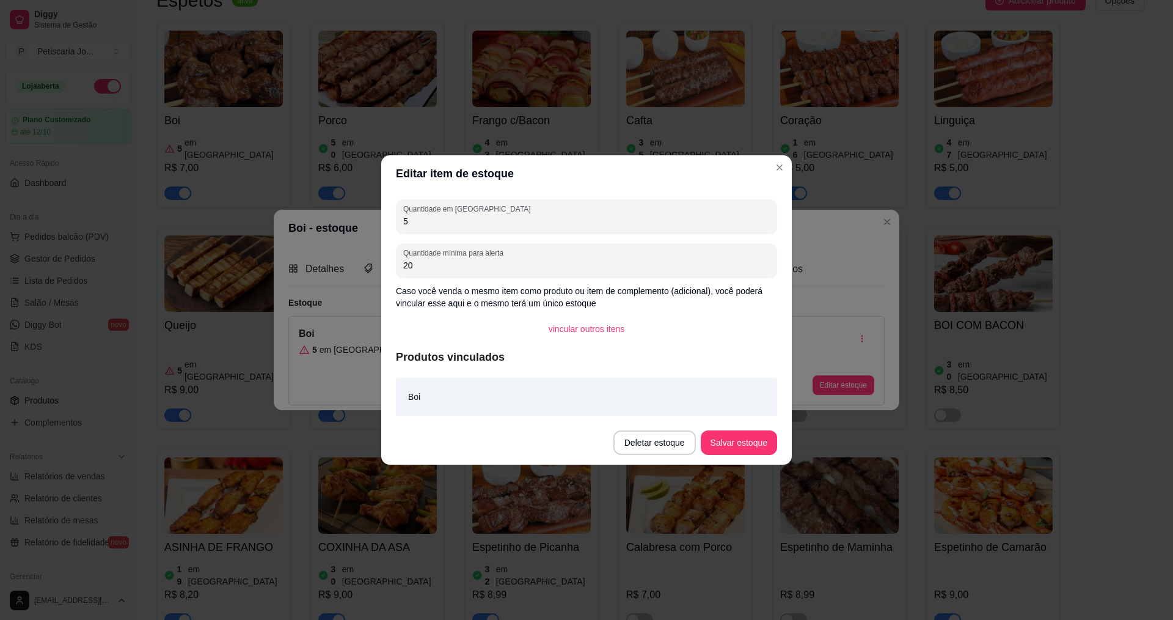
click at [788, 128] on div "Editar item de estoque Quantidade em estoque 5 Quantidade mínima para alerta 20…" at bounding box center [586, 310] width 1173 height 620
click at [788, 133] on div "Editar item de estoque Quantidade em estoque 5 Quantidade mínima para alerta 20…" at bounding box center [586, 310] width 1173 height 620
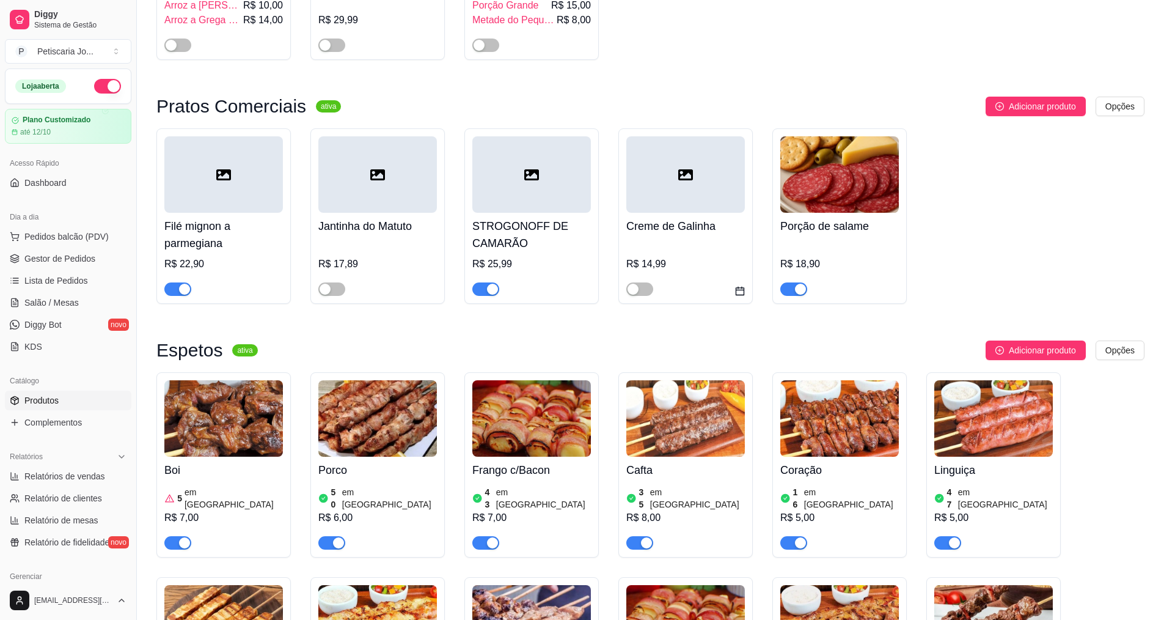
scroll to position [489, 0]
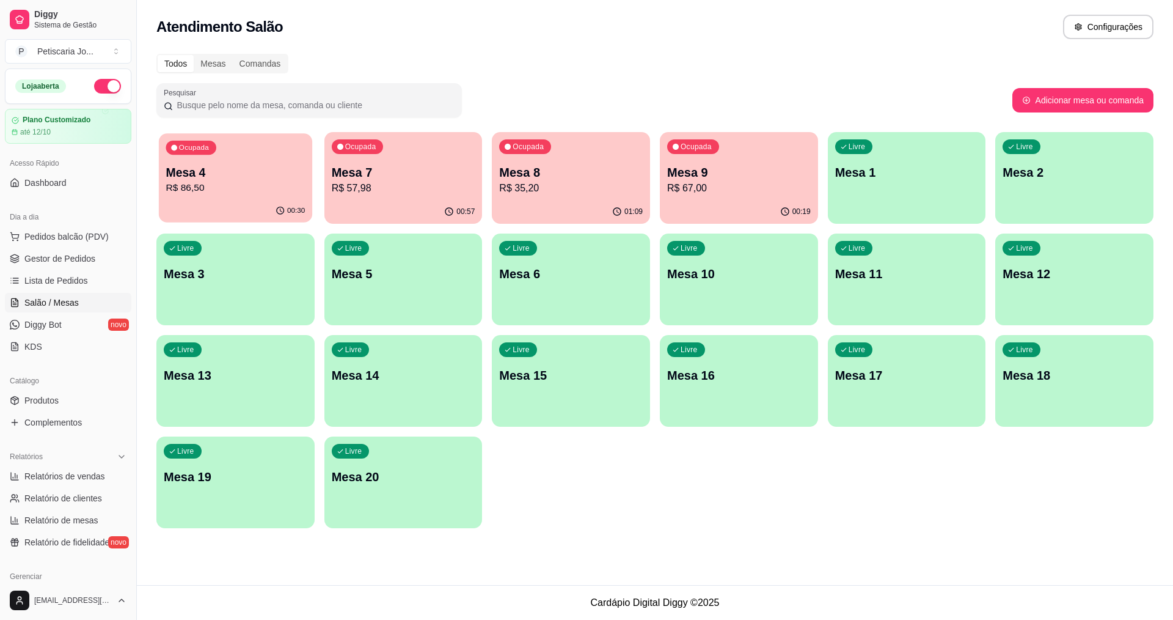
click at [276, 189] on p "R$ 86,50" at bounding box center [235, 188] width 139 height 14
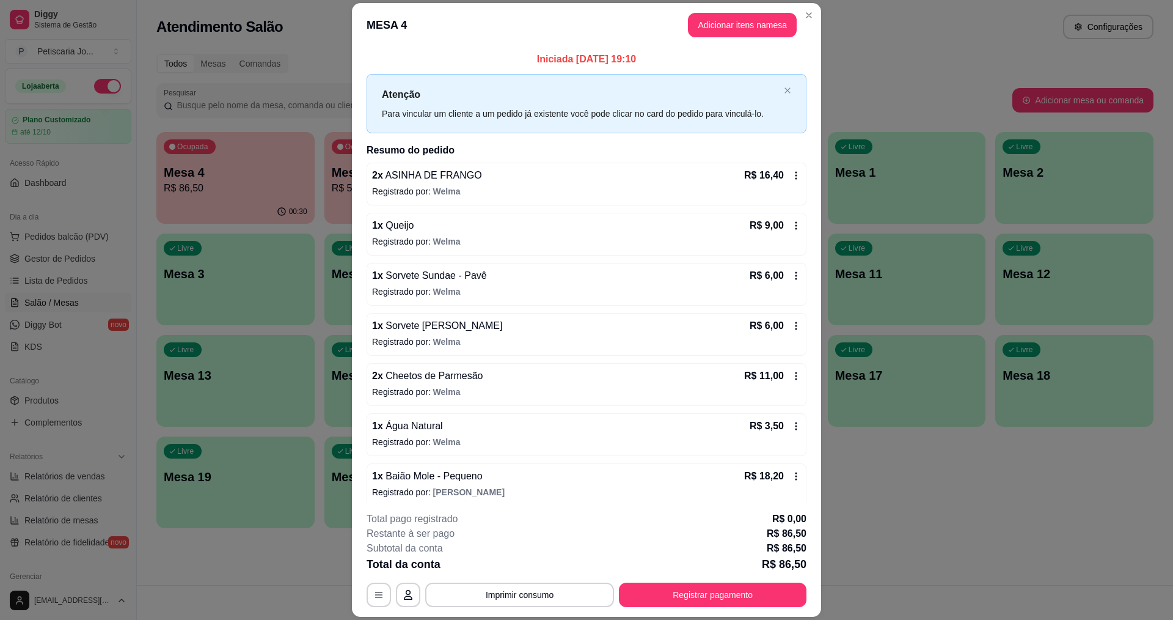
click at [445, 201] on div "2 x ASINHA DE FRANGO R$ 16,40 Registrado por: [PERSON_NAME]" at bounding box center [587, 184] width 440 height 43
click at [475, 191] on p "Registrado por: [PERSON_NAME]" at bounding box center [586, 191] width 429 height 12
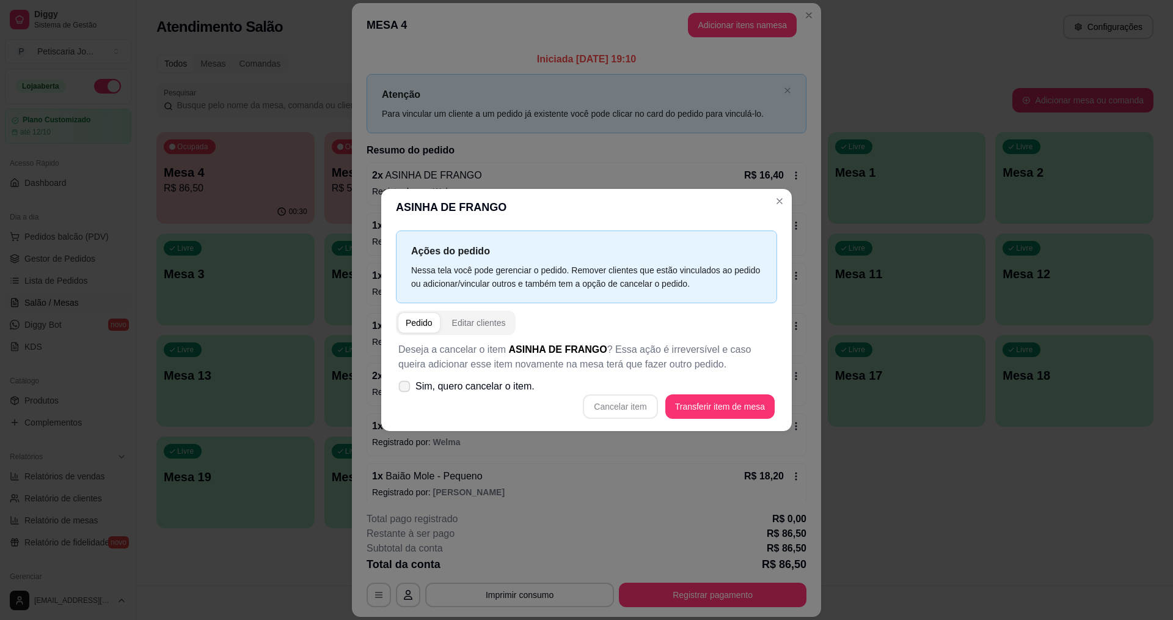
click at [417, 391] on span "Sim, quero cancelar o item." at bounding box center [474, 386] width 119 height 15
click at [406, 391] on input "Sim, quero cancelar o item." at bounding box center [402, 393] width 8 height 8
checkbox input "true"
click at [615, 400] on button "Cancelar item" at bounding box center [620, 407] width 73 height 24
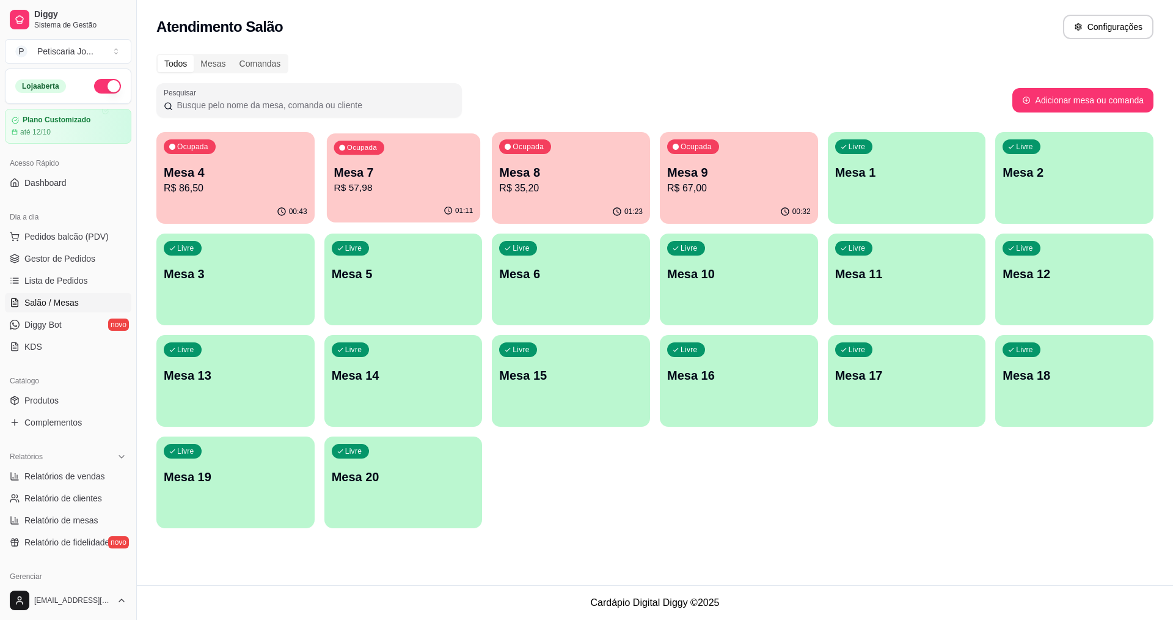
click at [482, 170] on div "Ocupada Mesa 4 R$ 86,50 00:43 Ocupada Mesa 7 R$ 57,98 01:11 Ocupada Mesa 8 R$ 3…" at bounding box center [654, 330] width 997 height 396
click at [427, 211] on div "Ocupada Mesa 4 R$ 86,50 00:43 Ocupada Mesa 7 R$ 57,98 01:11 Ocupada Mesa 8 R$ 3…" at bounding box center [654, 330] width 997 height 396
click at [438, 202] on div "01:11" at bounding box center [403, 212] width 158 height 24
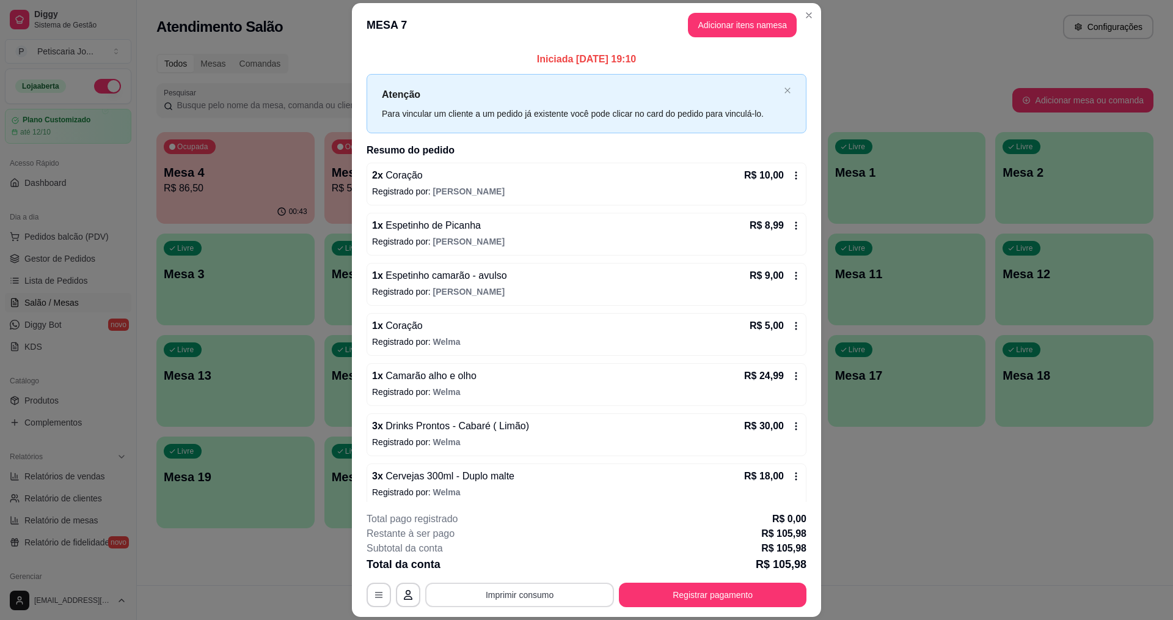
click at [511, 588] on button "Imprimir consumo" at bounding box center [519, 594] width 189 height 24
click at [511, 577] on div "Escolha a impressora IMPRESSORA" at bounding box center [519, 558] width 101 height 42
click at [511, 572] on button "IMPRESSORA" at bounding box center [519, 566] width 86 height 19
click at [815, 25] on header "MESA 7 Adicionar itens na mesa" at bounding box center [586, 25] width 469 height 44
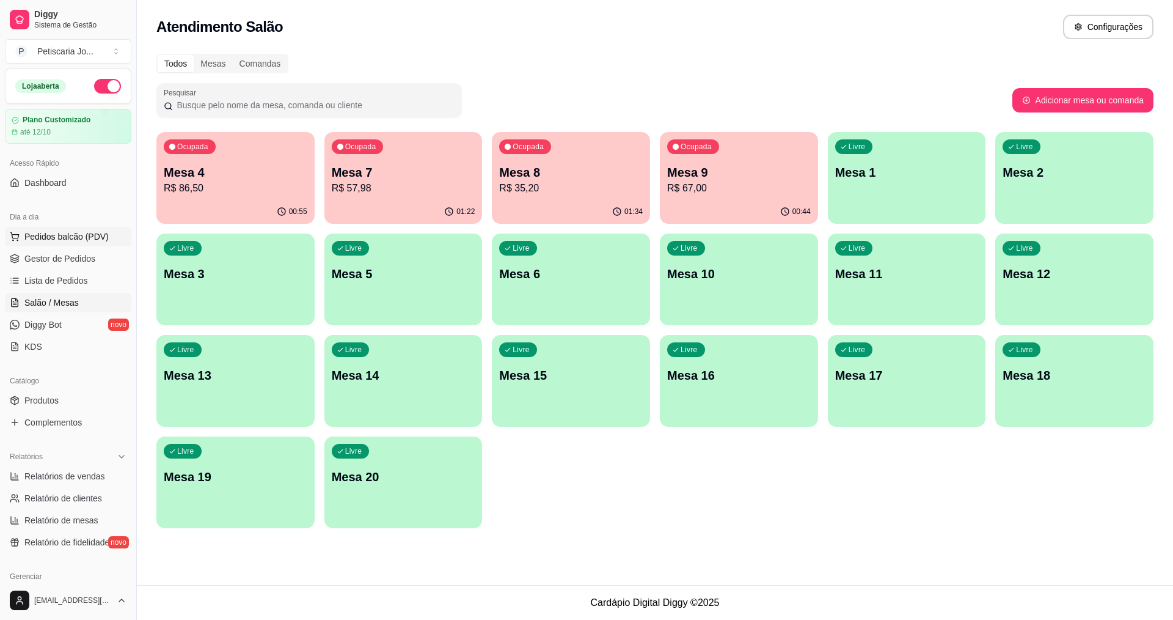
click at [79, 239] on span "Pedidos balcão (PDV)" at bounding box center [66, 236] width 84 height 12
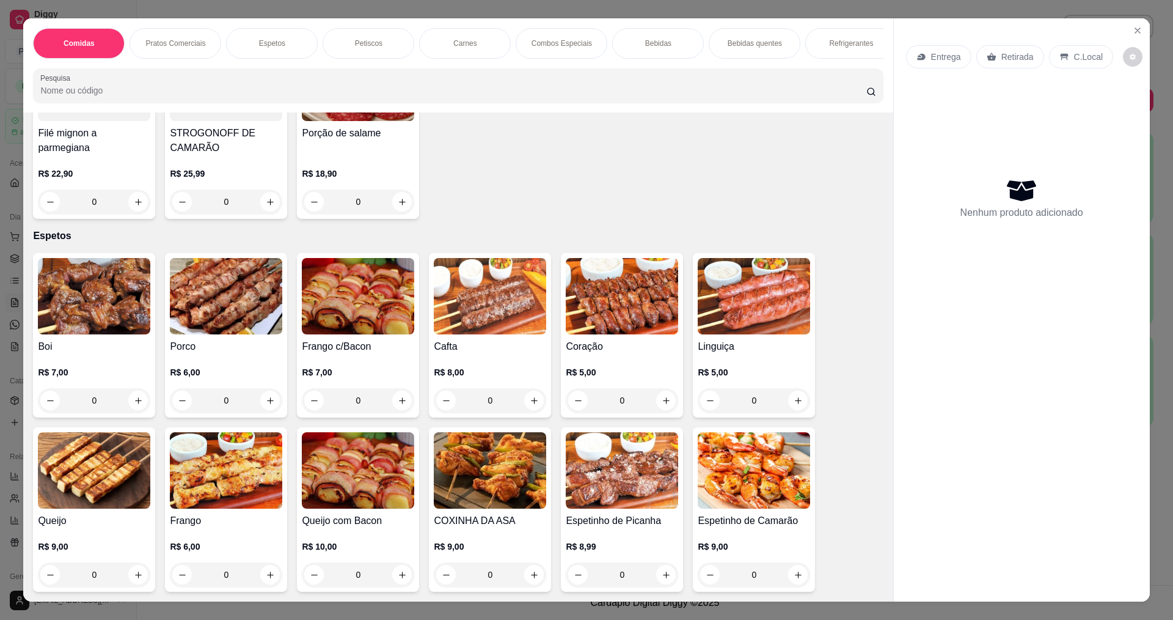
scroll to position [367, 0]
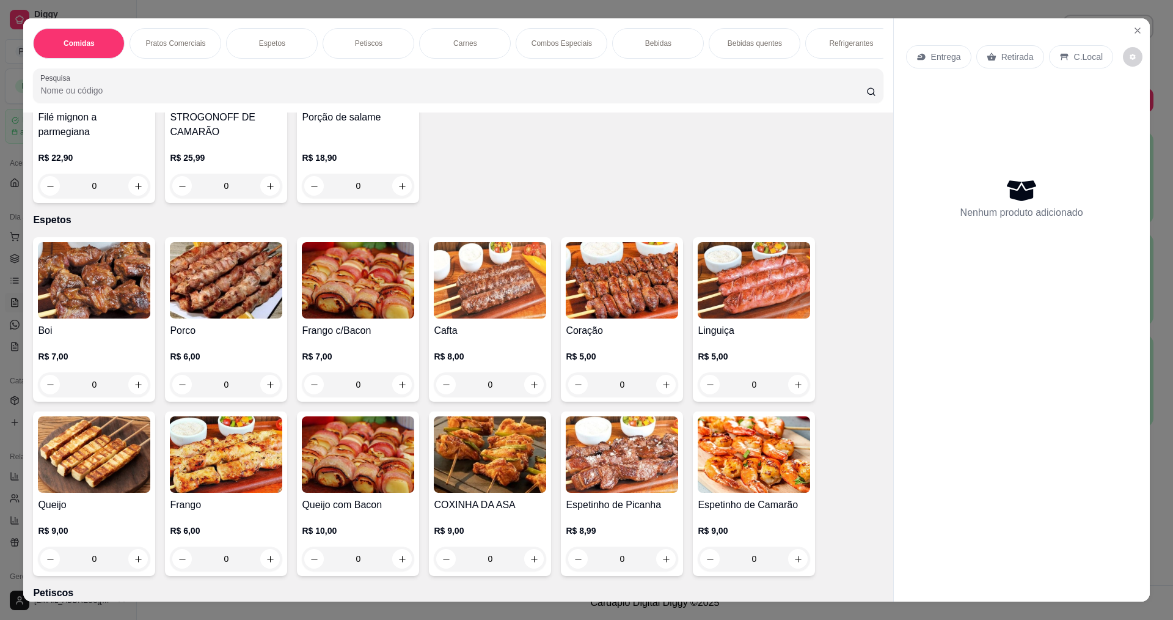
click at [501, 296] on img at bounding box center [490, 280] width 112 height 76
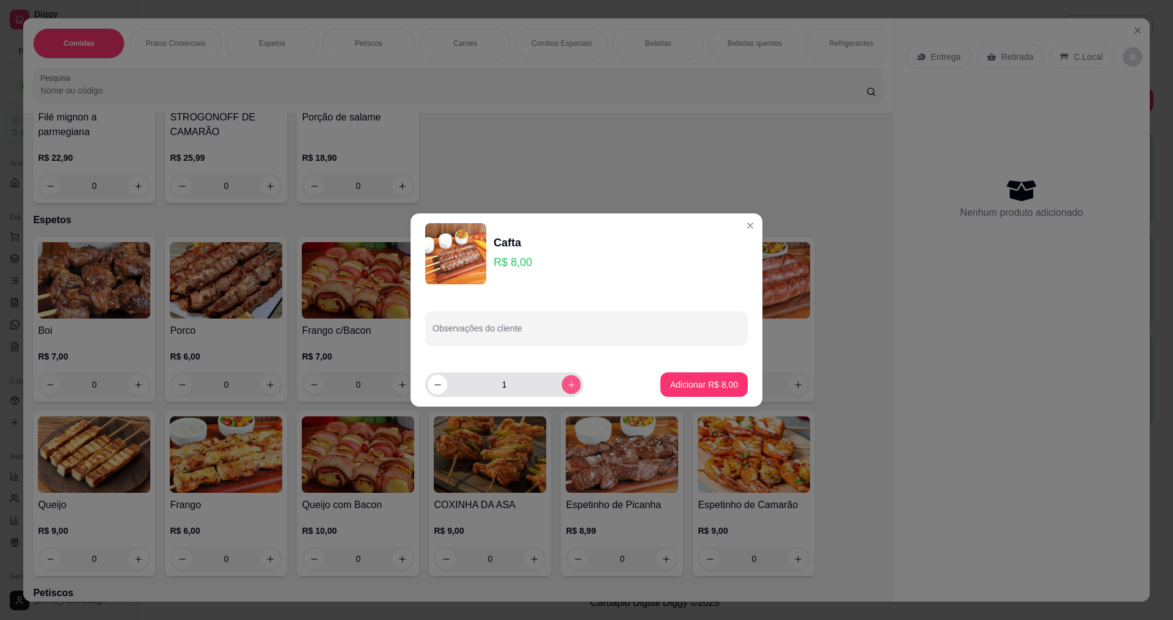
click at [567, 382] on icon "increase-product-quantity" at bounding box center [571, 384] width 9 height 9
type input "2"
click at [667, 384] on p "Adicionar R$ 16,00" at bounding box center [702, 384] width 71 height 12
type input "2"
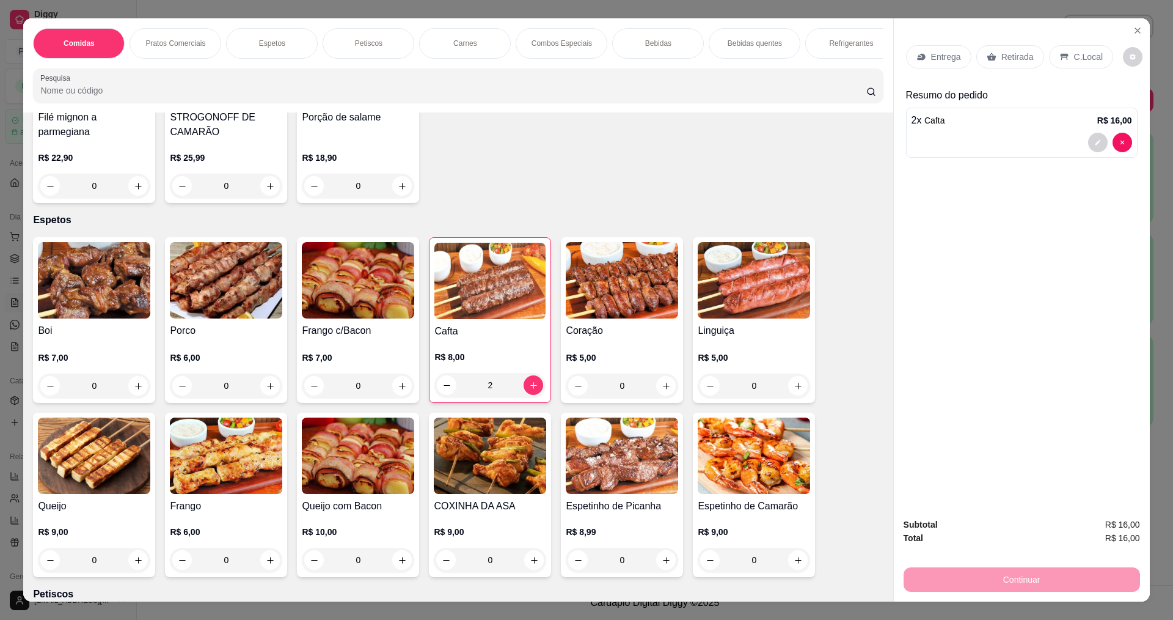
click at [145, 276] on img at bounding box center [94, 280] width 112 height 76
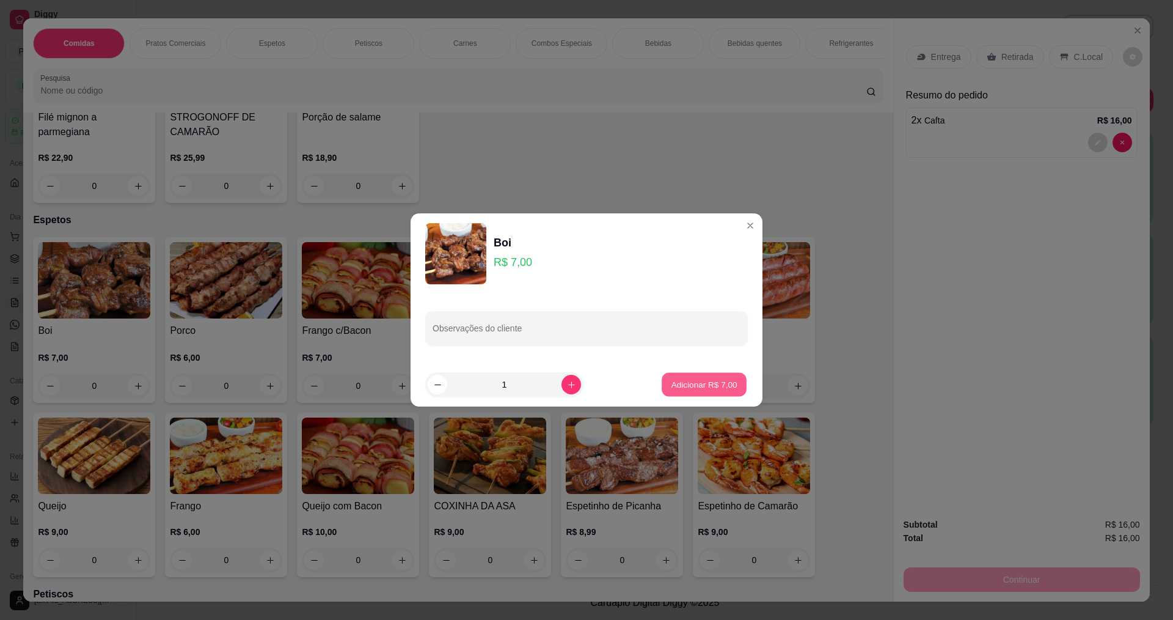
click at [674, 386] on p "Adicionar R$ 7,00" at bounding box center [704, 384] width 66 height 12
type input "1"
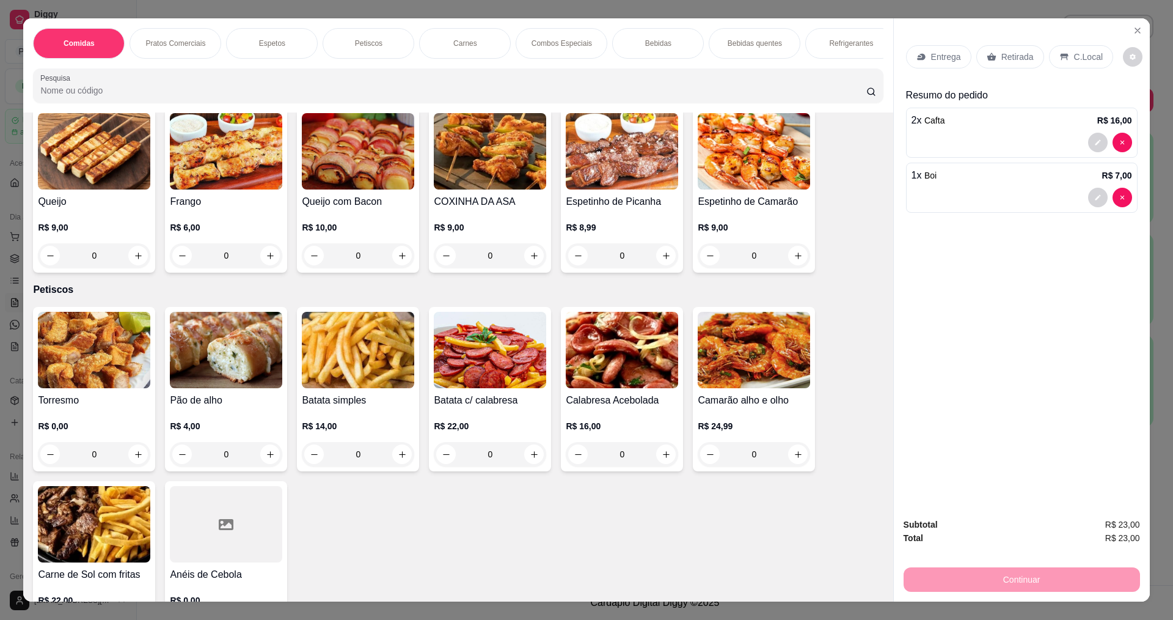
scroll to position [855, 0]
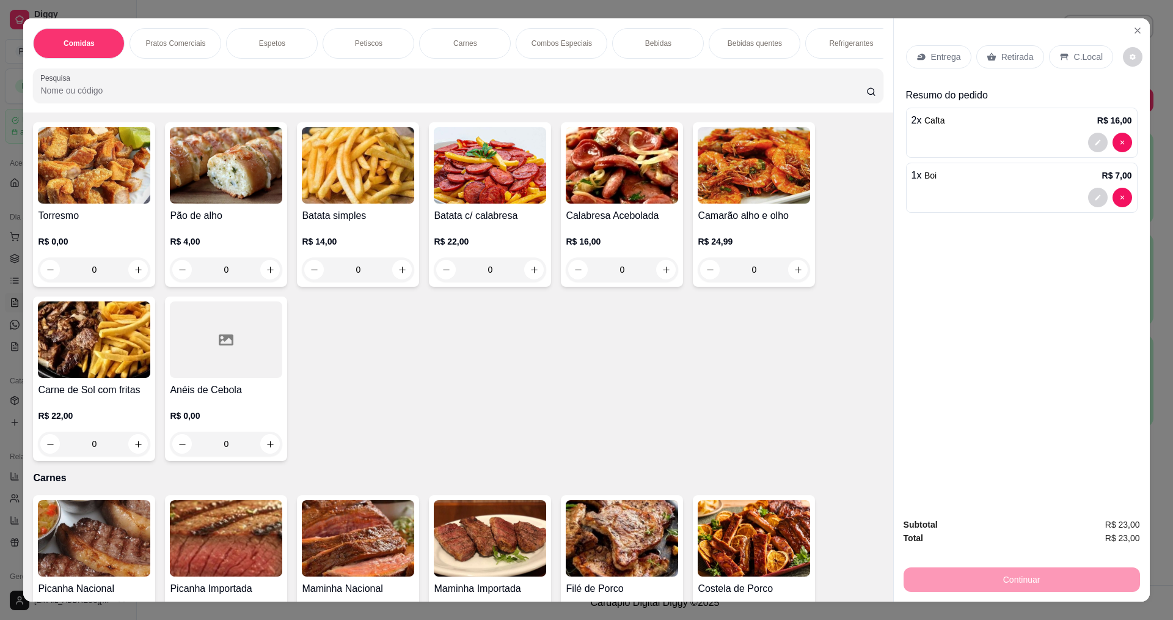
click at [73, 159] on img at bounding box center [94, 165] width 112 height 76
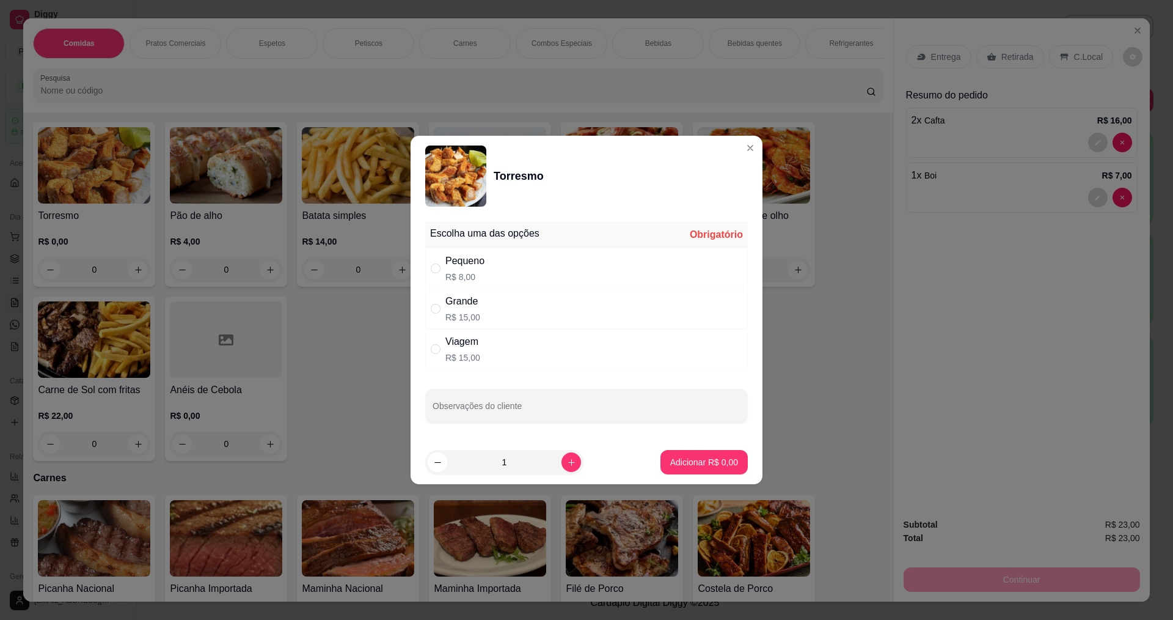
click at [467, 355] on p "R$ 15,00" at bounding box center [462, 357] width 35 height 12
radio input "true"
click at [712, 467] on p "Adicionar R$ 15,00" at bounding box center [702, 462] width 71 height 12
type input "1"
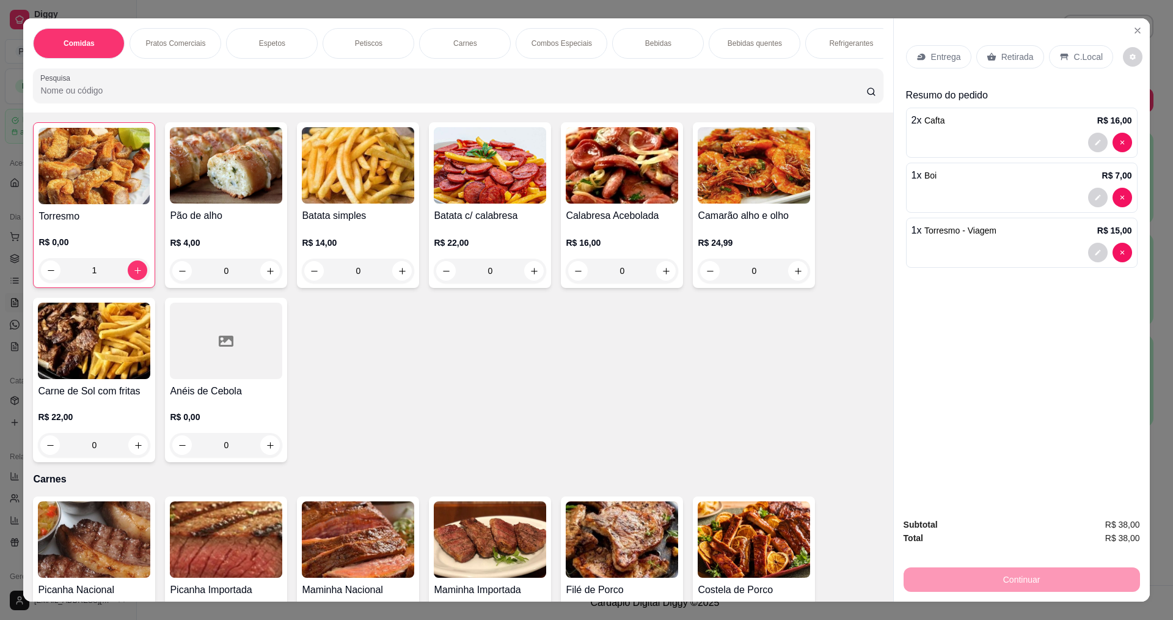
click at [943, 60] on p "Entrega" at bounding box center [946, 57] width 30 height 12
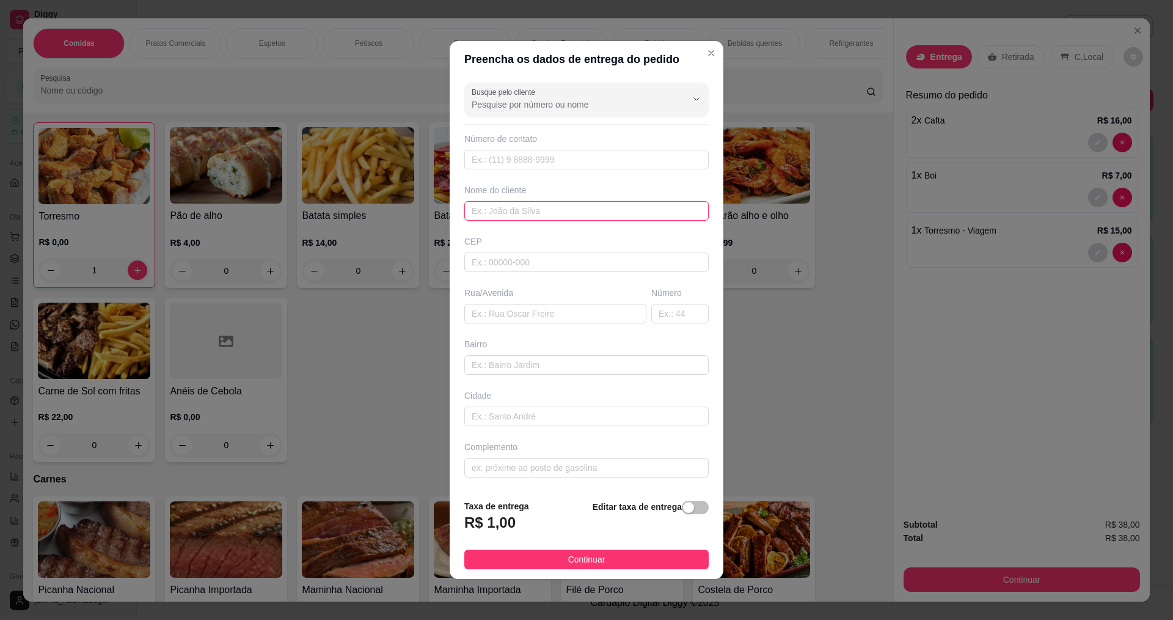
click at [510, 202] on input "text" at bounding box center [586, 211] width 244 height 20
type input "TXRA"
click at [552, 558] on button "Continuar" at bounding box center [586, 559] width 244 height 20
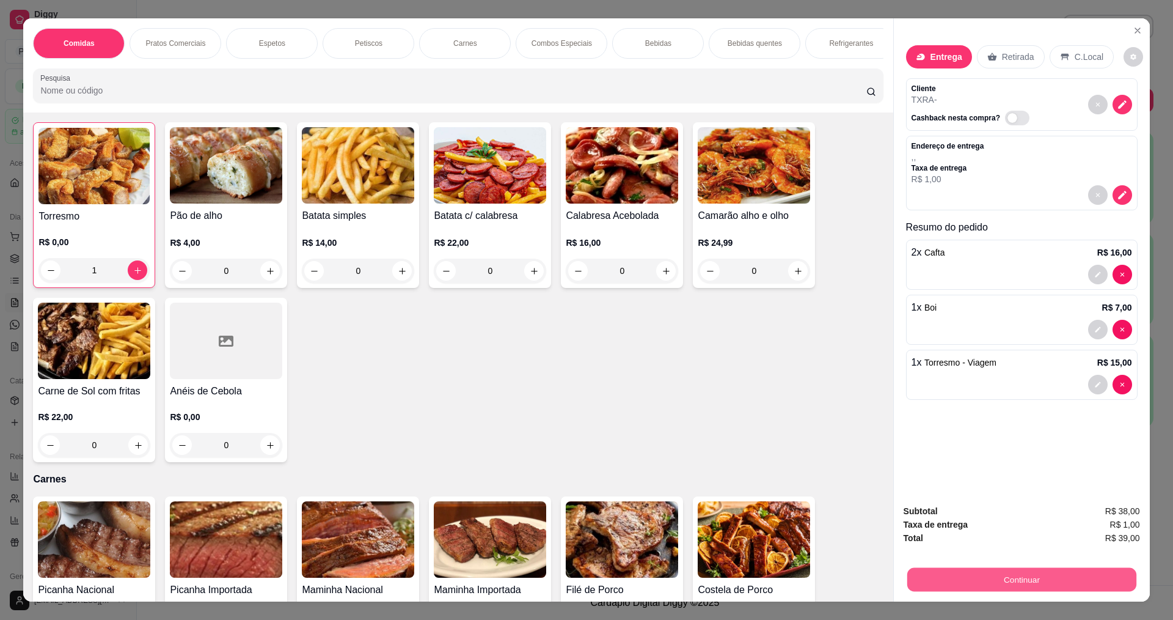
click at [993, 585] on button "Continuar" at bounding box center [1021, 579] width 229 height 24
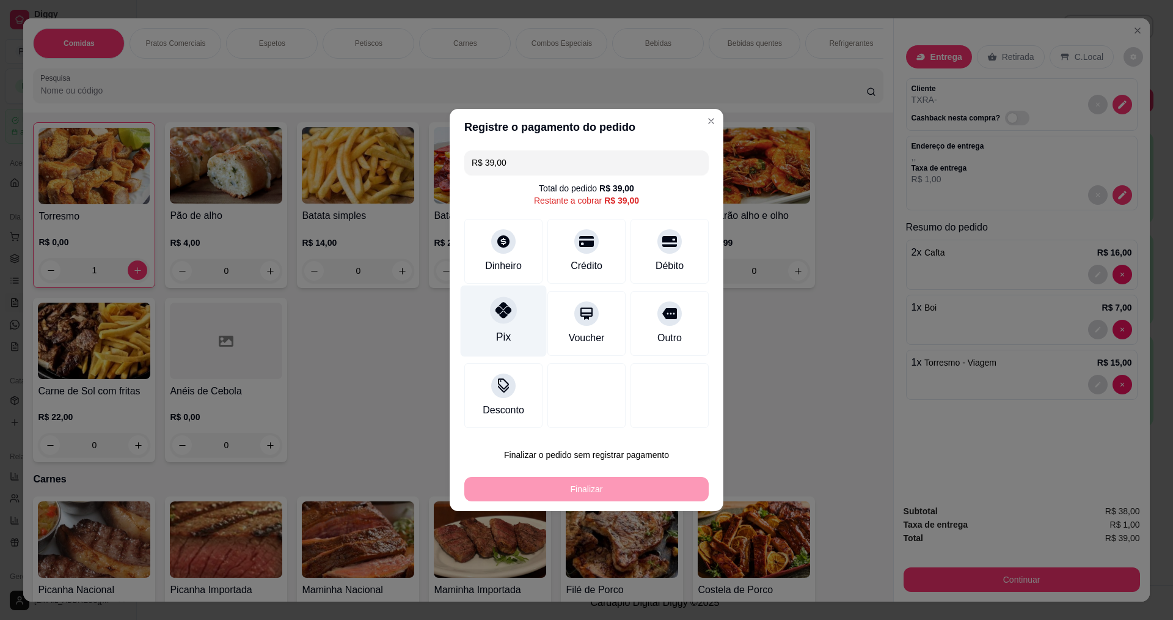
click at [513, 312] on div at bounding box center [503, 309] width 27 height 27
type input "R$ 0,00"
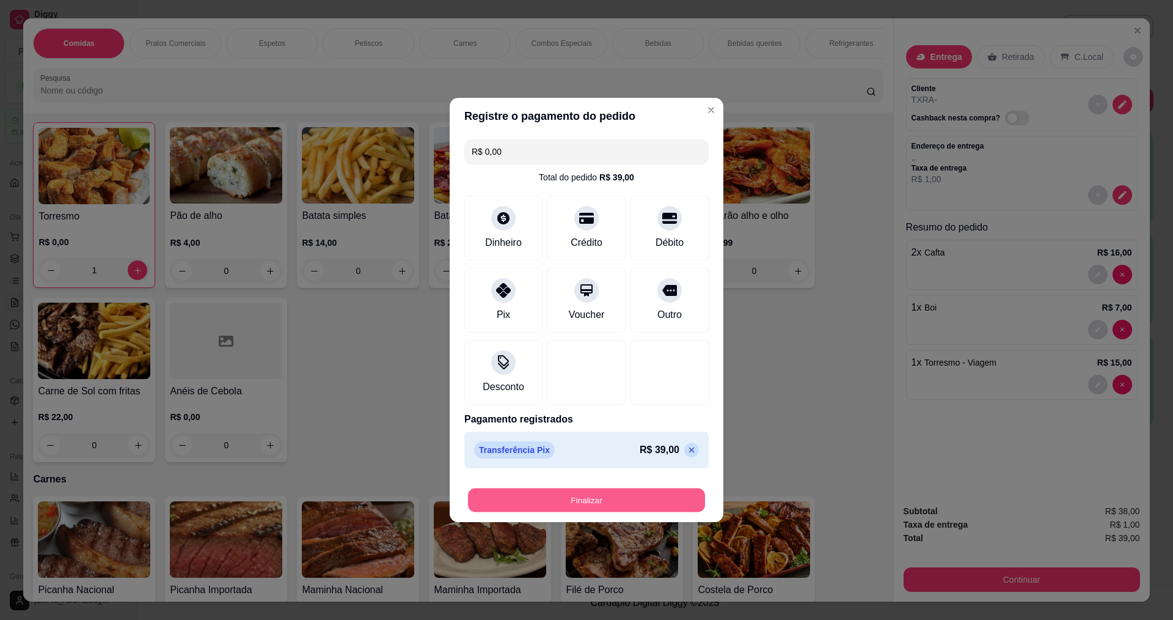
click at [535, 491] on button "Finalizar" at bounding box center [586, 500] width 237 height 24
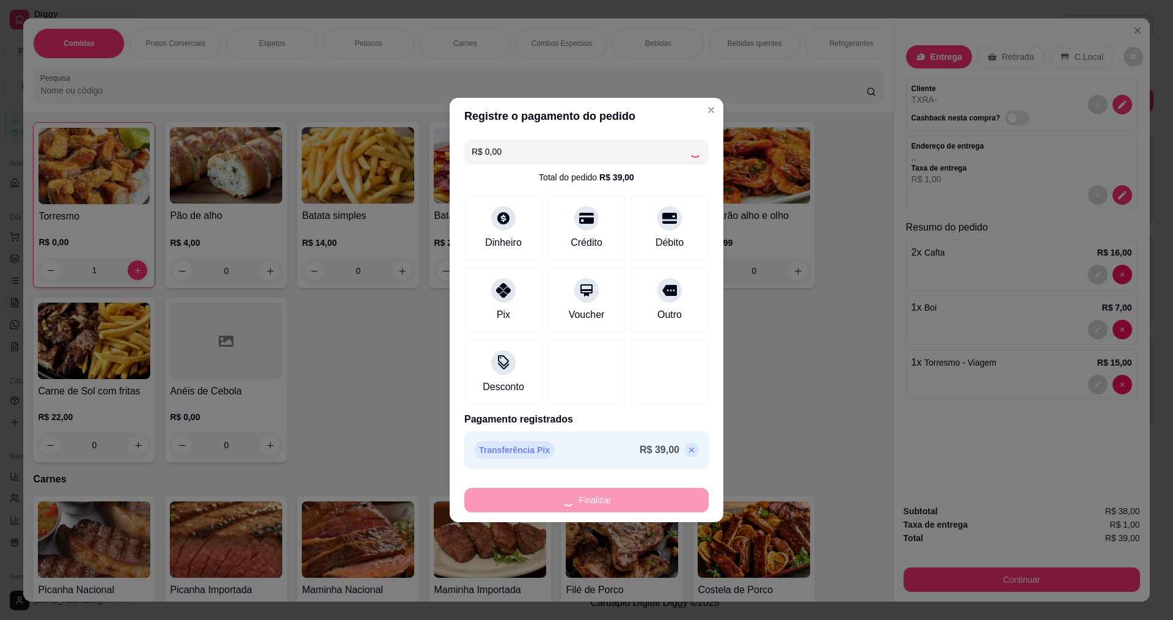
type input "0"
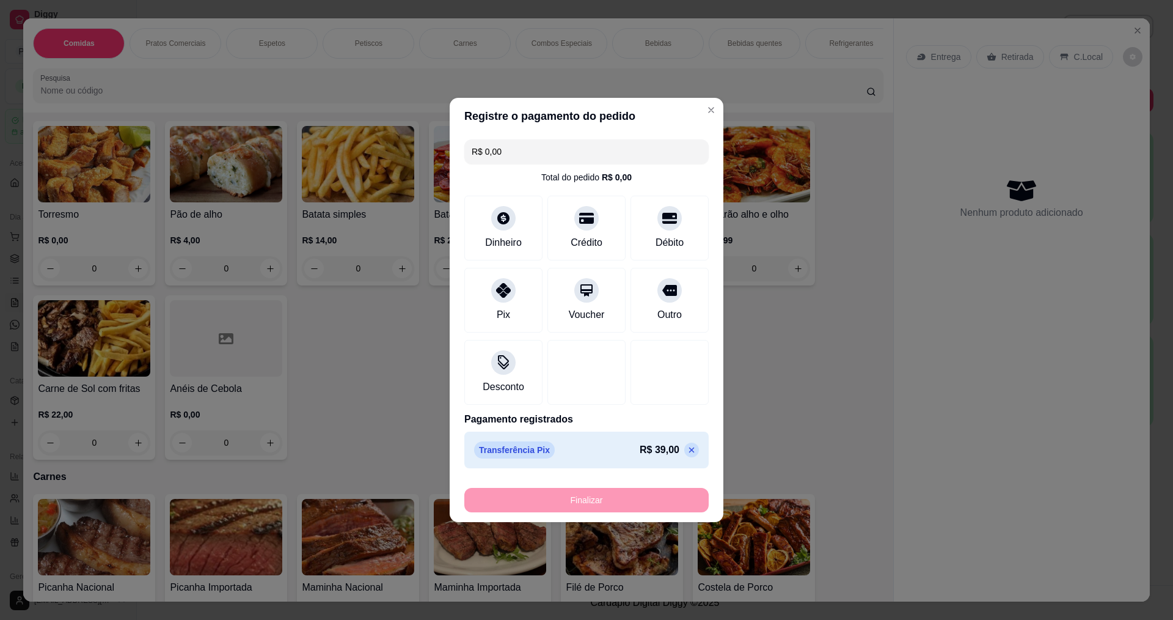
type input "-R$ 39,00"
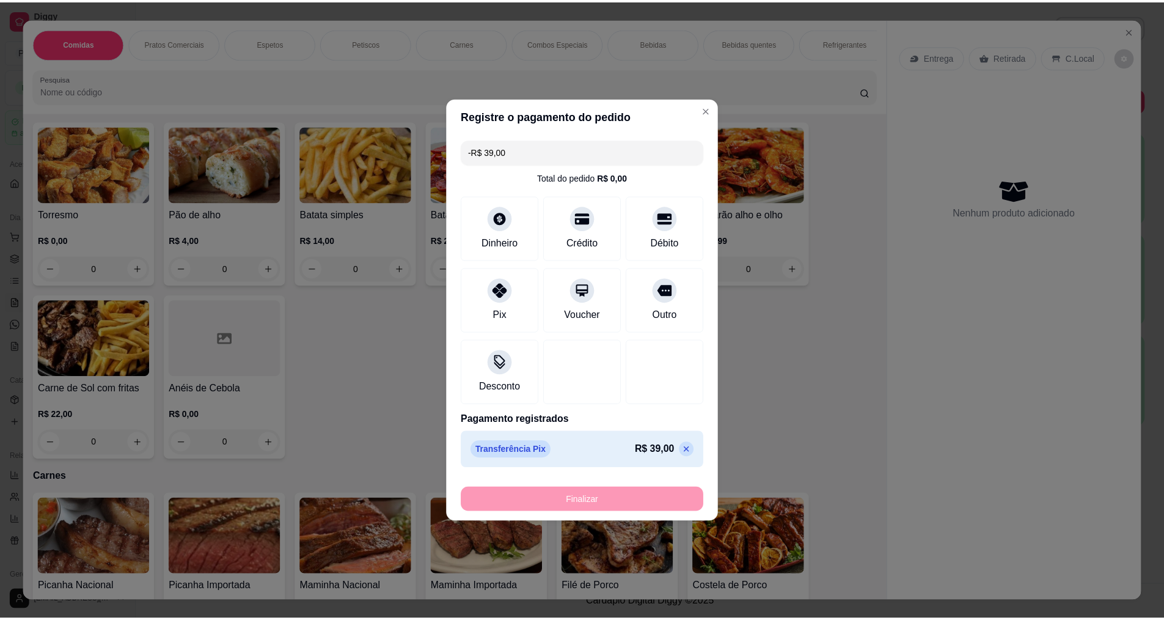
scroll to position [854, 0]
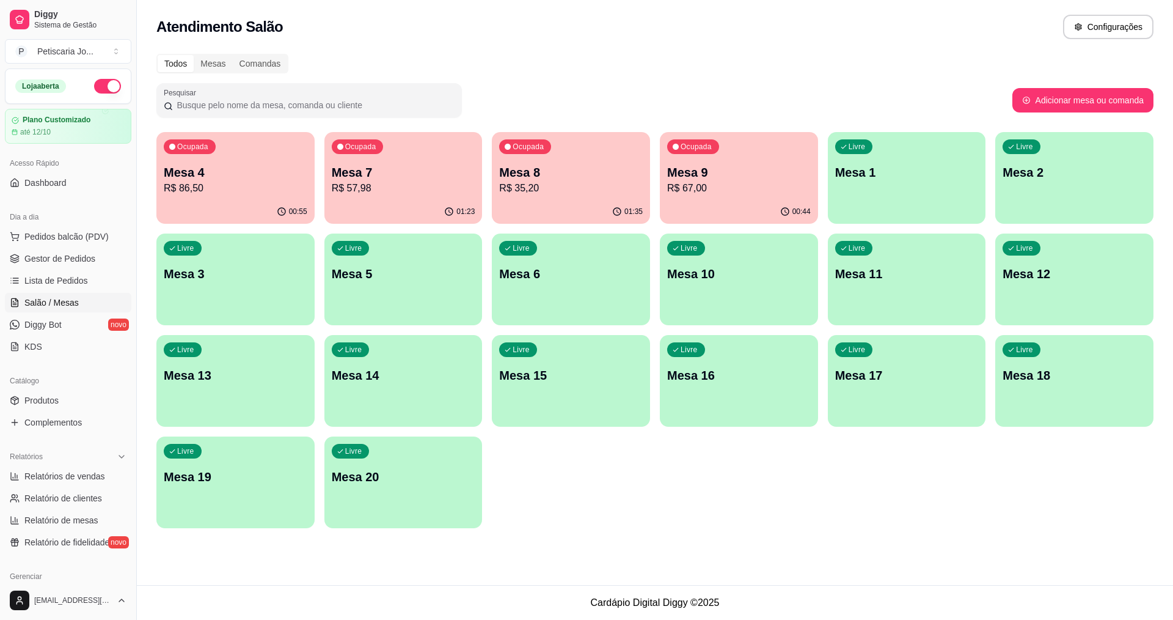
click at [680, 188] on p "R$ 67,00" at bounding box center [739, 188] width 144 height 15
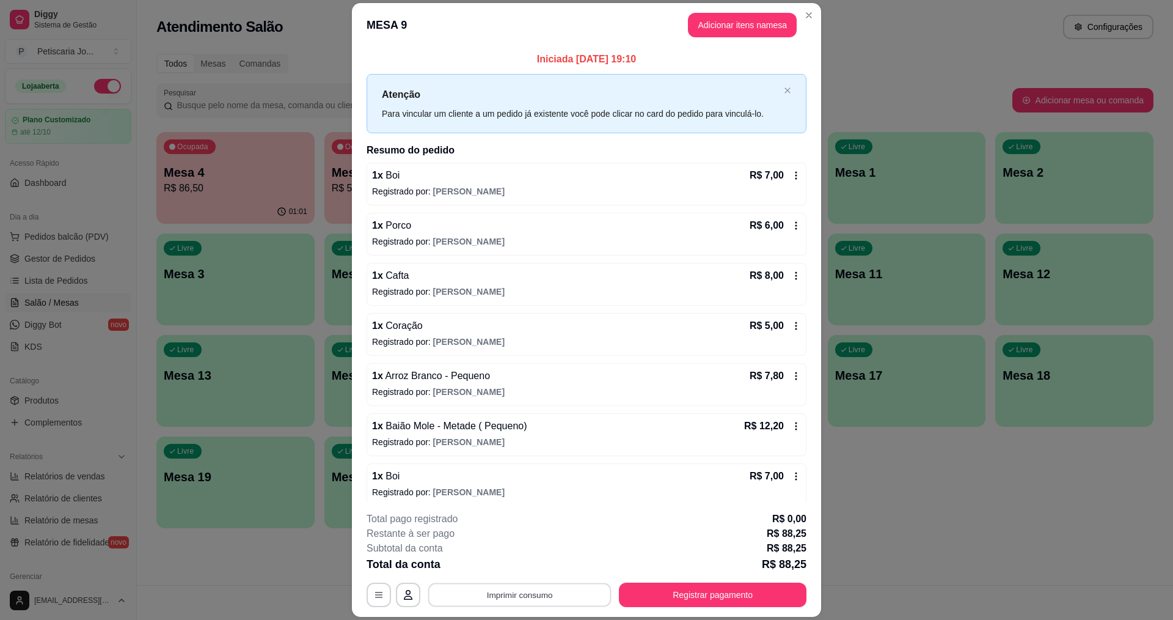
click at [503, 597] on button "Imprimir consumo" at bounding box center [519, 595] width 183 height 24
click at [513, 573] on button "IMPRESSORA" at bounding box center [519, 566] width 86 height 19
click at [709, 612] on footer "**********" at bounding box center [586, 559] width 469 height 115
click at [704, 584] on button "Registrar pagamento" at bounding box center [713, 595] width 182 height 24
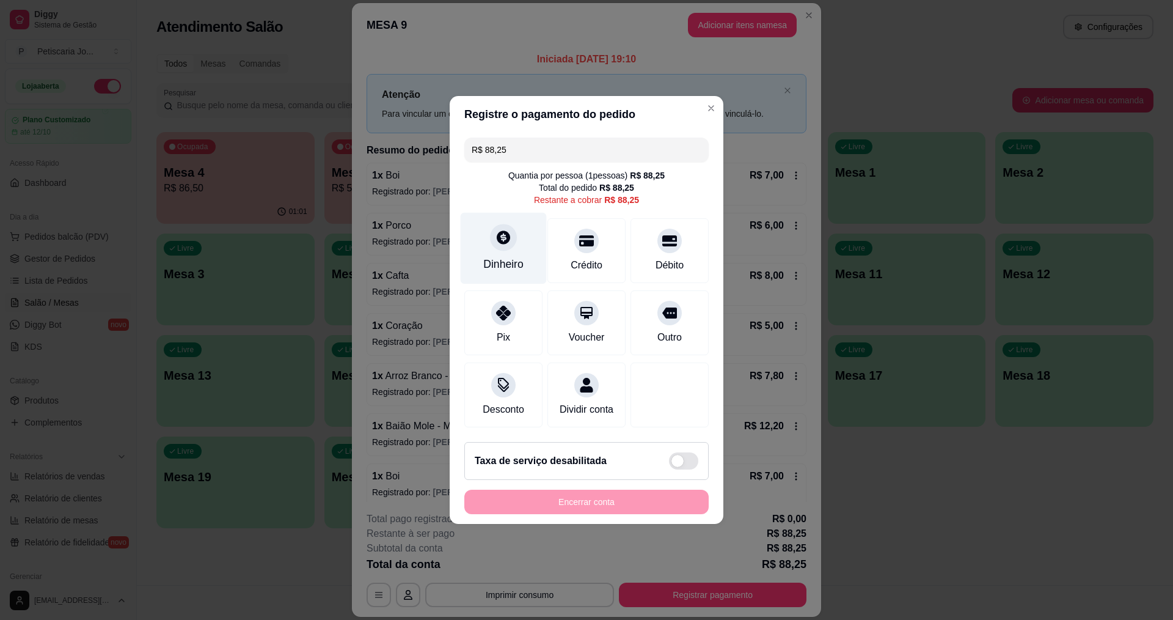
click at [508, 256] on div "Dinheiro" at bounding box center [503, 264] width 40 height 16
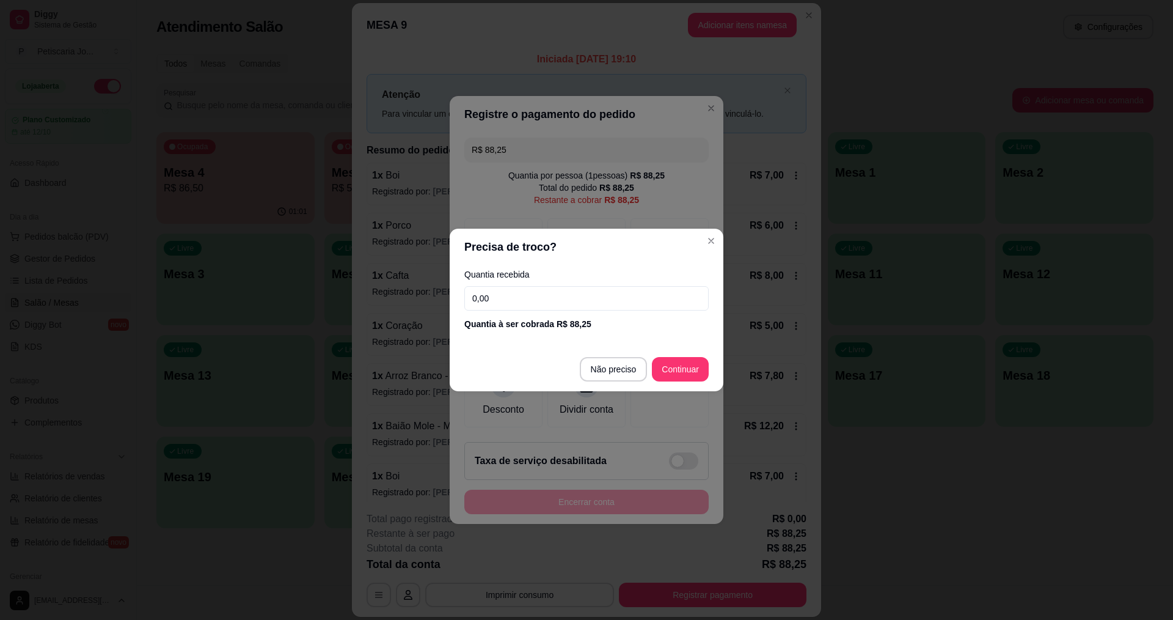
click at [541, 301] on input "0,00" at bounding box center [586, 298] width 244 height 24
type input "50,00"
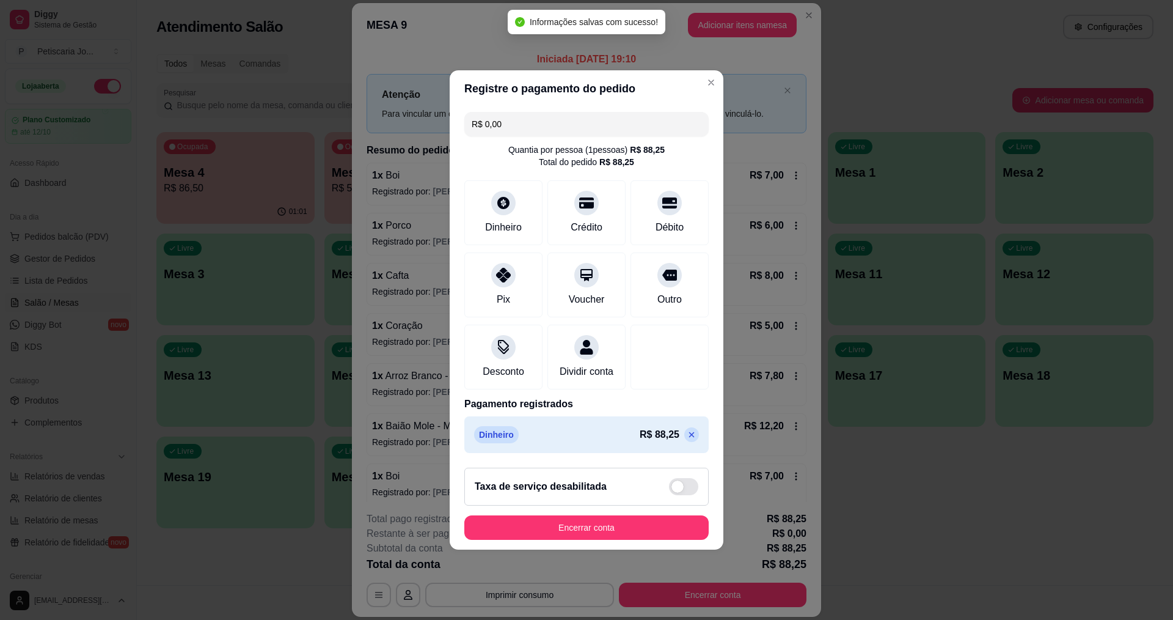
click at [688, 441] on p at bounding box center [691, 434] width 15 height 15
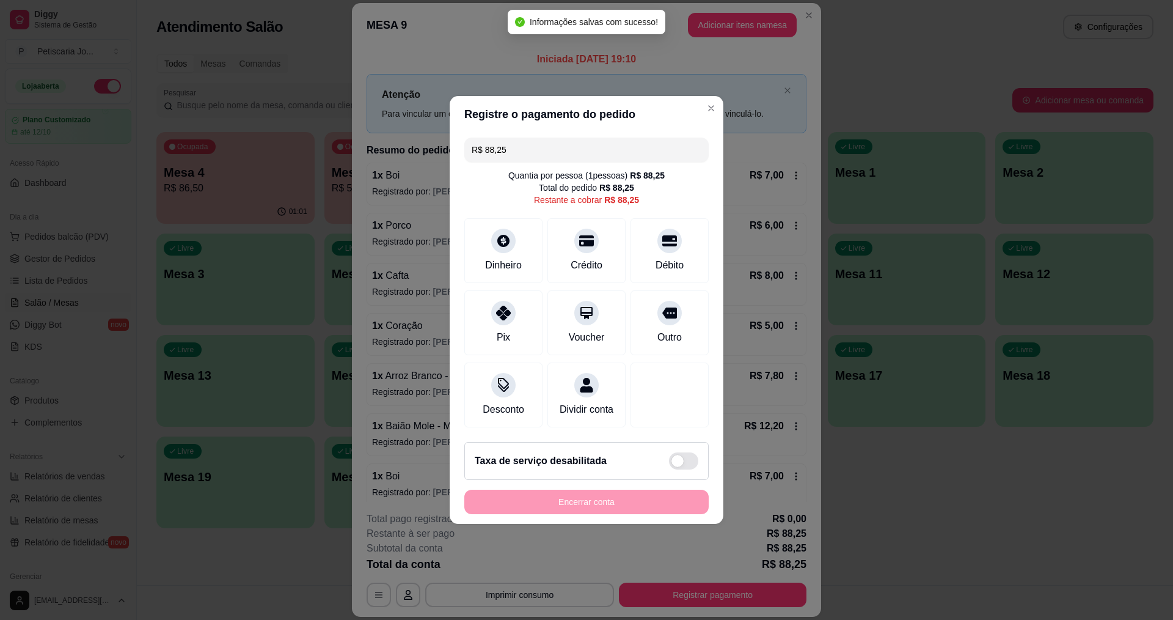
drag, startPoint x: 543, startPoint y: 152, endPoint x: 375, endPoint y: 131, distance: 169.9
click at [375, 131] on div "Registre o pagamento do pedido R$ 88,25 Quantia por pessoa ( 1 pessoas) R$ 88,2…" at bounding box center [586, 310] width 1173 height 620
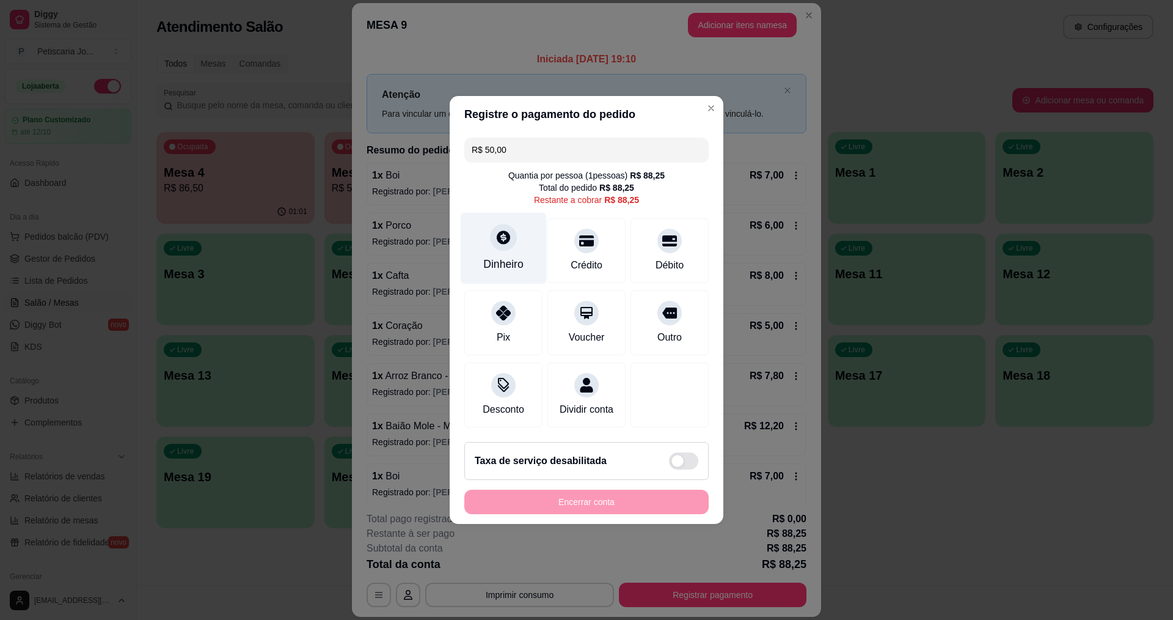
click at [497, 256] on div "Dinheiro" at bounding box center [503, 264] width 40 height 16
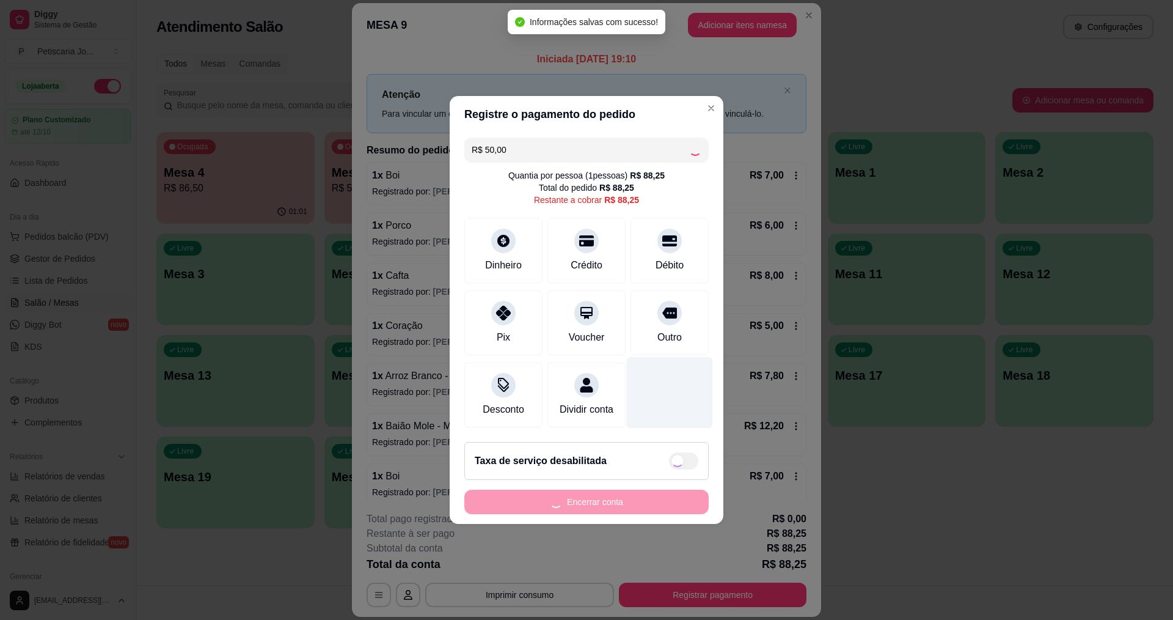
type input "R$ 38,25"
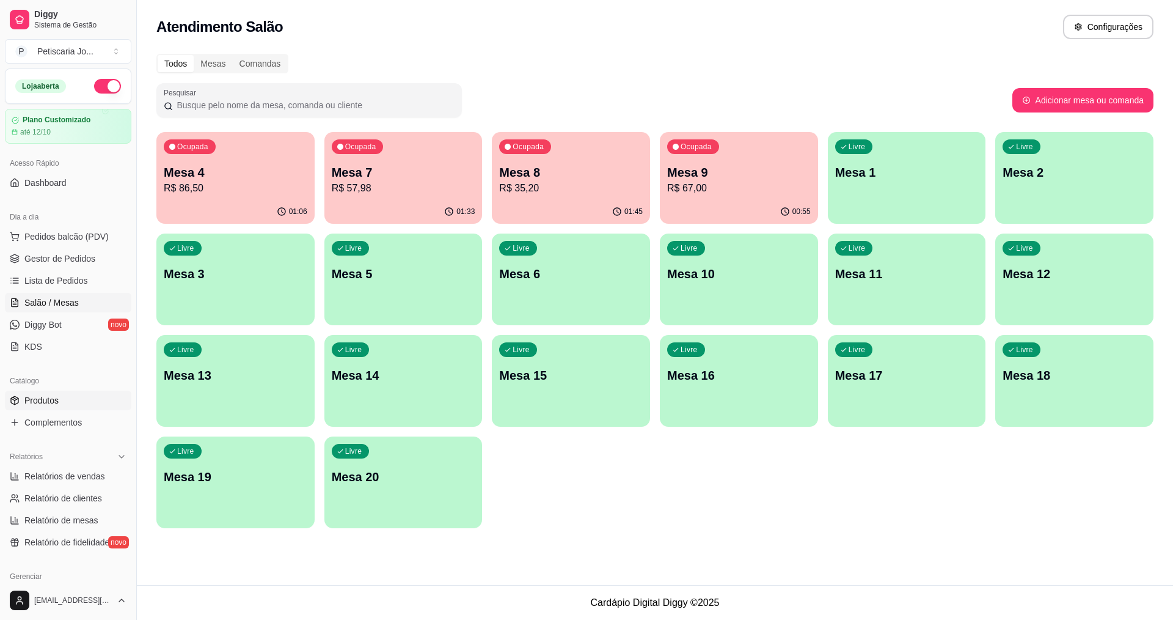
click at [64, 393] on link "Produtos" at bounding box center [68, 400] width 126 height 20
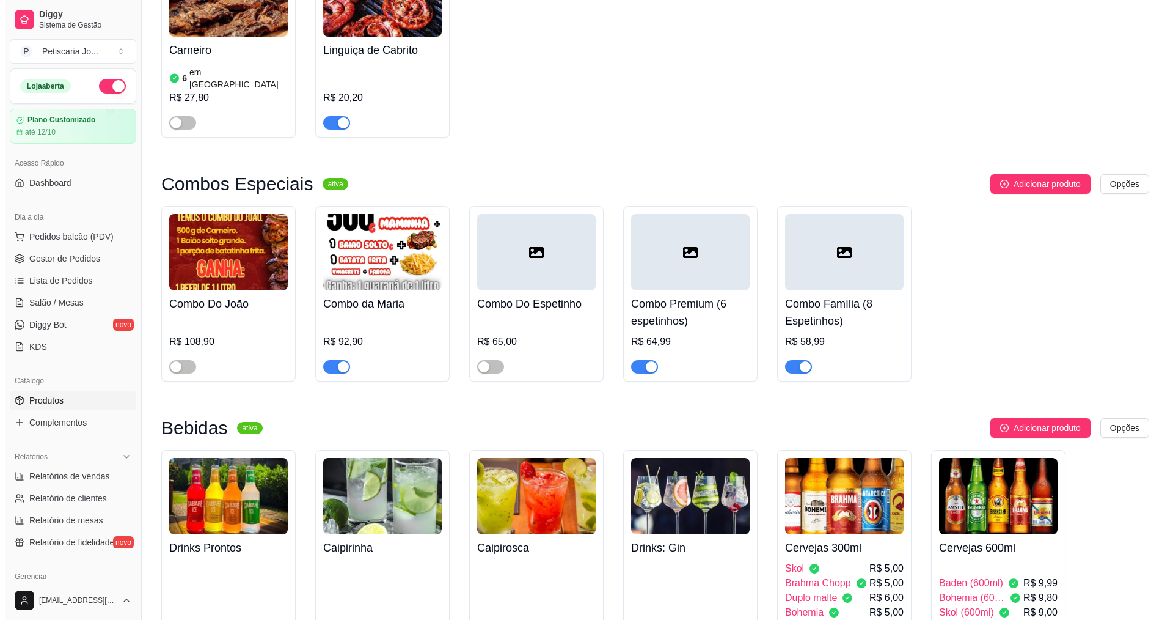
scroll to position [2383, 0]
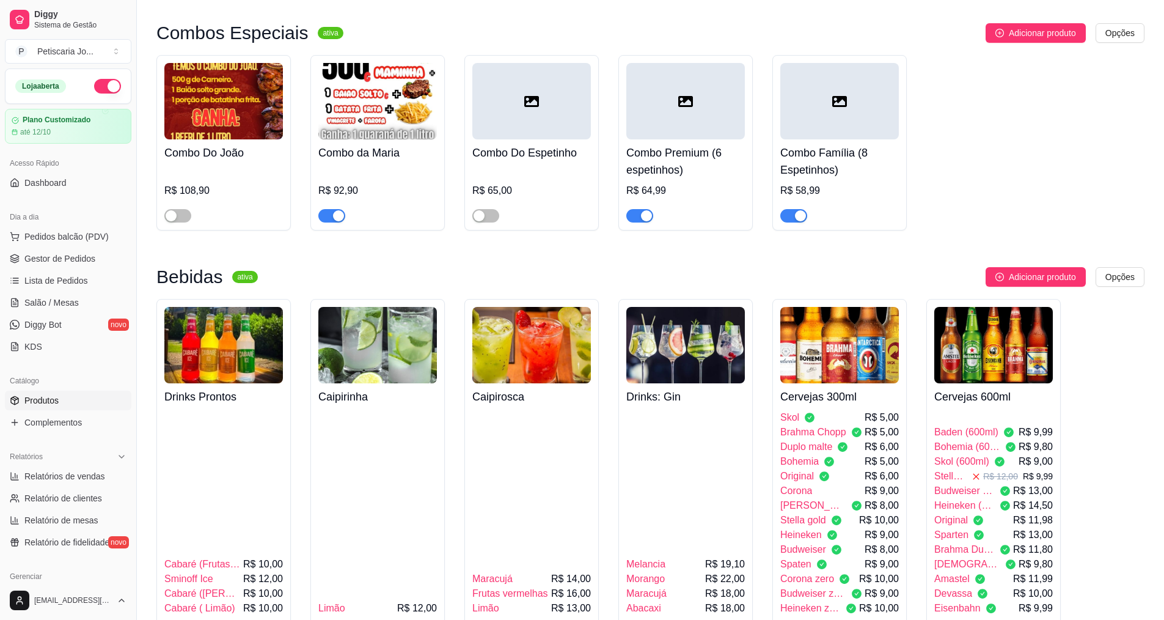
click at [949, 469] on span "Stella (600ml)" at bounding box center [950, 476] width 32 height 15
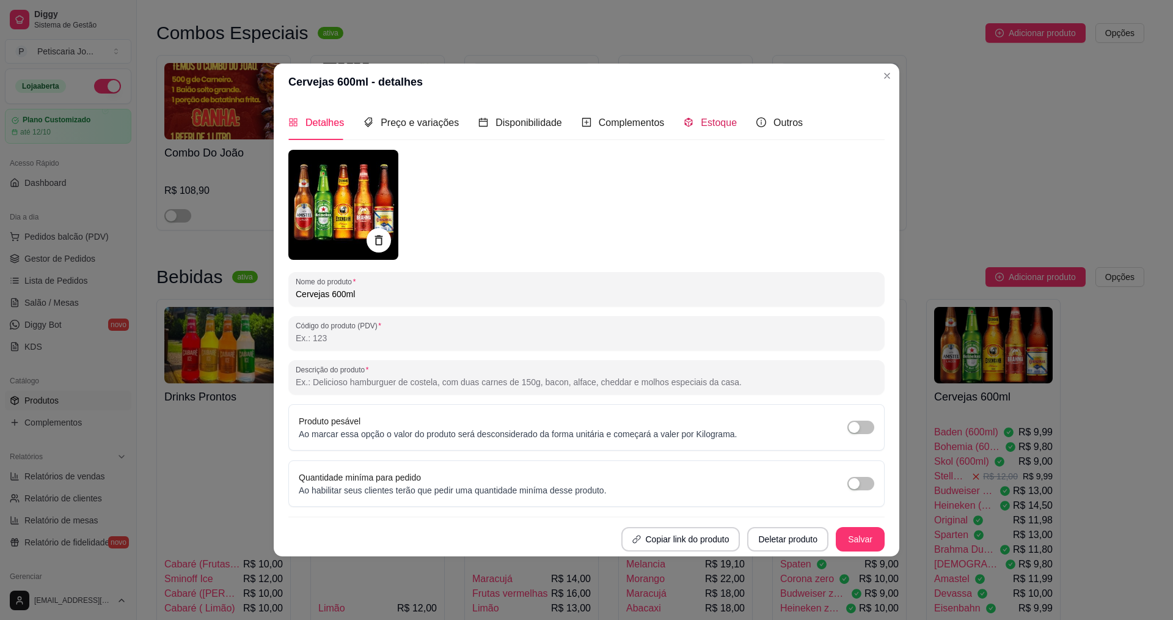
click at [691, 126] on div "Estoque" at bounding box center [710, 122] width 53 height 15
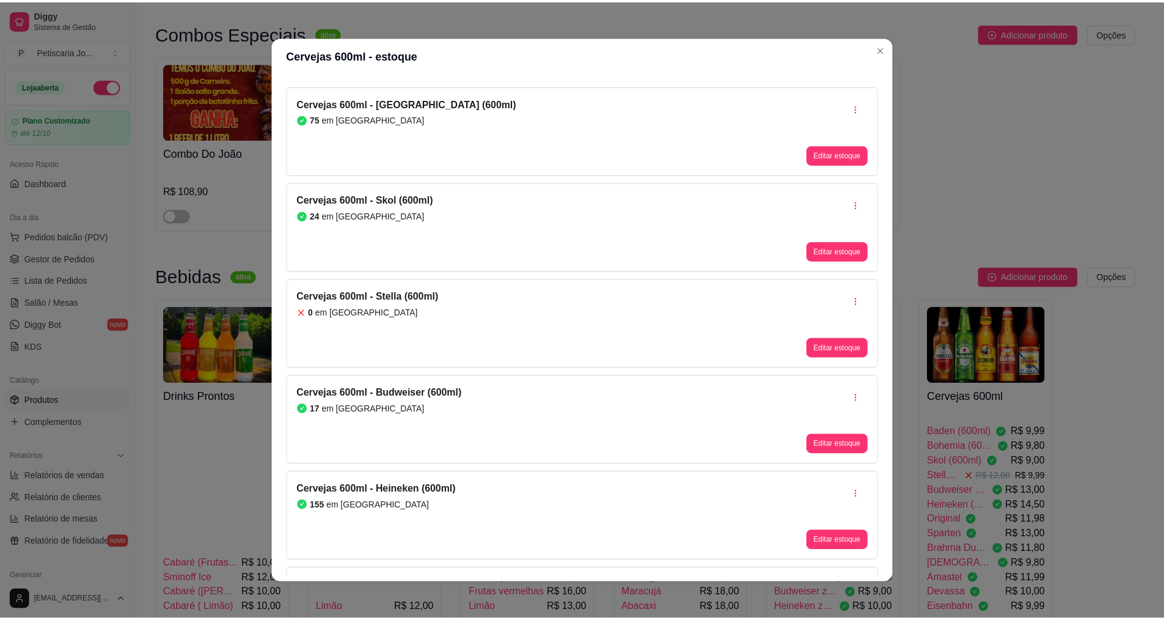
scroll to position [140, 0]
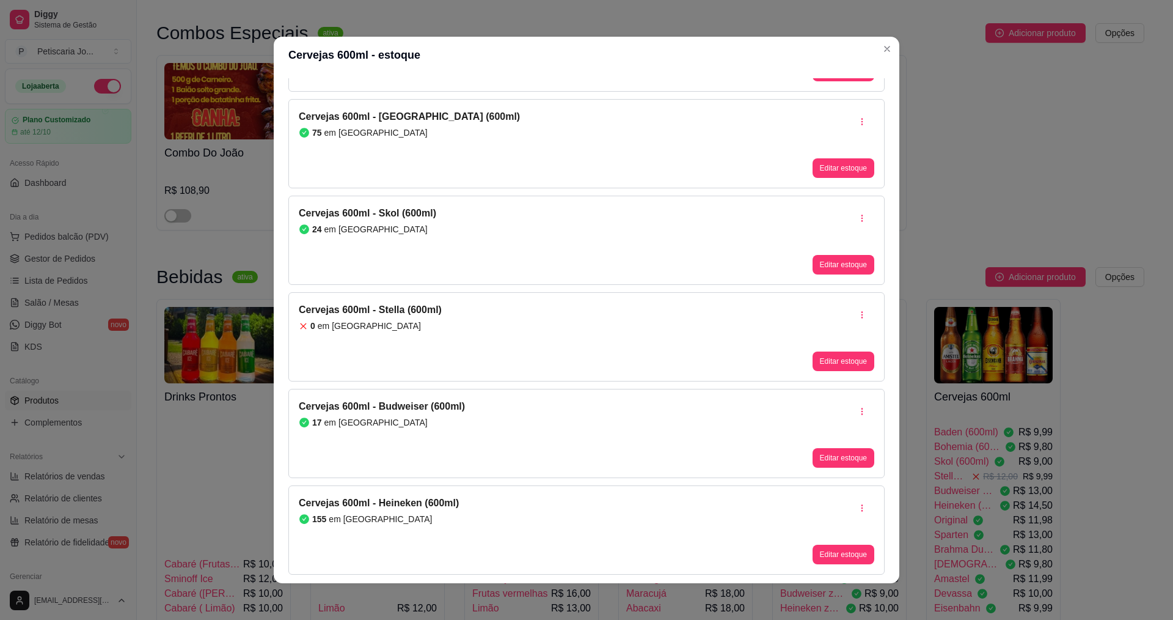
click at [367, 320] on div "0 em [GEOGRAPHIC_DATA]" at bounding box center [370, 326] width 143 height 12
click at [837, 368] on button "Editar estoque" at bounding box center [844, 361] width 62 height 20
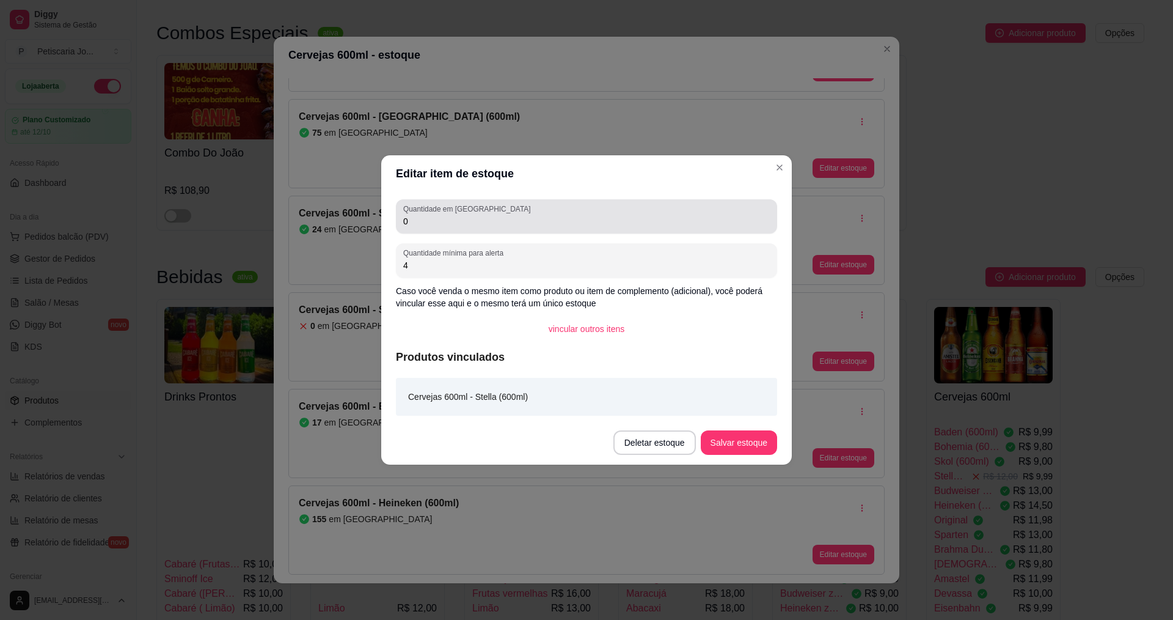
click at [453, 217] on input "0" at bounding box center [586, 221] width 367 height 12
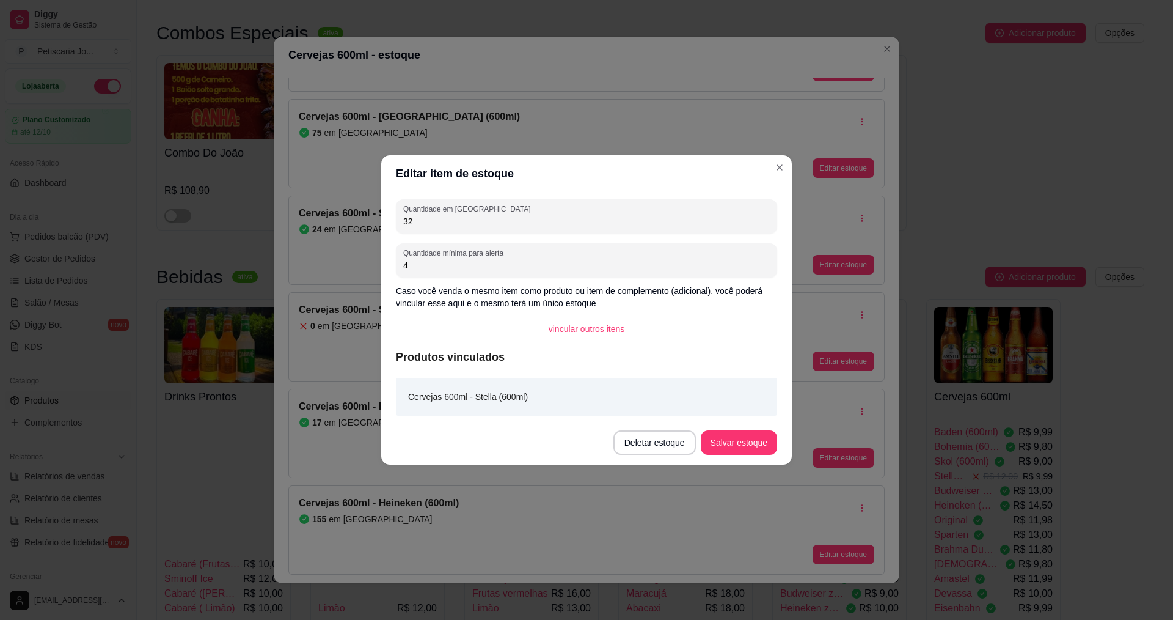
type input "32"
drag, startPoint x: 766, startPoint y: 428, endPoint x: 761, endPoint y: 439, distance: 11.5
click at [766, 429] on footer "Deletar estoque Salvar estoque" at bounding box center [586, 442] width 411 height 44
click at [761, 439] on button "Salvar estoque" at bounding box center [738, 443] width 75 height 24
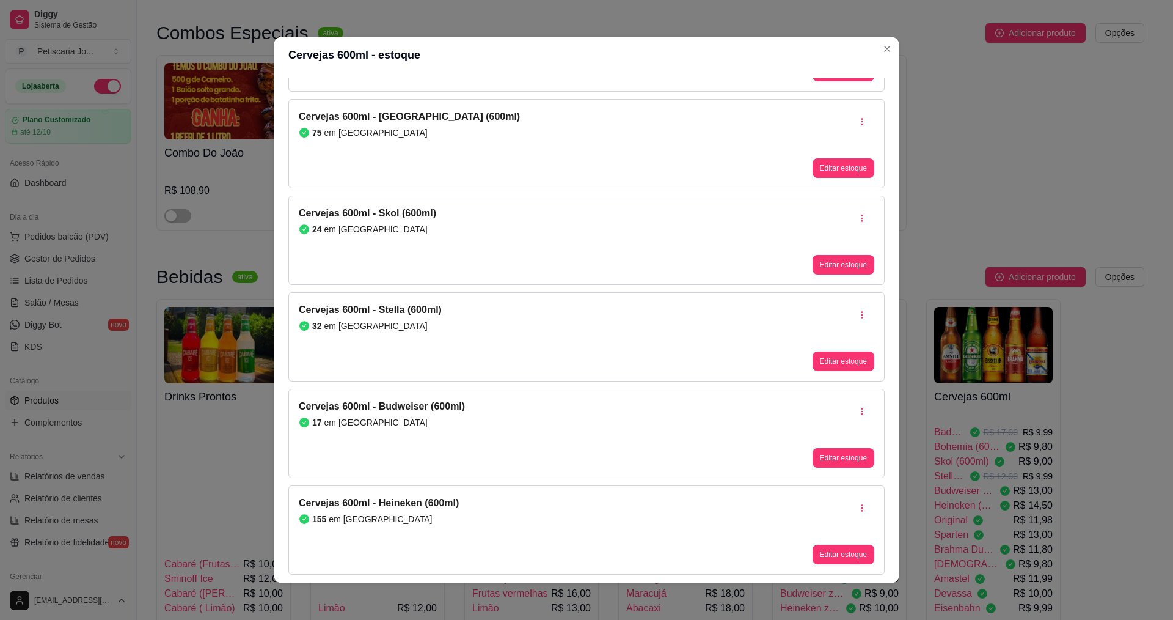
click at [888, 38] on header "Cervejas 600ml - estoque" at bounding box center [587, 55] width 626 height 37
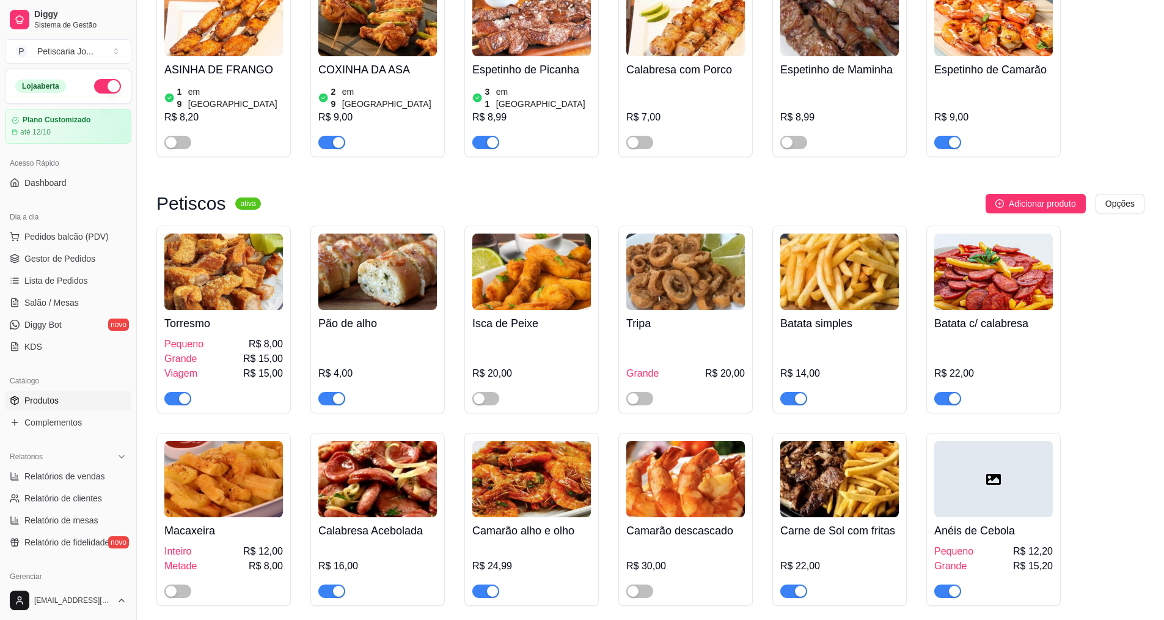
scroll to position [1161, 0]
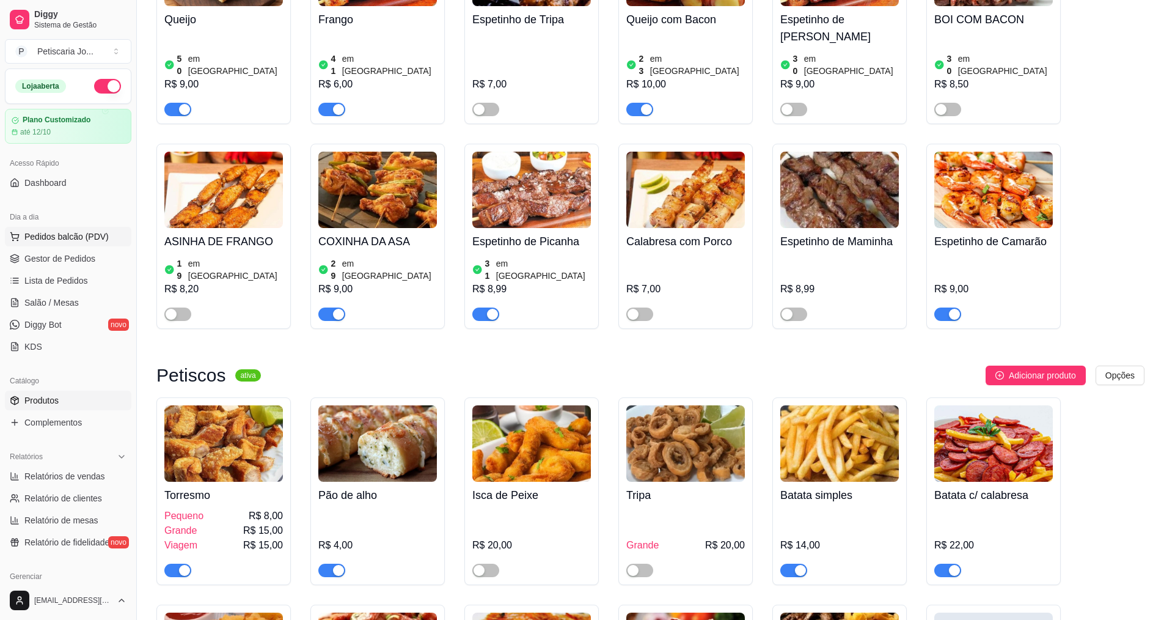
click at [71, 236] on span "Pedidos balcão (PDV)" at bounding box center [66, 236] width 84 height 12
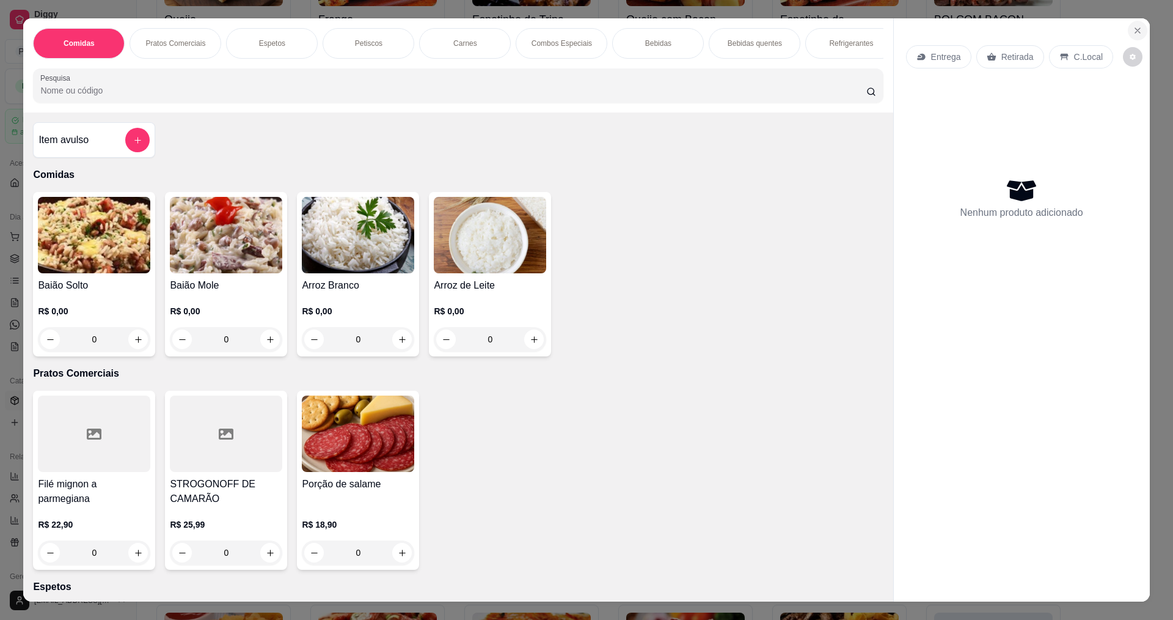
click at [1136, 25] on button "Close" at bounding box center [1138, 31] width 20 height 20
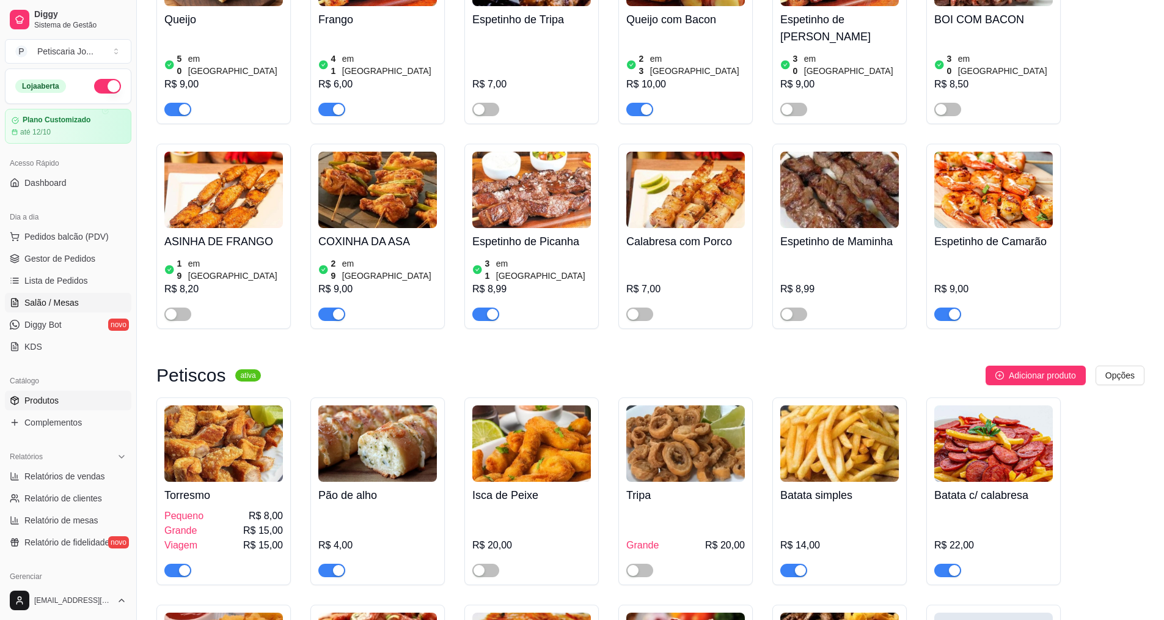
click at [36, 302] on span "Salão / Mesas" at bounding box center [51, 302] width 54 height 12
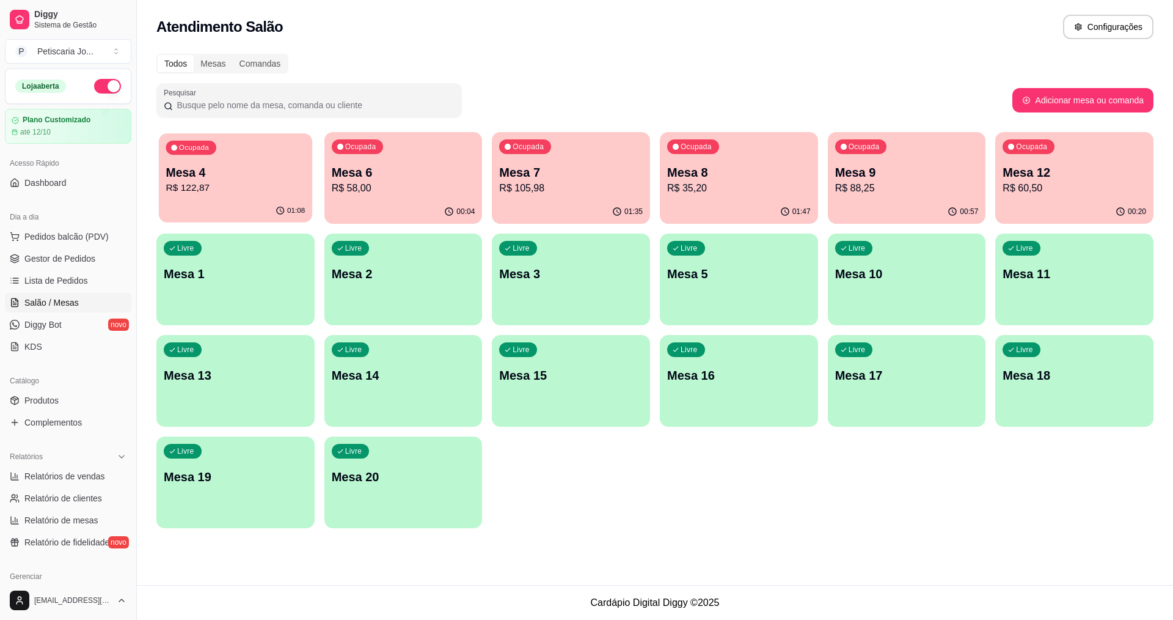
click at [275, 184] on p "R$ 122,87" at bounding box center [235, 188] width 139 height 14
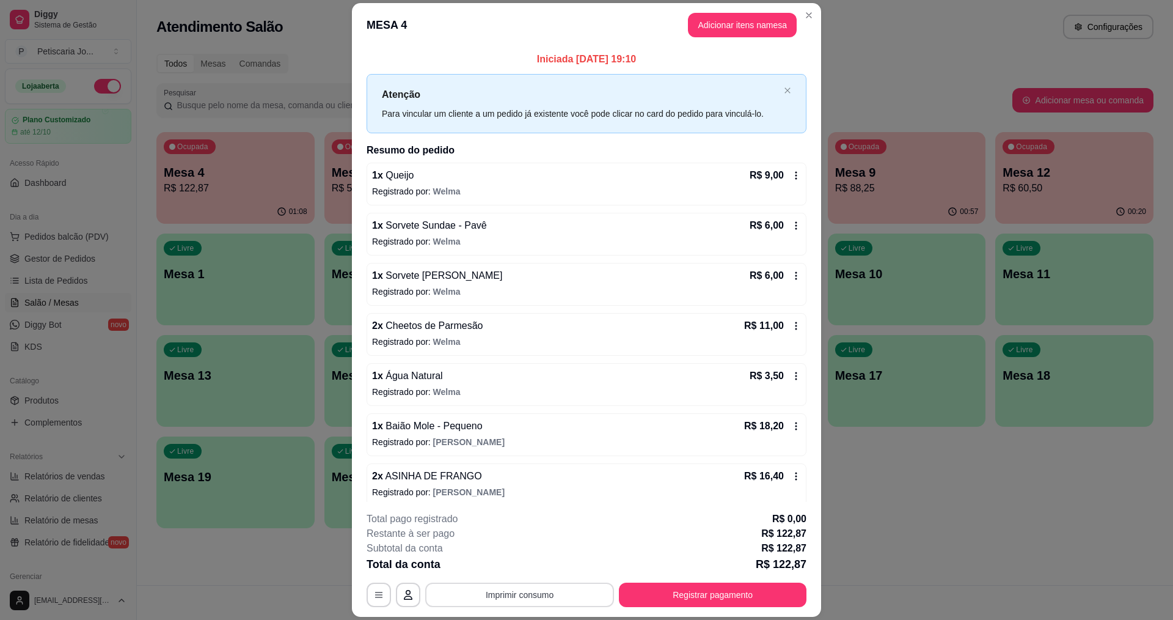
click at [494, 599] on button "Imprimir consumo" at bounding box center [519, 594] width 189 height 24
click at [492, 570] on button "IMPRESSORA" at bounding box center [519, 566] width 86 height 19
click at [641, 594] on button "Registrar pagamento" at bounding box center [713, 594] width 188 height 24
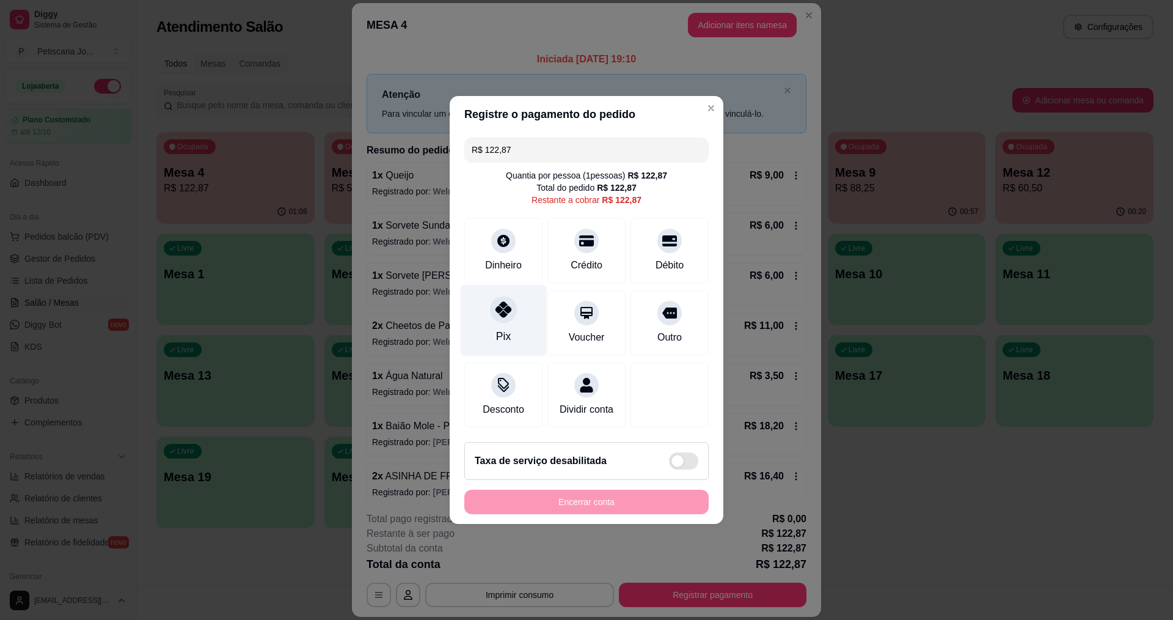
click at [516, 307] on div "Pix" at bounding box center [504, 320] width 86 height 71
type input "R$ 0,00"
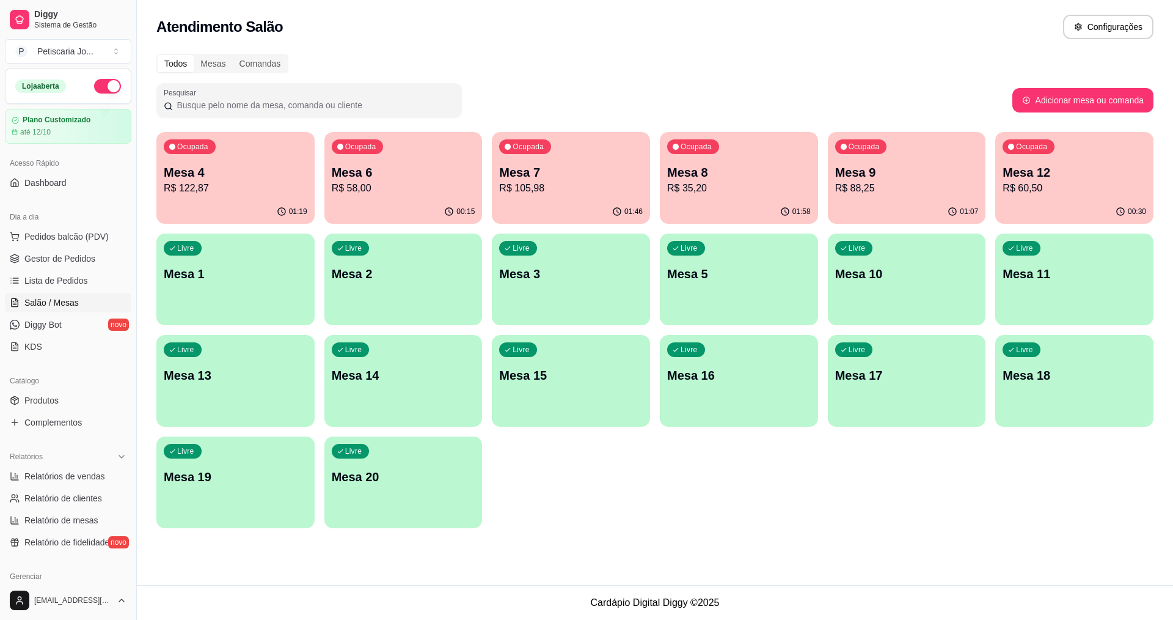
click at [1018, 179] on p "Mesa 12" at bounding box center [1075, 172] width 144 height 17
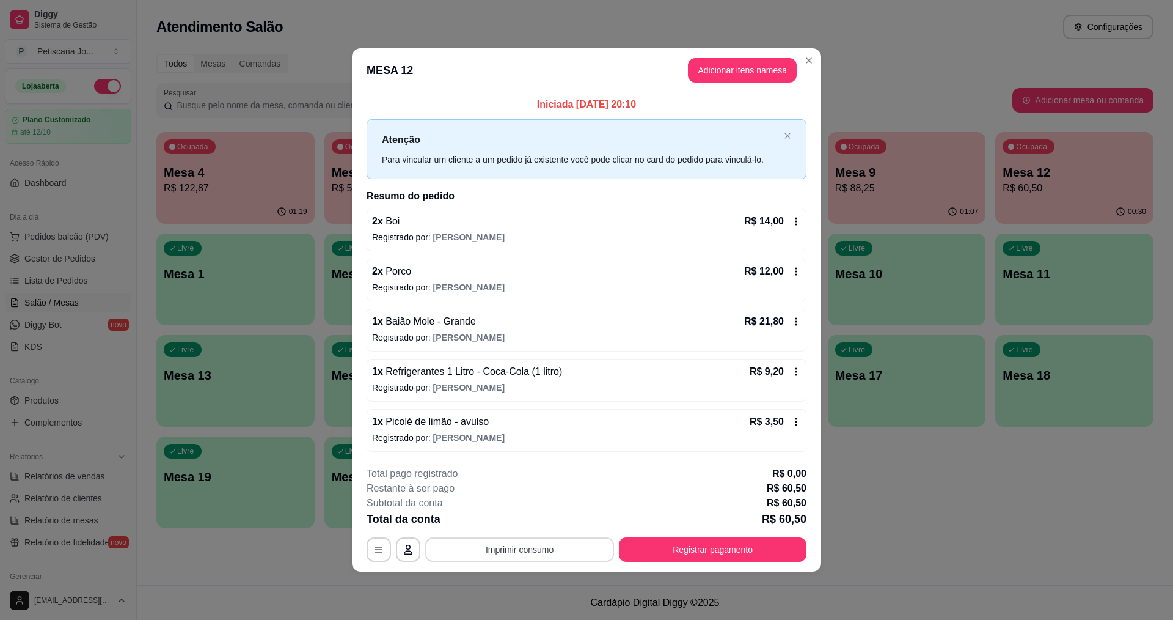
click at [538, 557] on button "Imprimir consumo" at bounding box center [519, 549] width 189 height 24
click at [554, 517] on button "IMPRESSORA" at bounding box center [524, 520] width 86 height 19
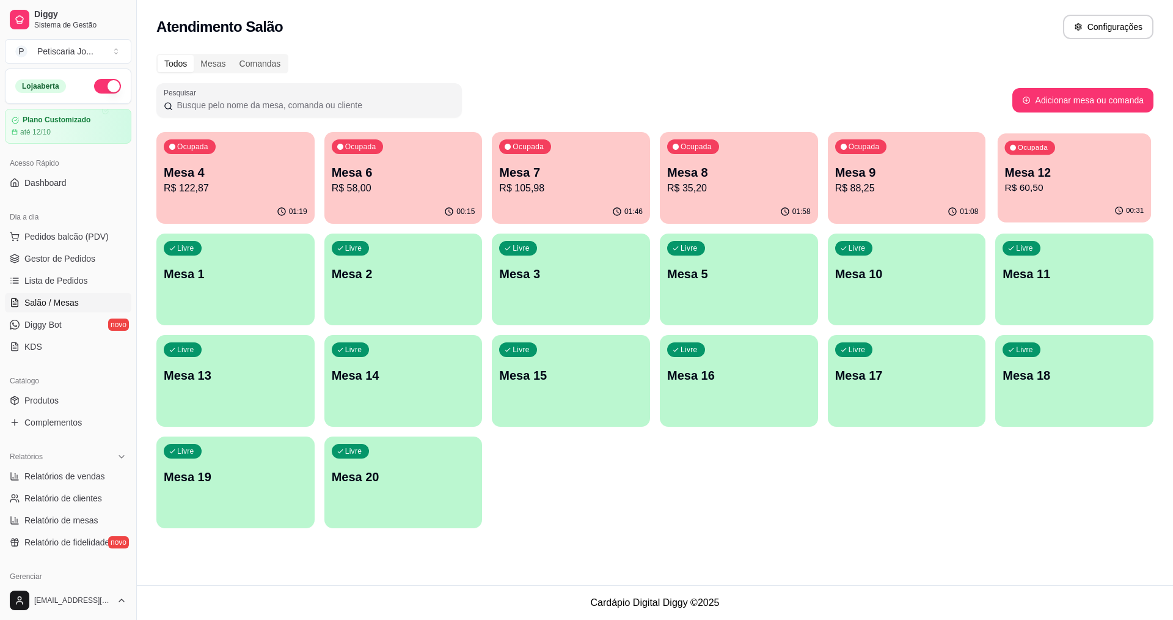
click at [1104, 165] on div "Ocupada Mesa 12 R$ 60,50" at bounding box center [1074, 166] width 153 height 66
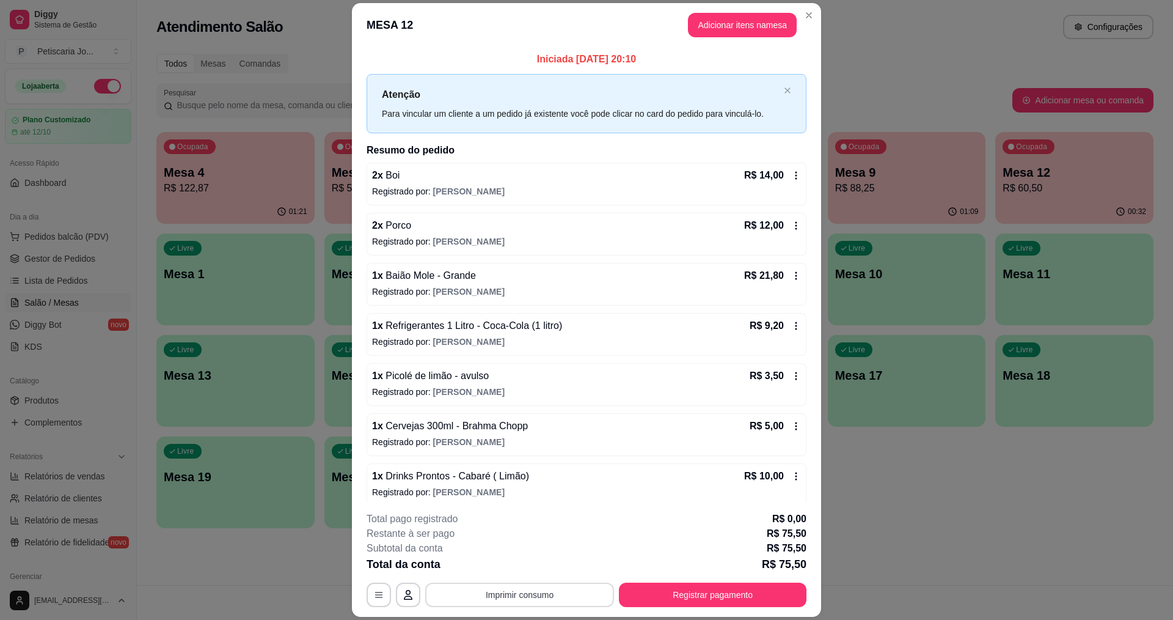
click at [531, 597] on button "Imprimir consumo" at bounding box center [519, 594] width 189 height 24
click at [514, 572] on button "IMPRESSORA" at bounding box center [519, 567] width 89 height 20
click at [654, 595] on button "Registrar pagamento" at bounding box center [713, 595] width 182 height 24
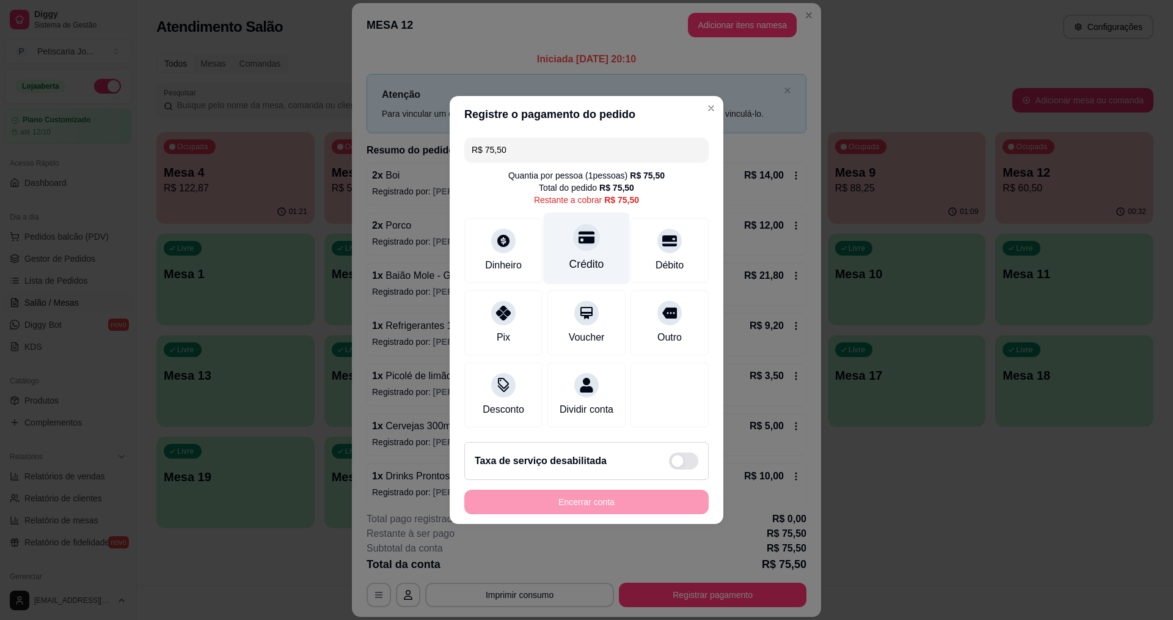
click at [598, 249] on div "Crédito" at bounding box center [587, 248] width 86 height 71
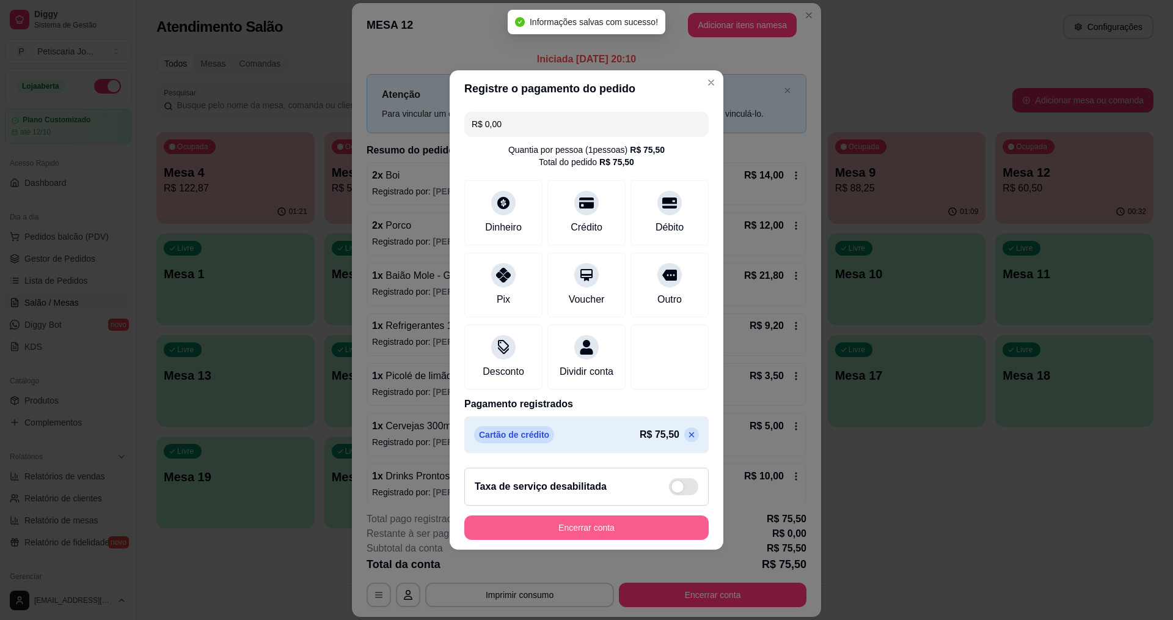
type input "R$ 0,00"
click at [626, 539] on button "Encerrar conta" at bounding box center [586, 528] width 237 height 24
click at [624, 539] on div "Encerrar conta" at bounding box center [586, 527] width 244 height 24
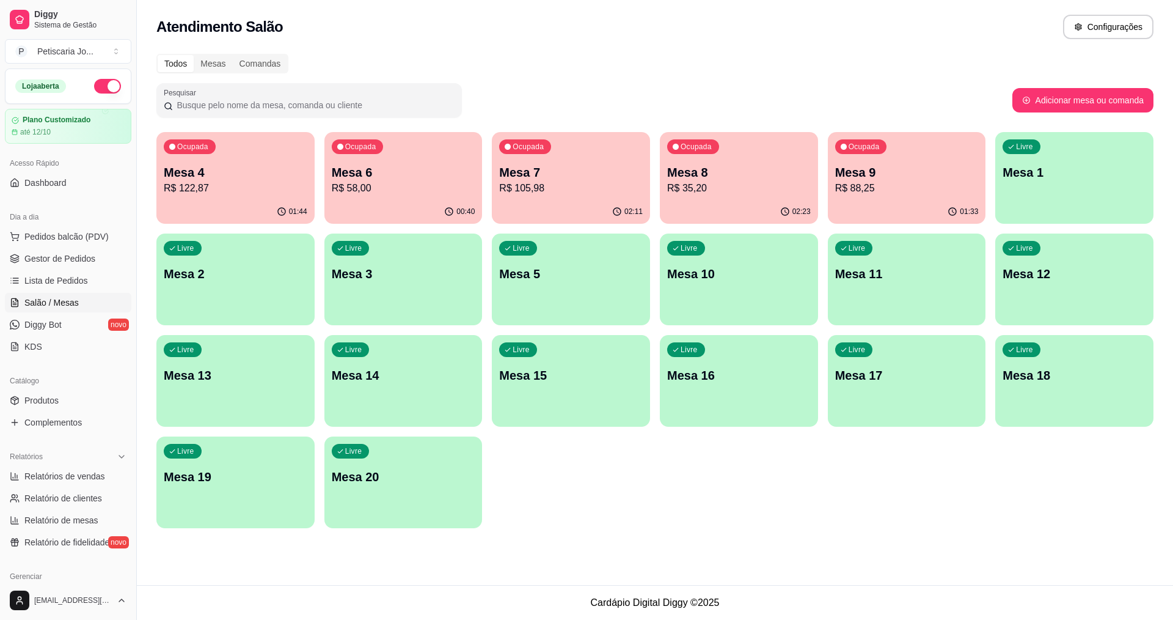
click at [453, 199] on div "Ocupada Mesa 6 R$ 58,00" at bounding box center [403, 166] width 158 height 68
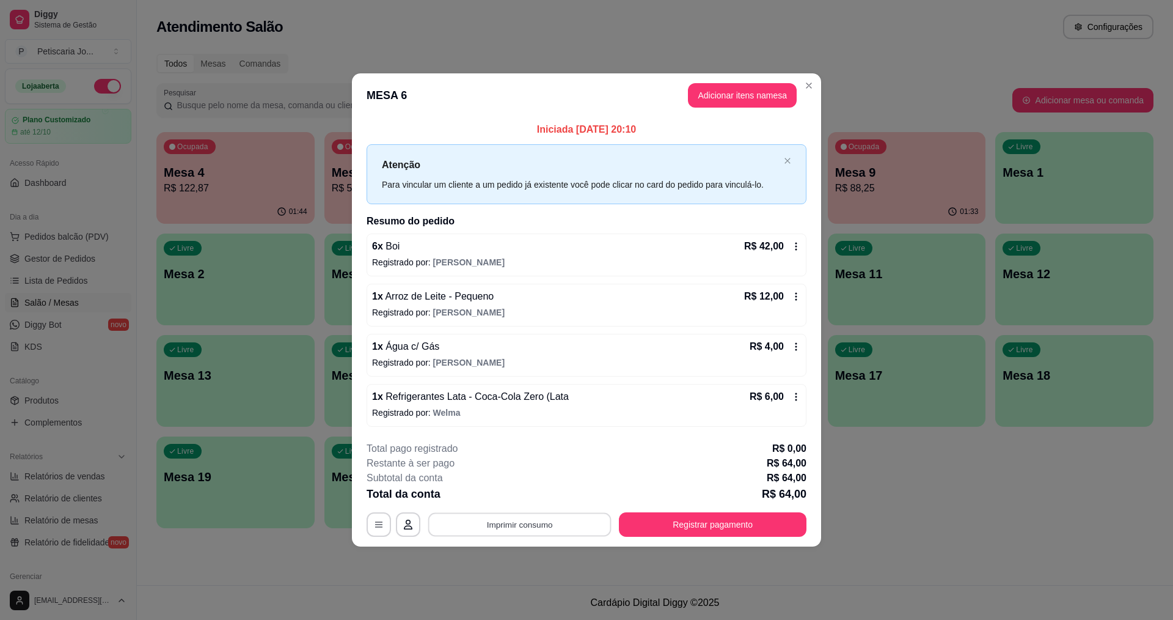
click at [592, 525] on button "Imprimir consumo" at bounding box center [519, 524] width 183 height 24
click at [528, 505] on button "IMPRESSORA" at bounding box center [524, 495] width 86 height 19
